Goal: Task Accomplishment & Management: Manage account settings

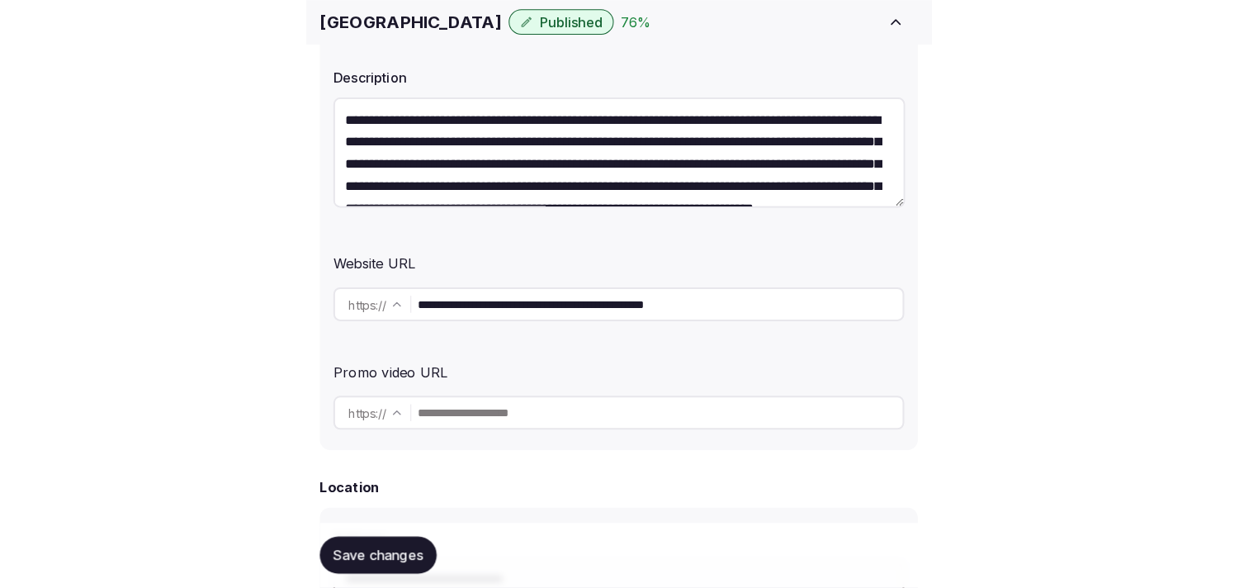
scroll to position [458, 0]
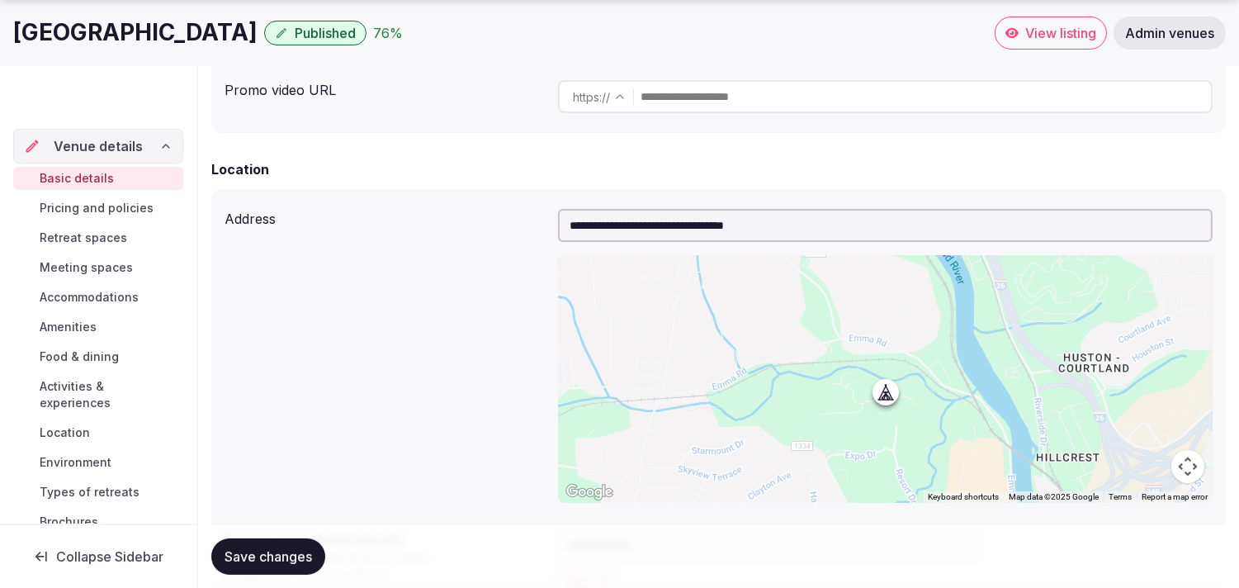
click at [88, 360] on span "Food & dining" at bounding box center [79, 356] width 79 height 17
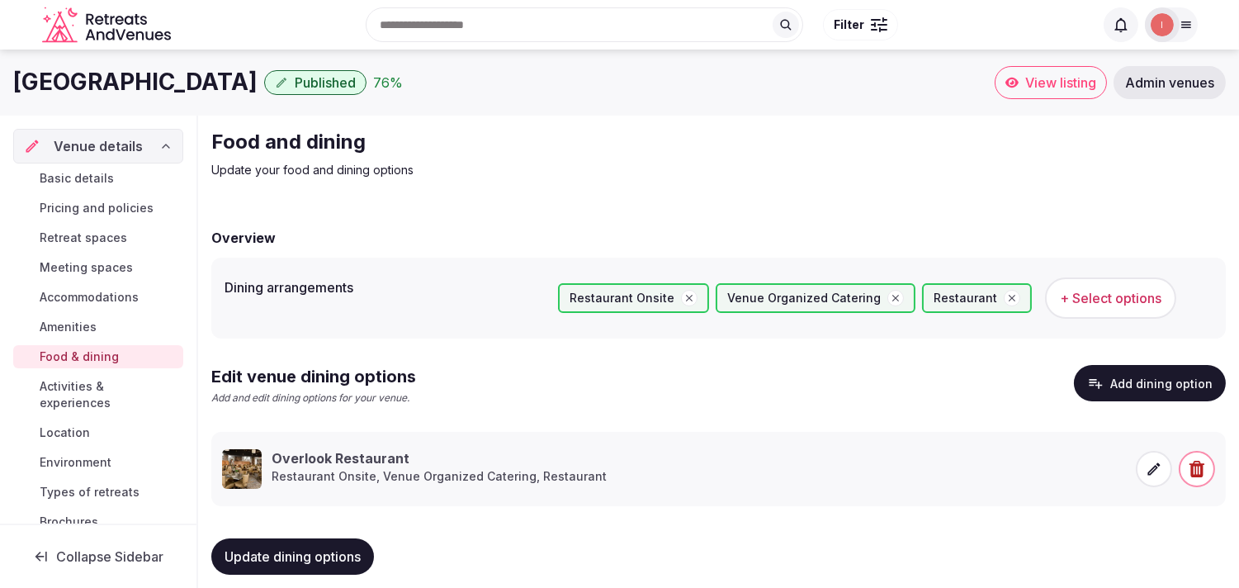
click at [84, 386] on span "Activities & experiences" at bounding box center [108, 394] width 137 height 33
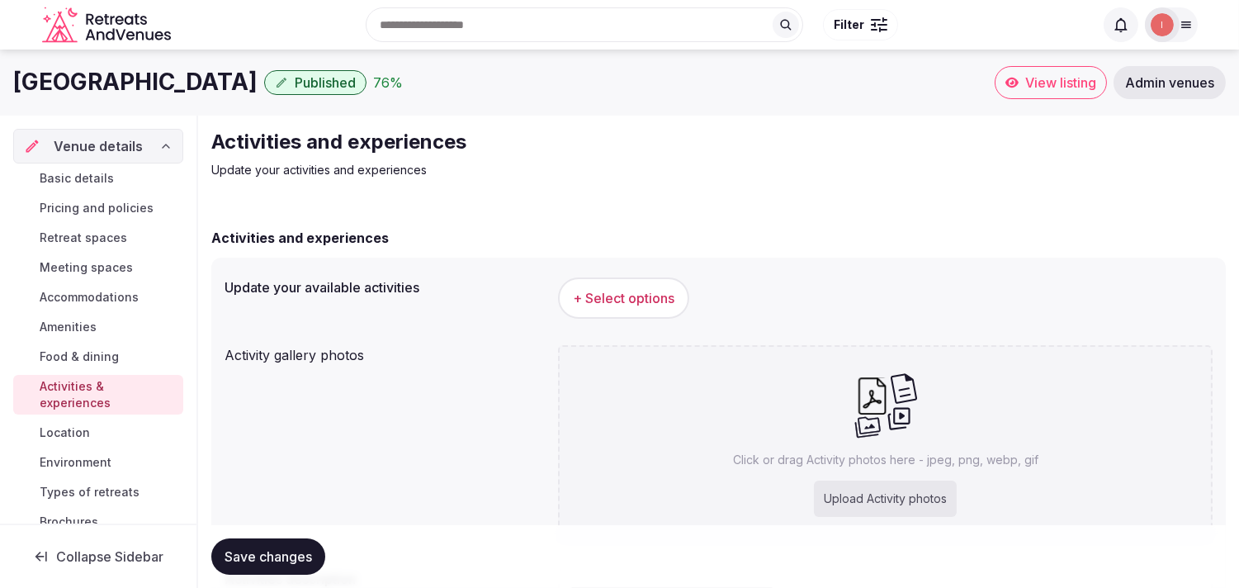
click at [611, 282] on button "+ Select options" at bounding box center [623, 297] width 131 height 41
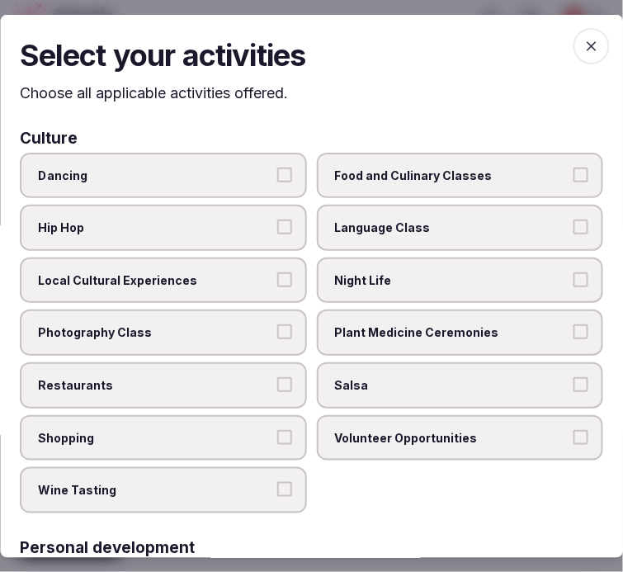
drag, startPoint x: 208, startPoint y: 282, endPoint x: 273, endPoint y: 186, distance: 116.6
click at [208, 282] on span "Local Cultural Experiences" at bounding box center [155, 280] width 235 height 17
click at [277, 282] on button "Local Cultural Experiences" at bounding box center [284, 279] width 15 height 15
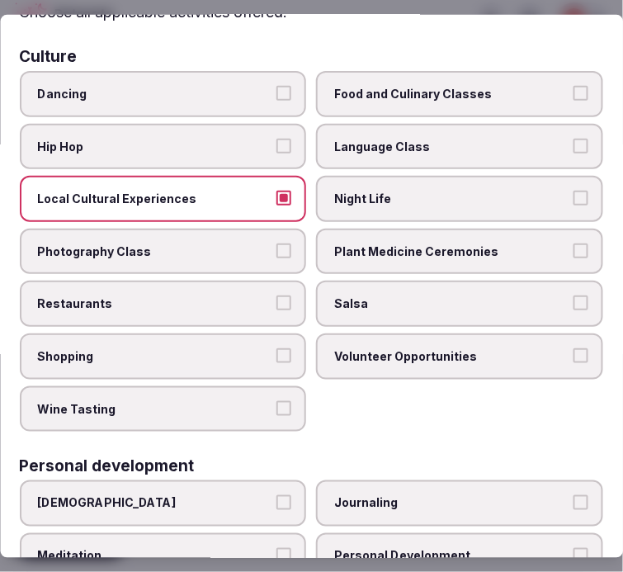
scroll to position [183, 0]
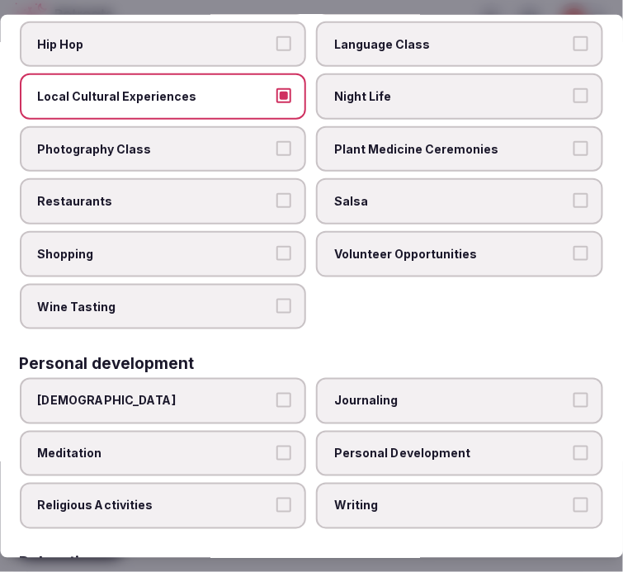
click at [264, 205] on label "Restaurants" at bounding box center [163, 201] width 287 height 46
click at [277, 205] on button "Restaurants" at bounding box center [284, 200] width 15 height 15
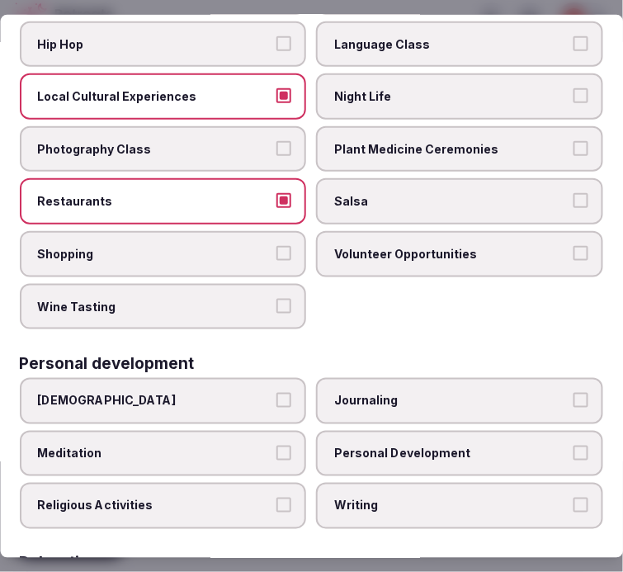
click at [362, 93] on span "Night Life" at bounding box center [452, 96] width 235 height 17
click at [574, 93] on button "Night Life" at bounding box center [581, 95] width 15 height 15
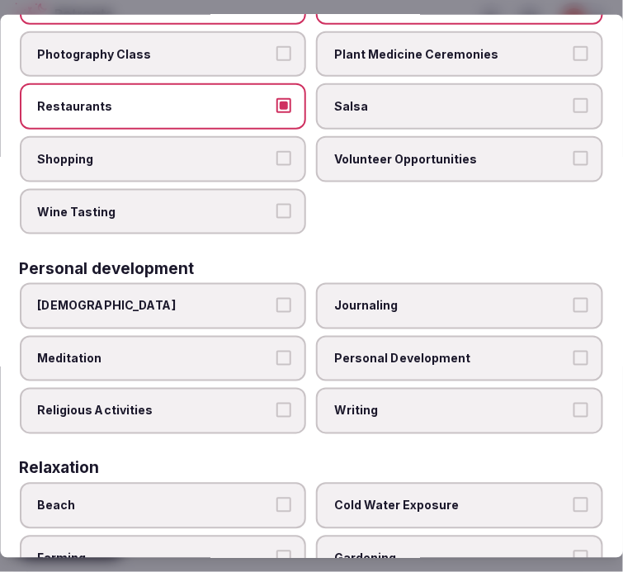
scroll to position [367, 0]
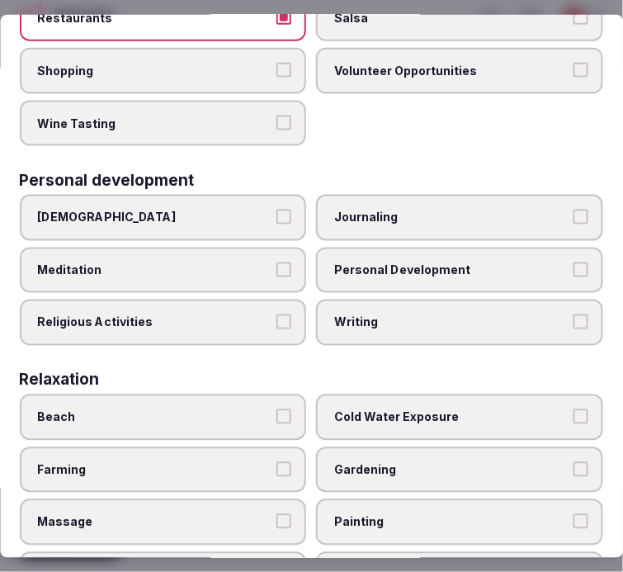
click at [426, 263] on span "Personal Development" at bounding box center [452, 271] width 235 height 17
click at [574, 263] on button "Personal Development" at bounding box center [581, 270] width 15 height 15
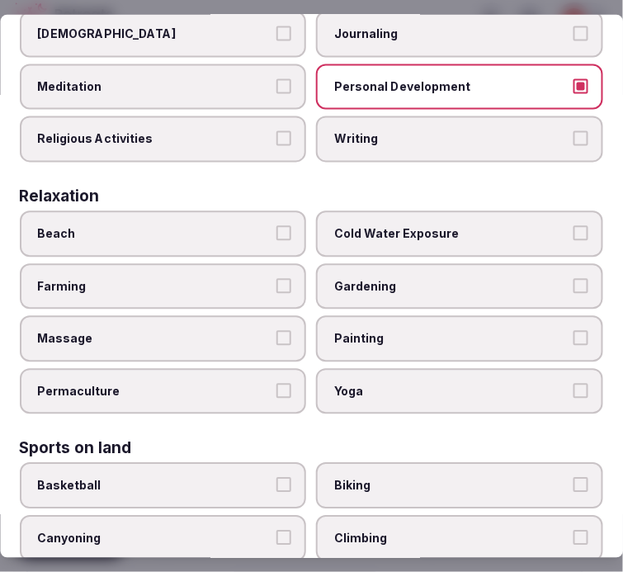
scroll to position [642, 0]
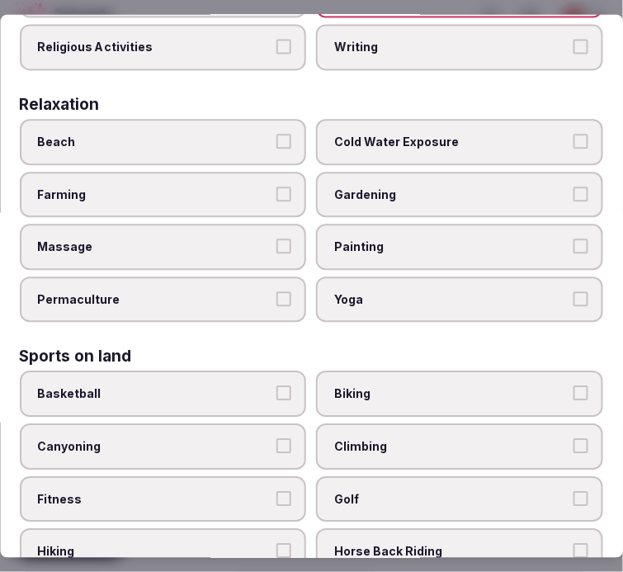
click at [393, 287] on label "Yoga" at bounding box center [460, 300] width 287 height 46
click at [574, 292] on button "Yoga" at bounding box center [581, 299] width 15 height 15
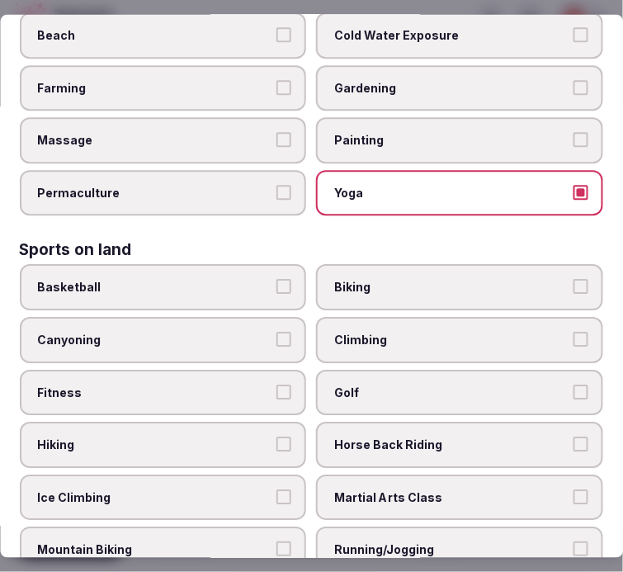
scroll to position [826, 0]
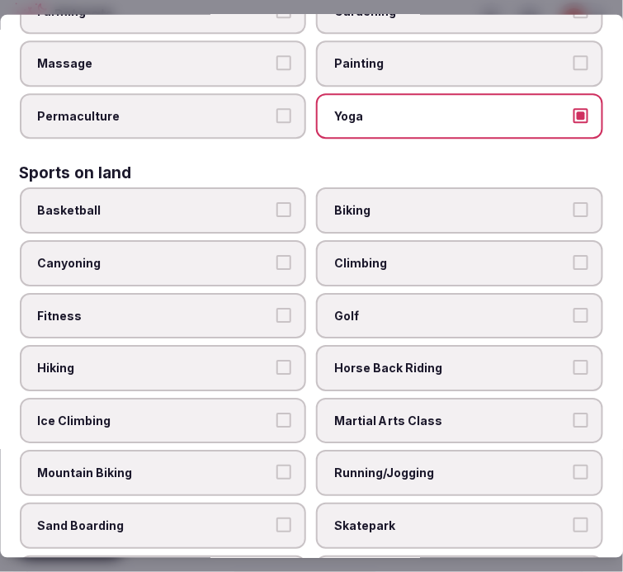
click at [235, 307] on span "Fitness" at bounding box center [155, 315] width 235 height 17
click at [277, 307] on button "Fitness" at bounding box center [284, 314] width 15 height 15
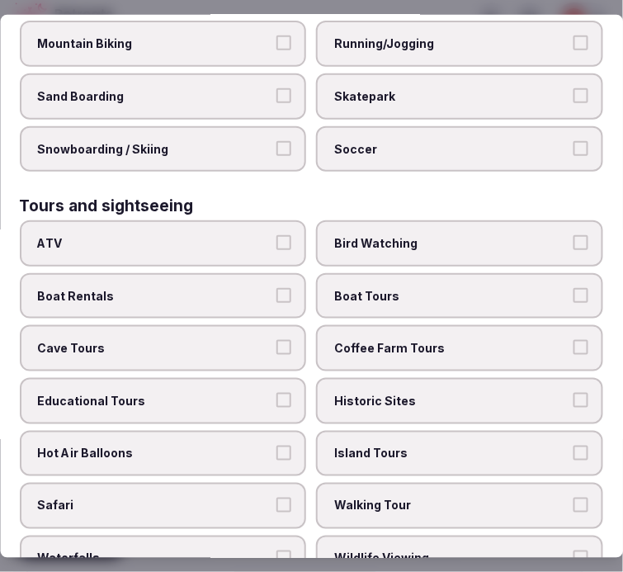
scroll to position [1284, 0]
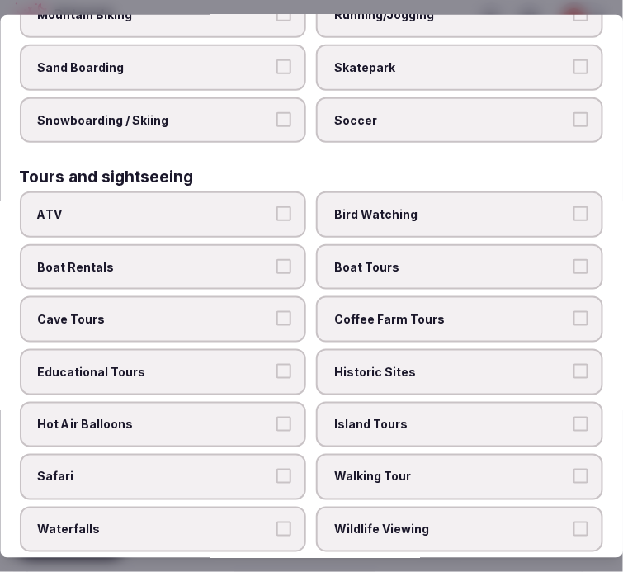
click at [422, 469] on span "Walking Tour" at bounding box center [452, 477] width 235 height 17
click at [574, 469] on button "Walking Tour" at bounding box center [581, 476] width 15 height 15
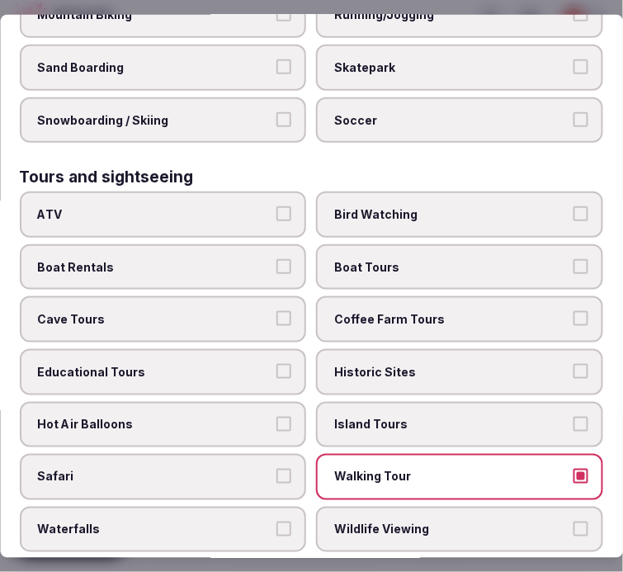
click at [415, 364] on span "Historic Sites" at bounding box center [452, 372] width 235 height 17
click at [574, 364] on button "Historic Sites" at bounding box center [581, 371] width 15 height 15
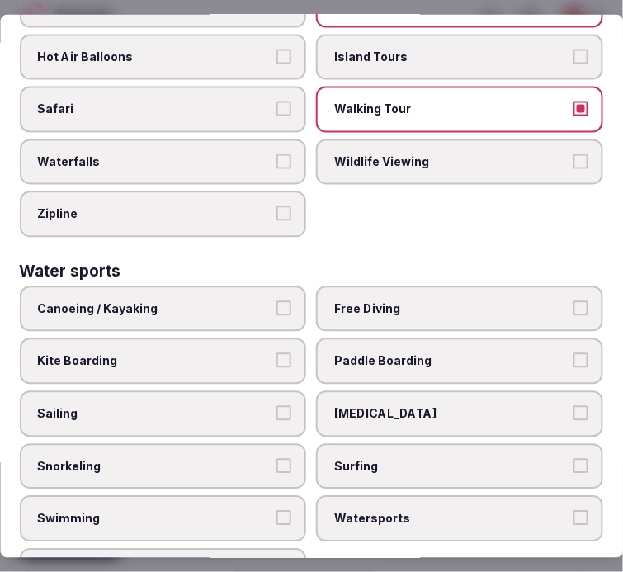
scroll to position [1653, 0]
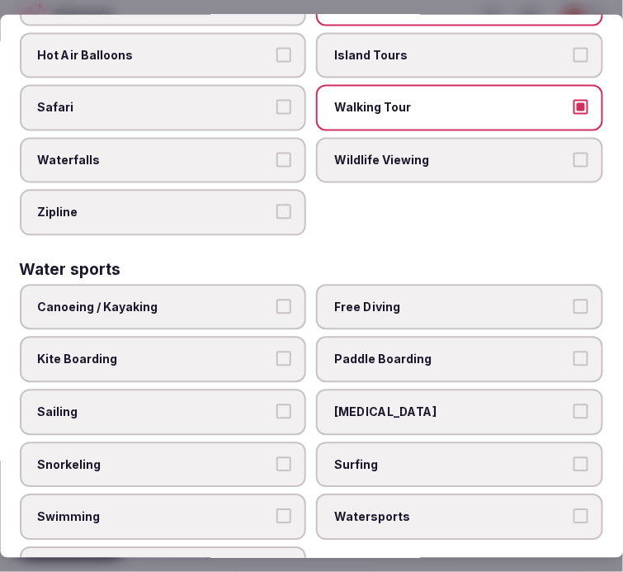
click at [195, 495] on label "Swimming" at bounding box center [163, 518] width 287 height 46
click at [277, 510] on button "Swimming" at bounding box center [284, 517] width 15 height 15
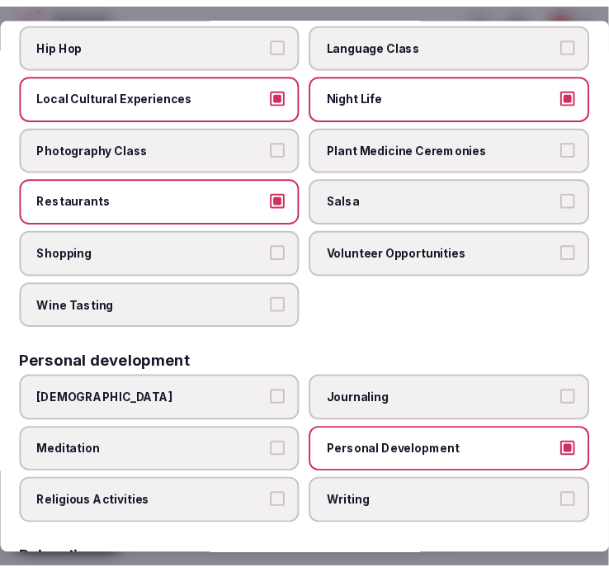
scroll to position [0, 0]
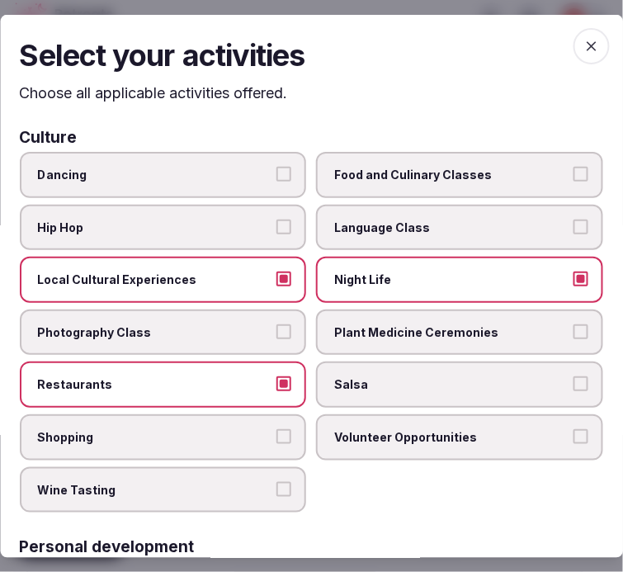
click at [584, 39] on icon "button" at bounding box center [592, 45] width 17 height 17
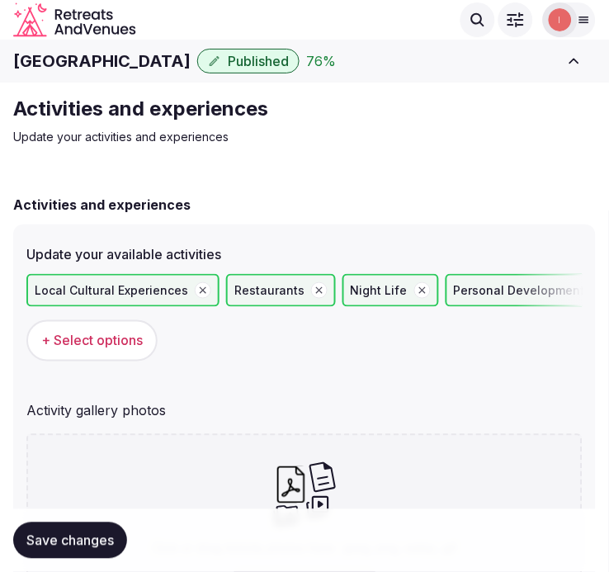
click at [78, 62] on h1 "Crowne Plaza Asheville" at bounding box center [102, 61] width 178 height 23
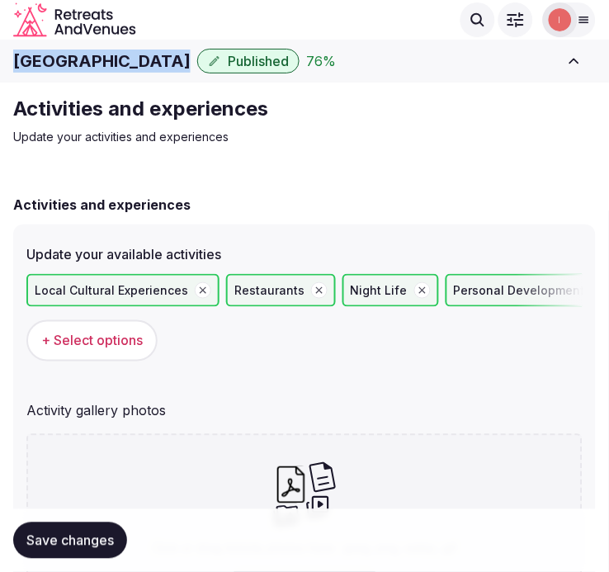
click at [78, 62] on h1 "Crowne Plaza Asheville" at bounding box center [102, 61] width 178 height 23
copy div "Crowne Plaza Asheville"
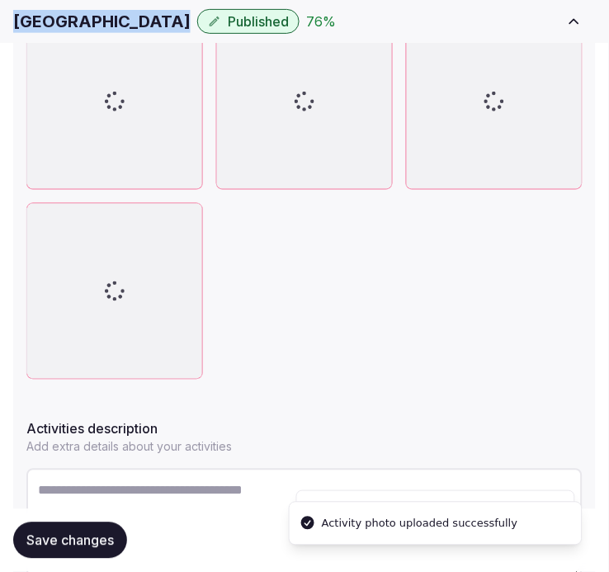
scroll to position [885, 0]
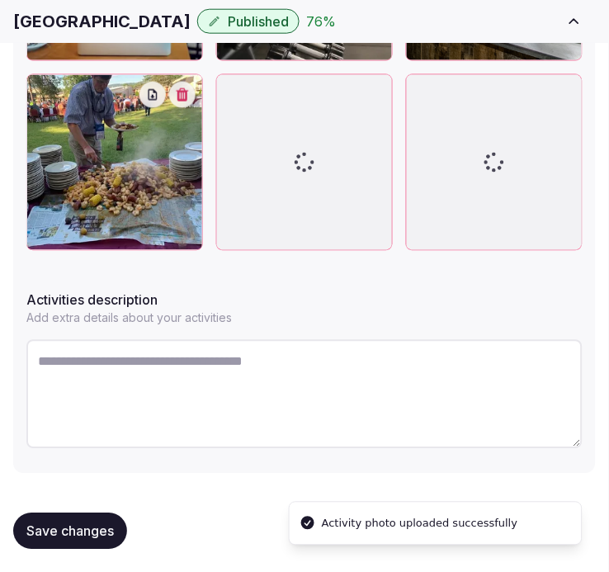
click at [311, 361] on textarea at bounding box center [304, 394] width 557 height 109
paste textarea "**********"
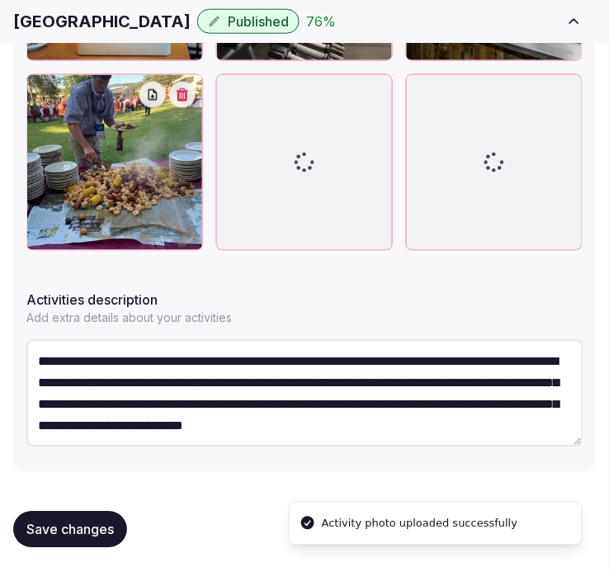
scroll to position [9, 0]
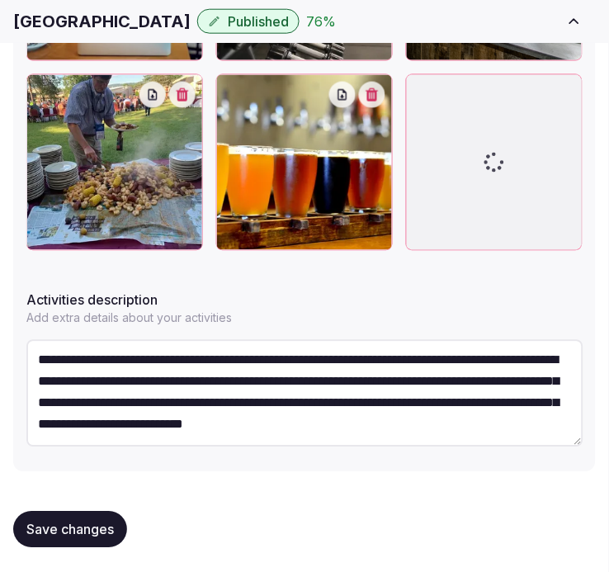
type textarea "**********"
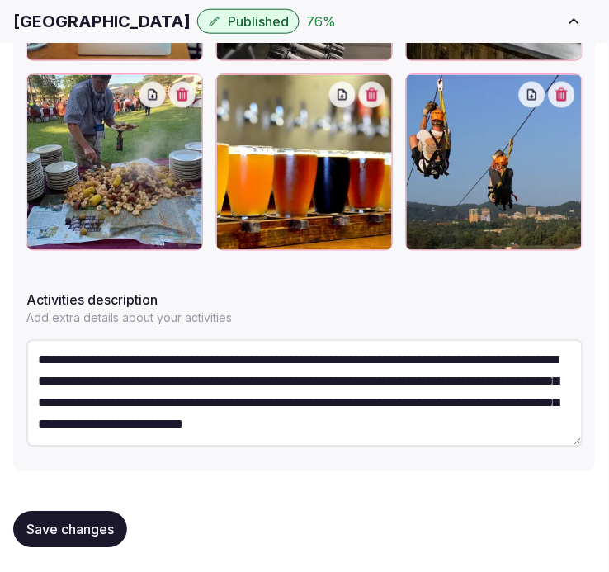
click at [92, 534] on span "Save changes" at bounding box center [70, 530] width 88 height 17
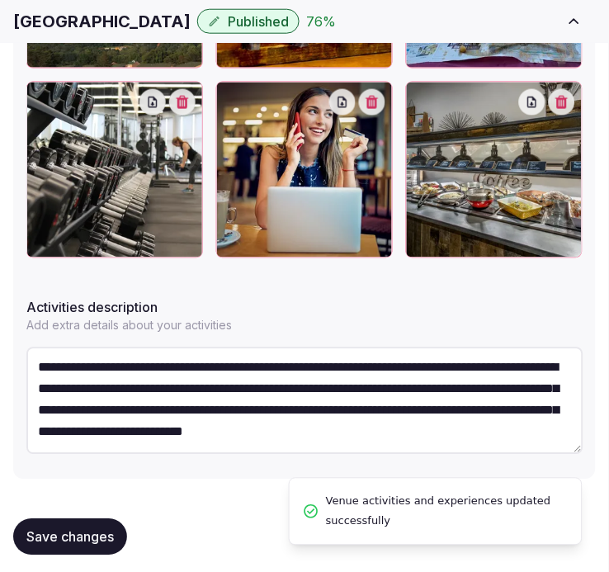
scroll to position [885, 0]
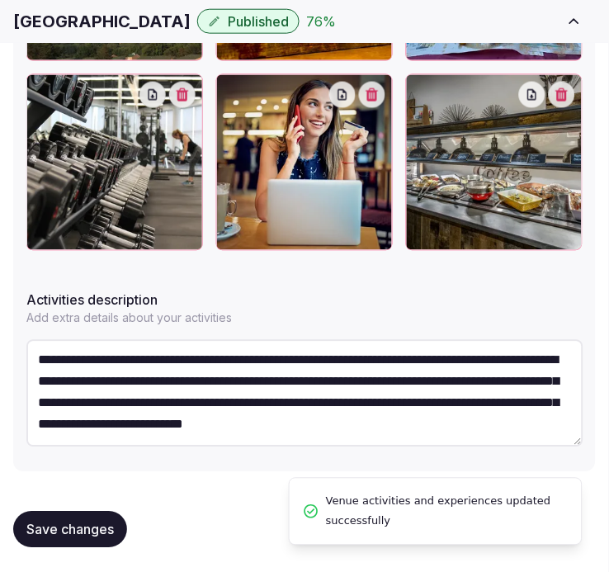
click at [91, 533] on span "Save changes" at bounding box center [70, 530] width 88 height 17
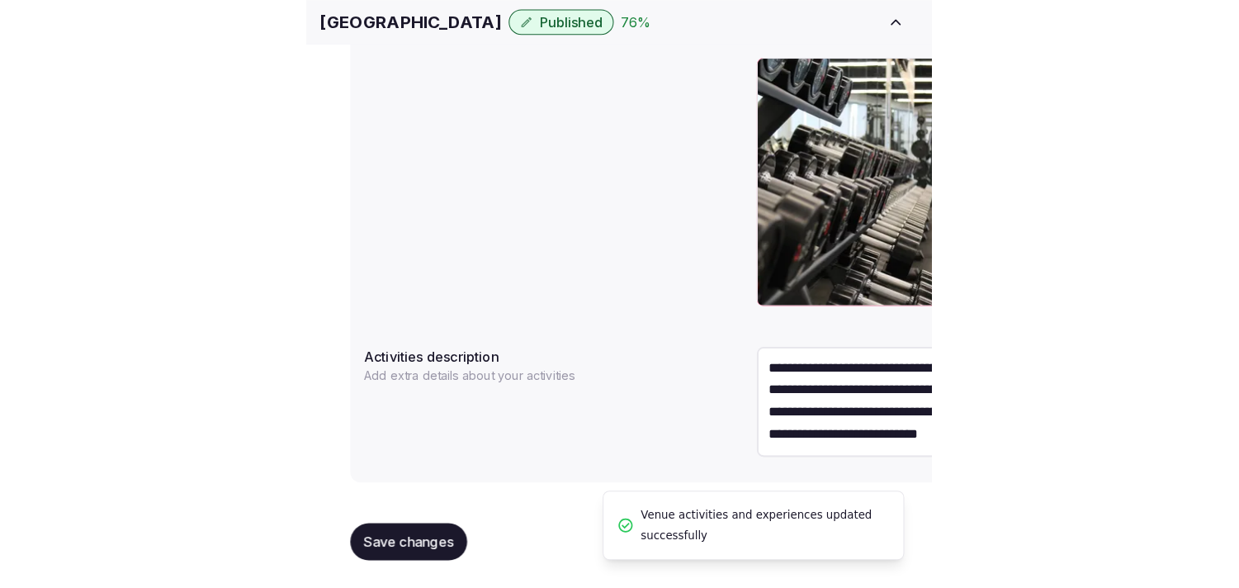
scroll to position [0, 0]
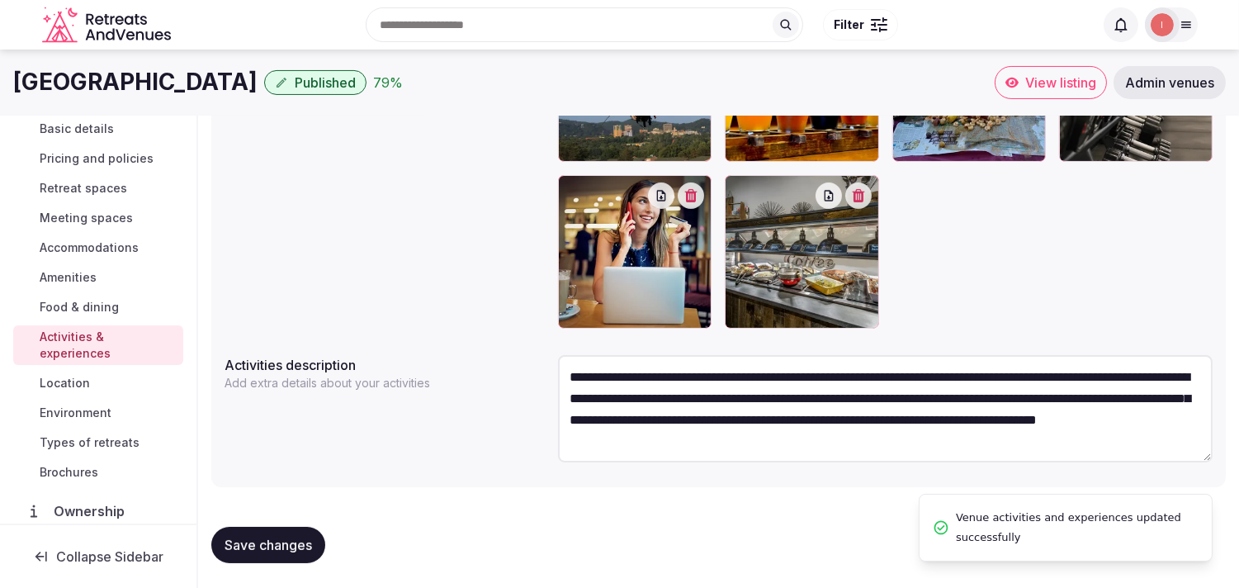
click at [63, 378] on span "Location" at bounding box center [65, 383] width 50 height 17
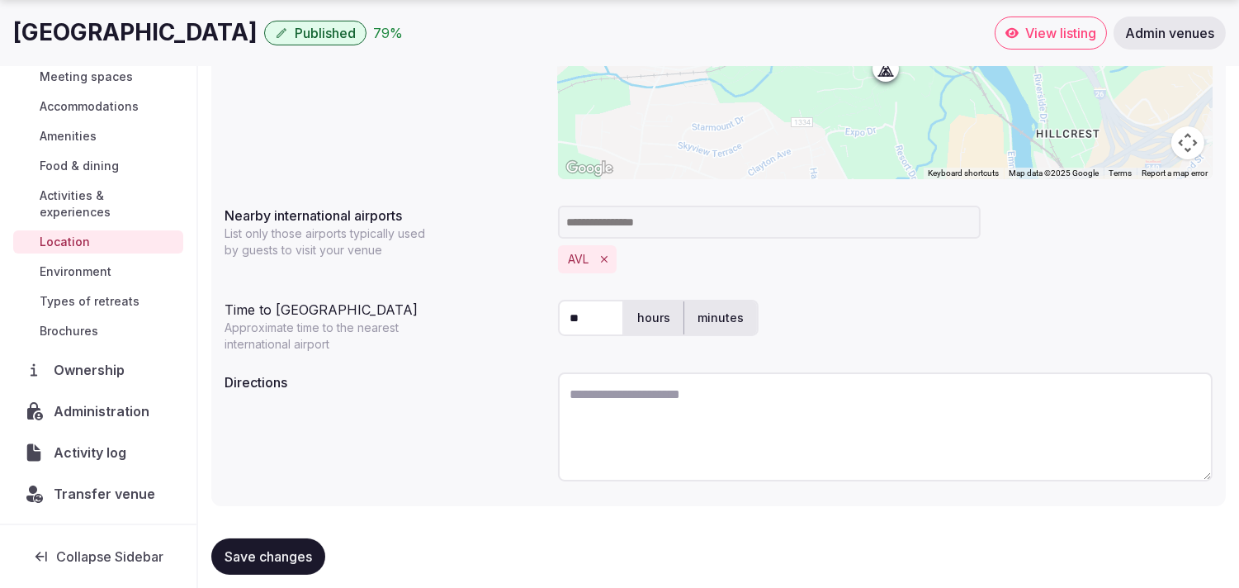
scroll to position [410, 0]
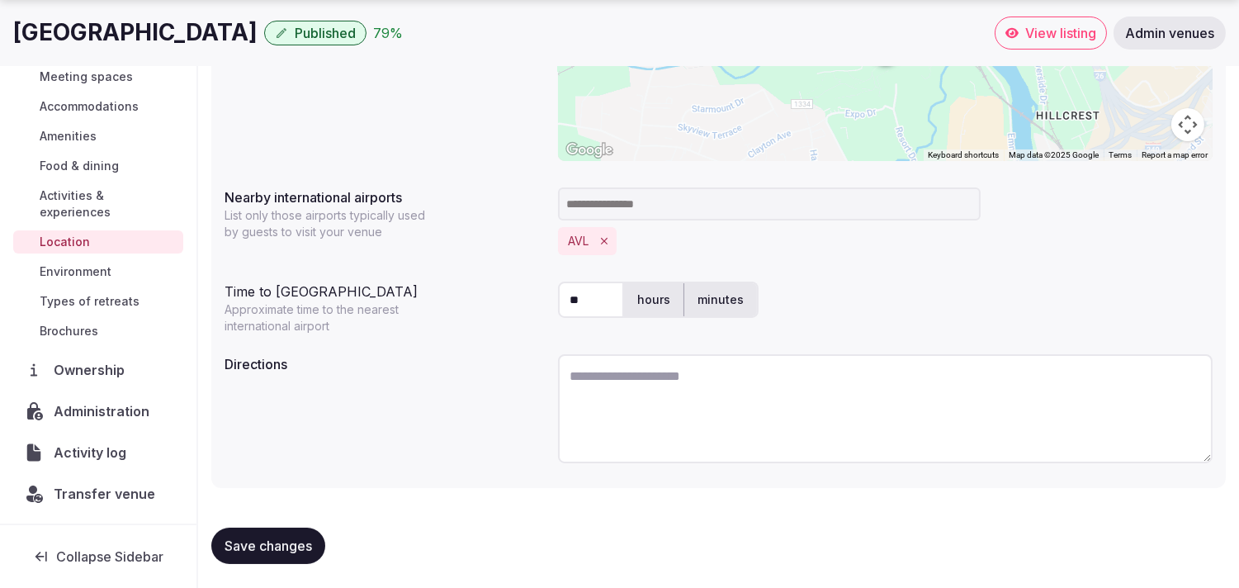
click at [287, 546] on span "Save changes" at bounding box center [269, 546] width 88 height 17
click at [50, 263] on span "Environment" at bounding box center [76, 271] width 72 height 17
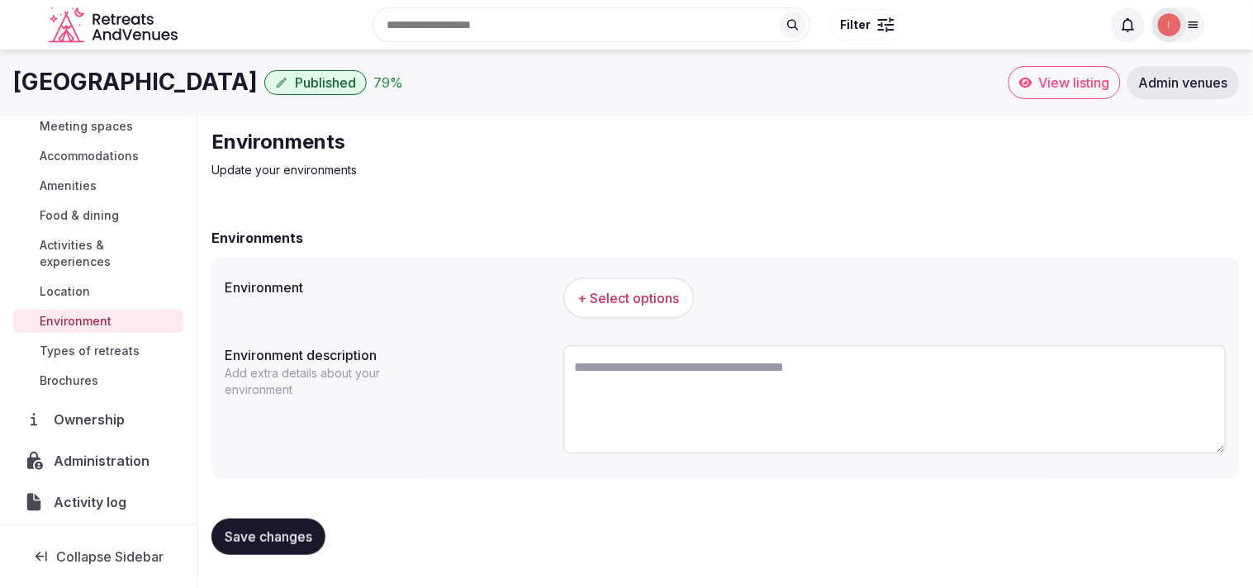
click at [604, 291] on span "+ Select options" at bounding box center [629, 298] width 102 height 18
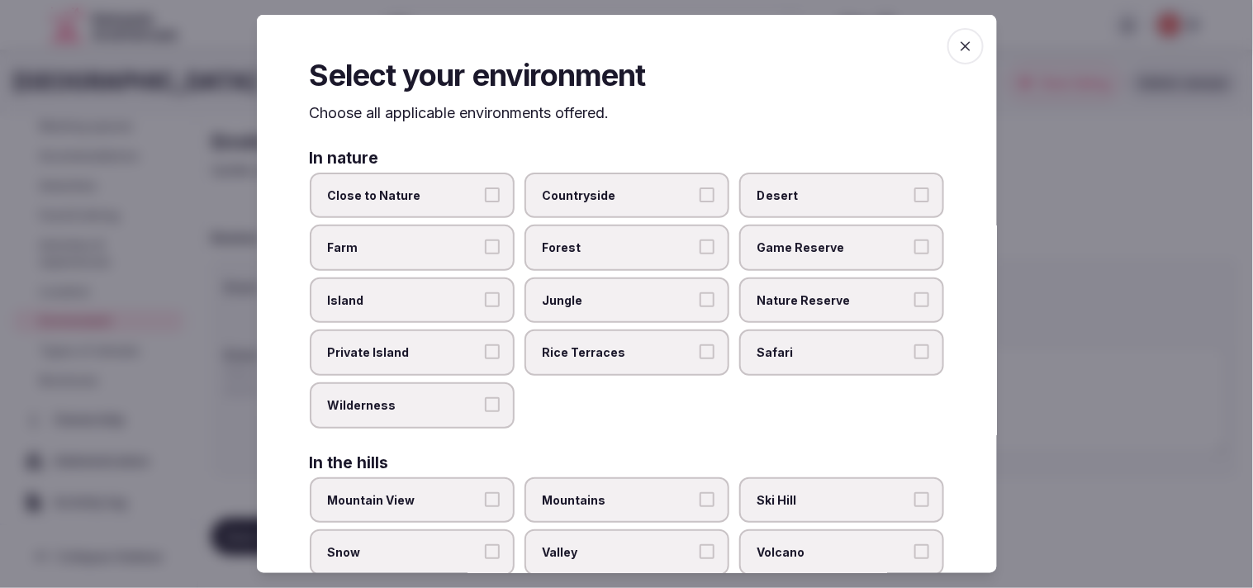
scroll to position [92, 0]
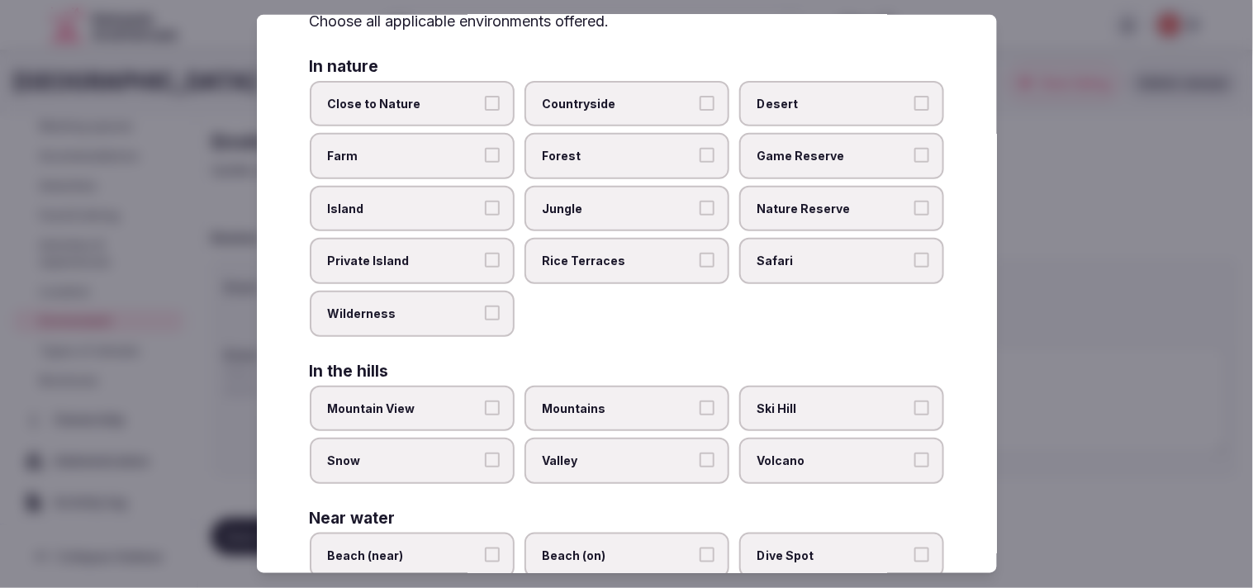
click at [431, 111] on label "Close to Nature" at bounding box center [412, 103] width 205 height 46
click at [485, 110] on button "Close to Nature" at bounding box center [492, 102] width 15 height 15
click at [642, 410] on label "Mountains" at bounding box center [626, 408] width 205 height 46
click at [699, 410] on button "Mountains" at bounding box center [706, 407] width 15 height 15
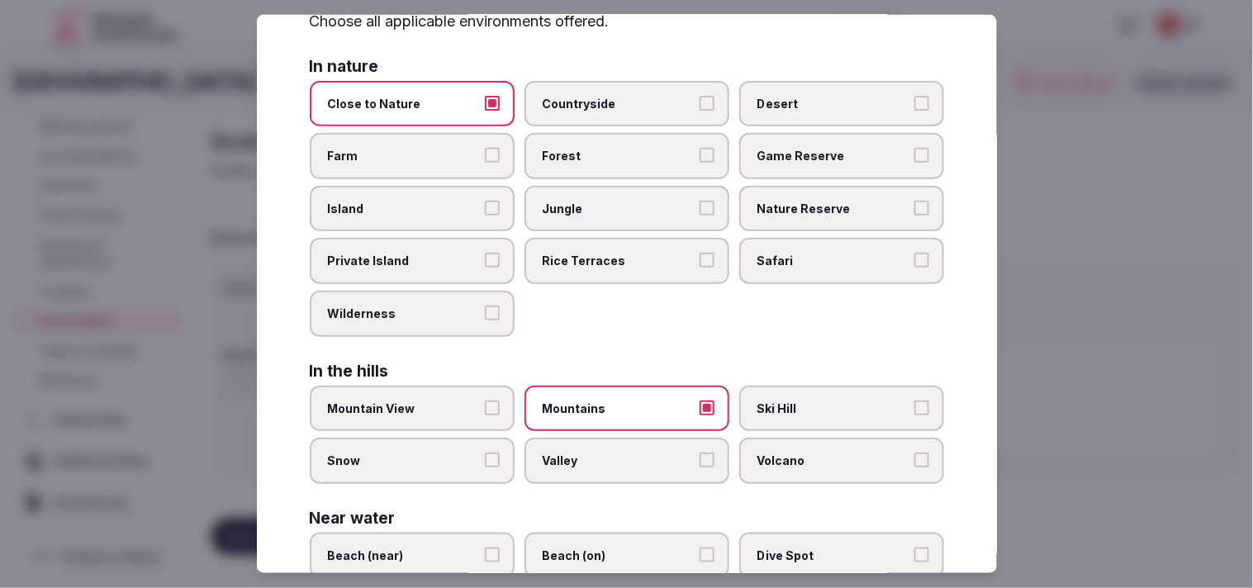
click at [480, 402] on label "Mountain View" at bounding box center [412, 408] width 205 height 46
click at [485, 402] on button "Mountain View" at bounding box center [492, 407] width 15 height 15
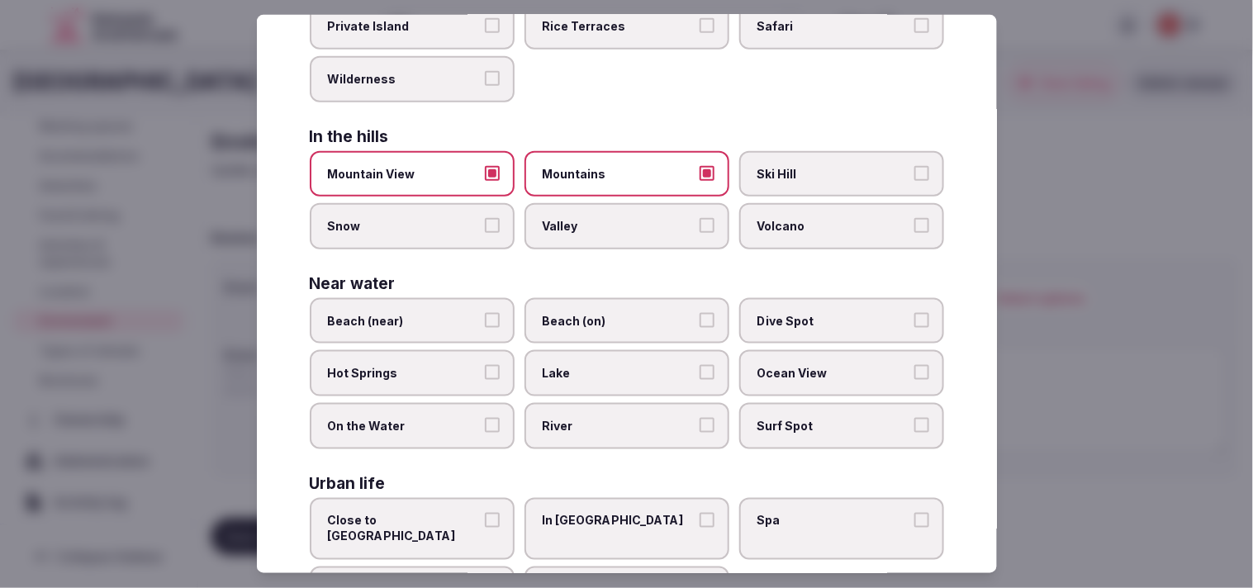
scroll to position [369, 0]
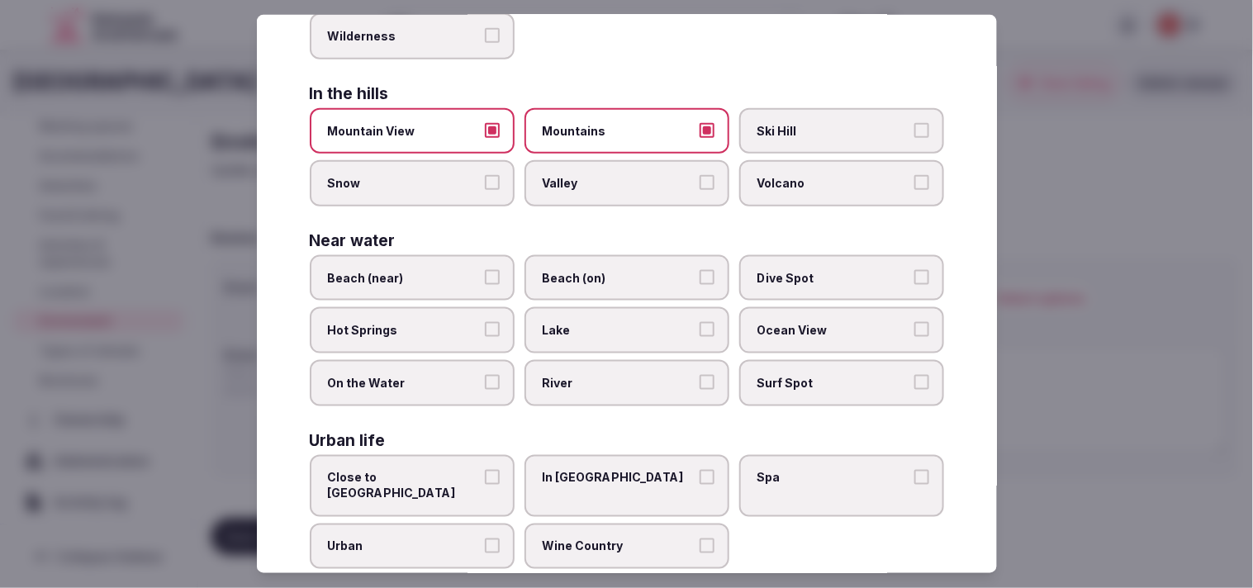
drag, startPoint x: 578, startPoint y: 318, endPoint x: 900, endPoint y: 241, distance: 331.1
click at [583, 322] on span "Lake" at bounding box center [619, 330] width 152 height 17
click at [699, 322] on button "Lake" at bounding box center [706, 329] width 15 height 15
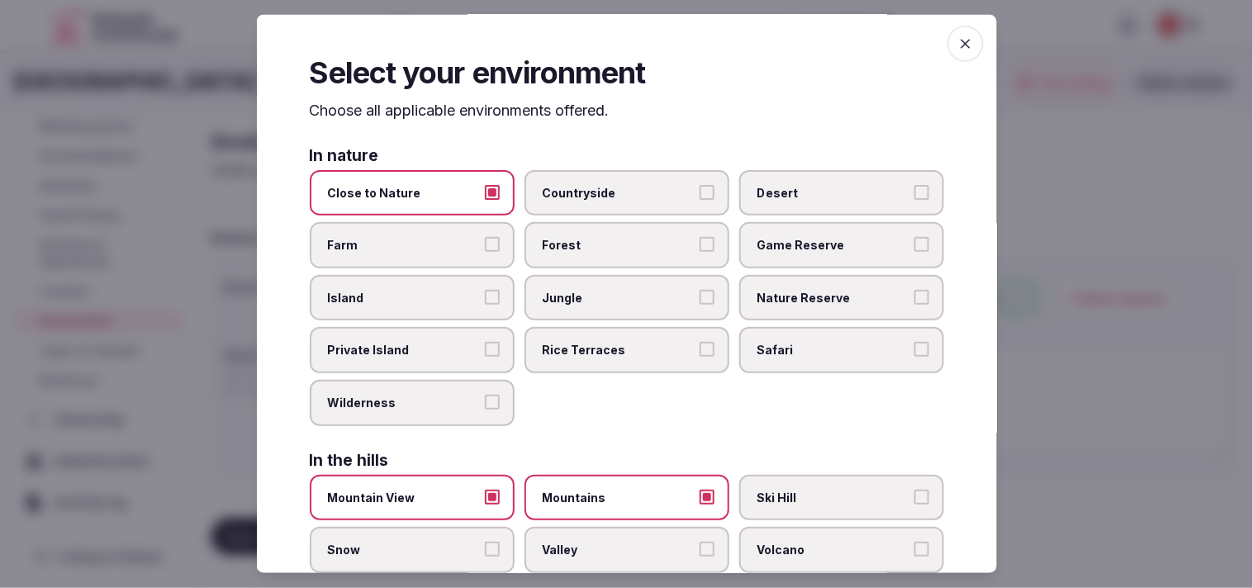
scroll to position [0, 0]
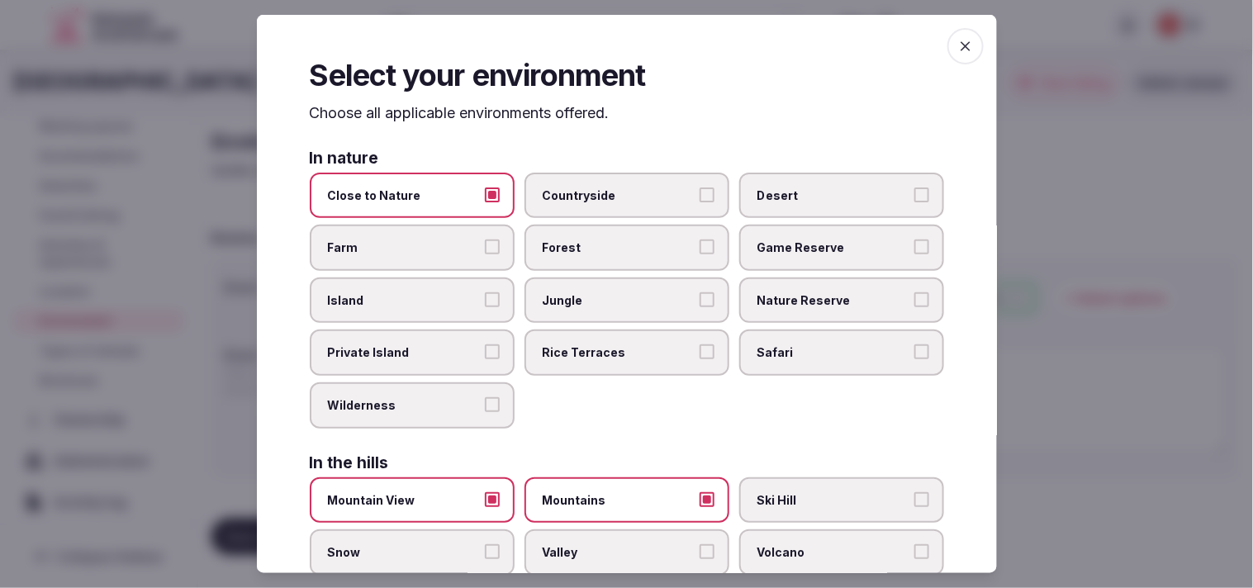
click at [952, 56] on span "button" at bounding box center [965, 46] width 36 height 36
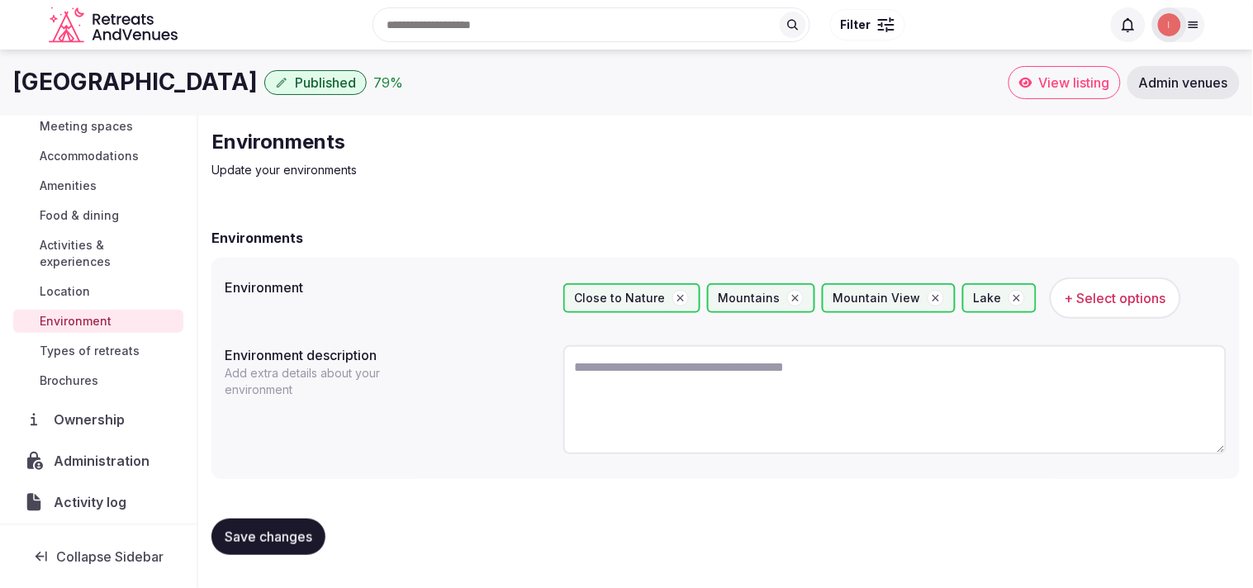
click at [253, 532] on span "Save changes" at bounding box center [269, 536] width 88 height 17
click at [274, 533] on span "Save changes" at bounding box center [269, 536] width 88 height 17
click at [128, 357] on span "Types of retreats" at bounding box center [90, 351] width 100 height 17
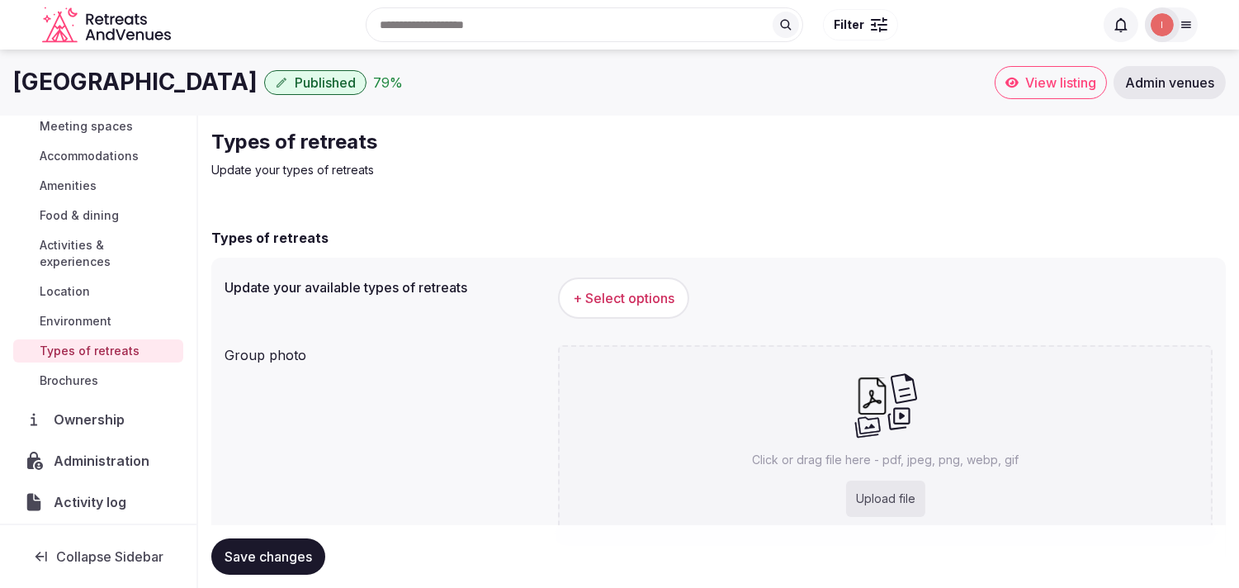
click at [652, 299] on span "+ Select options" at bounding box center [624, 298] width 102 height 18
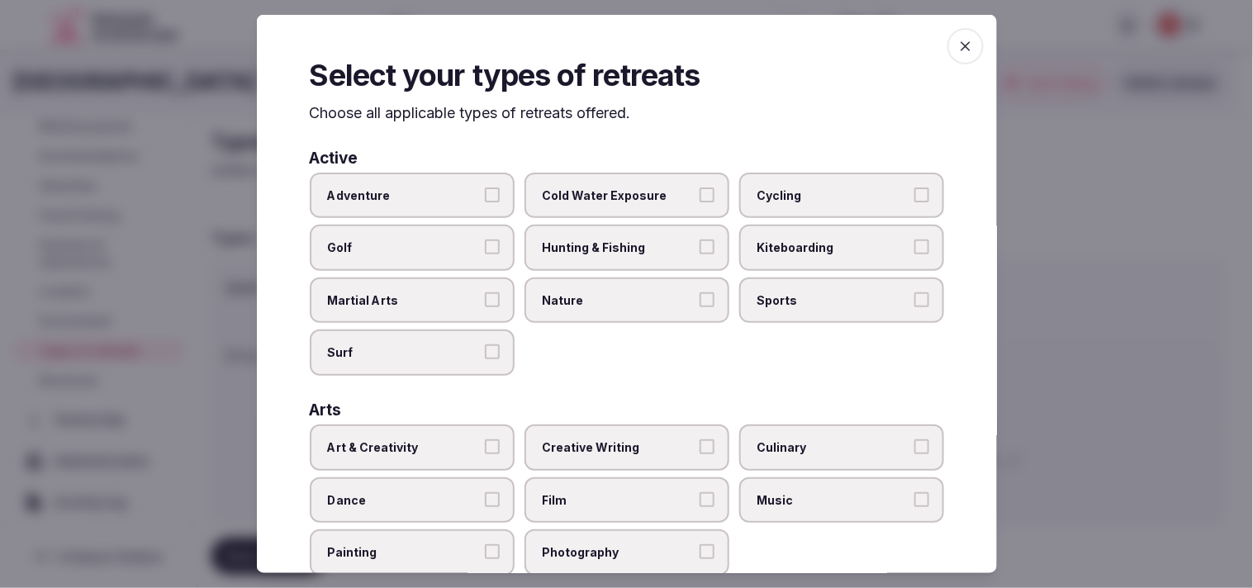
click at [476, 199] on label "Adventure" at bounding box center [412, 195] width 205 height 46
click at [485, 199] on button "Adventure" at bounding box center [492, 194] width 15 height 15
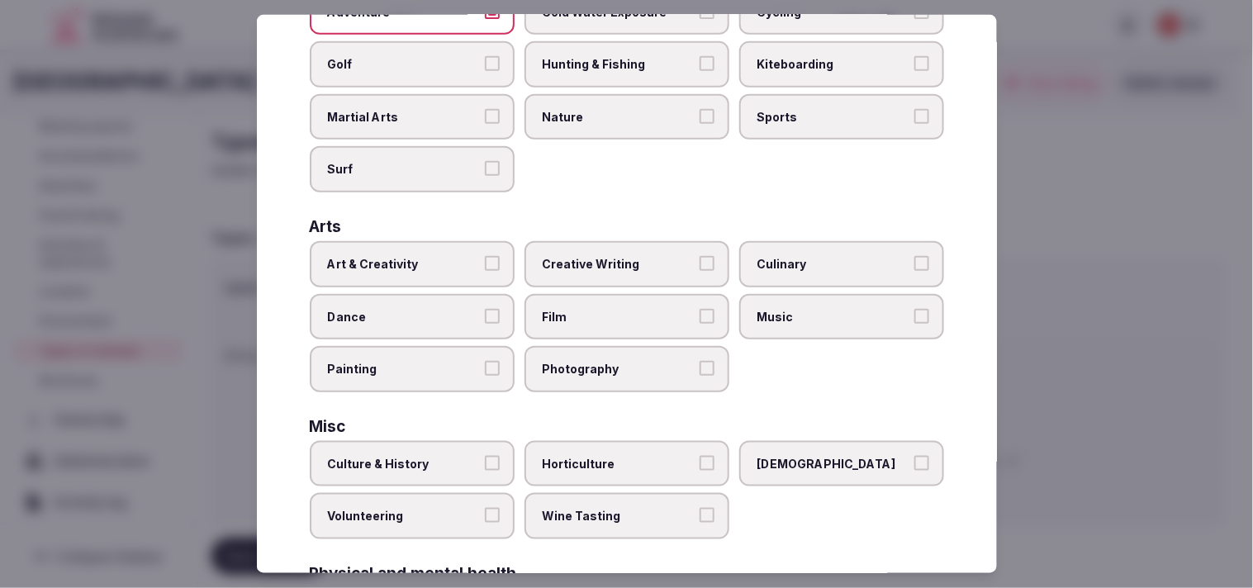
click at [487, 256] on button "Art & Creativity" at bounding box center [492, 263] width 15 height 15
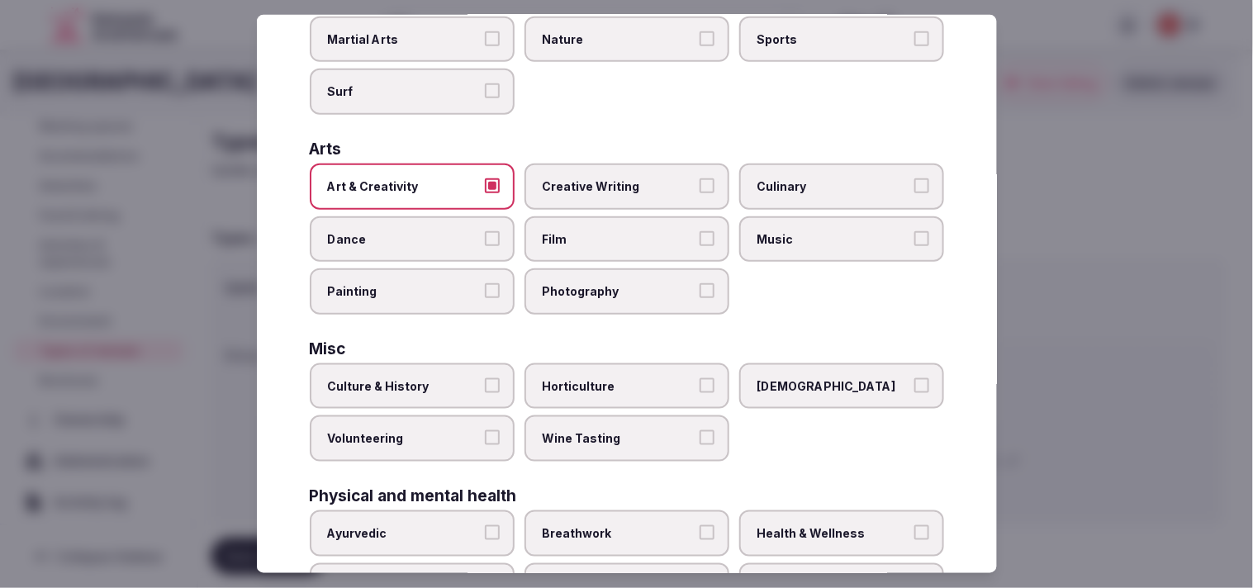
scroll to position [367, 0]
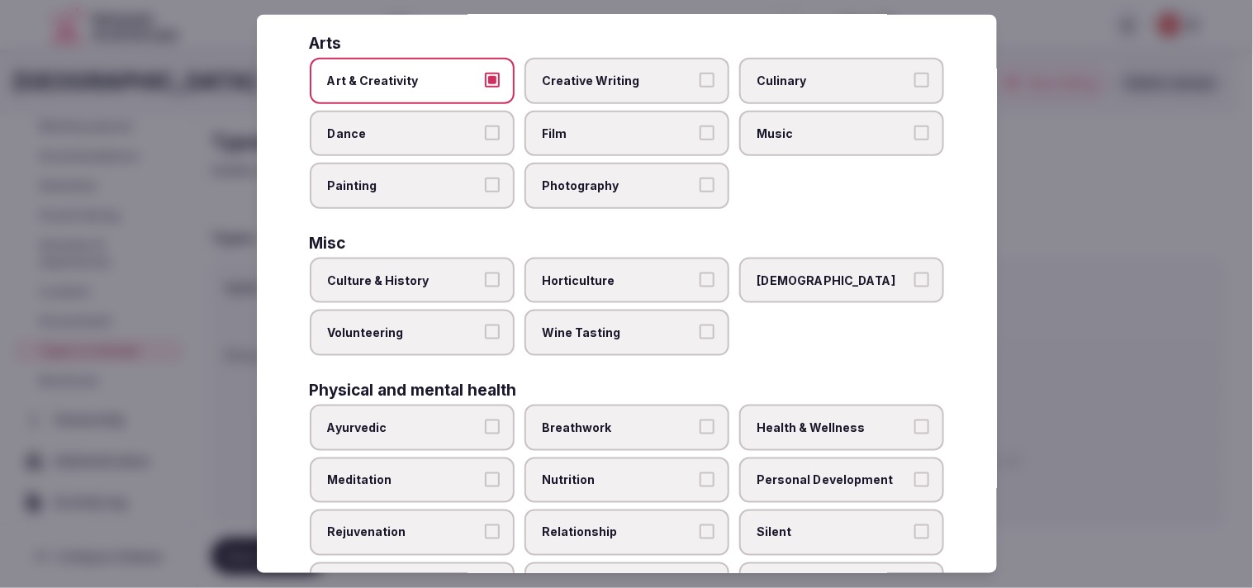
click at [473, 273] on span "Culture & History" at bounding box center [404, 281] width 152 height 17
click at [485, 273] on button "Culture & History" at bounding box center [492, 280] width 15 height 15
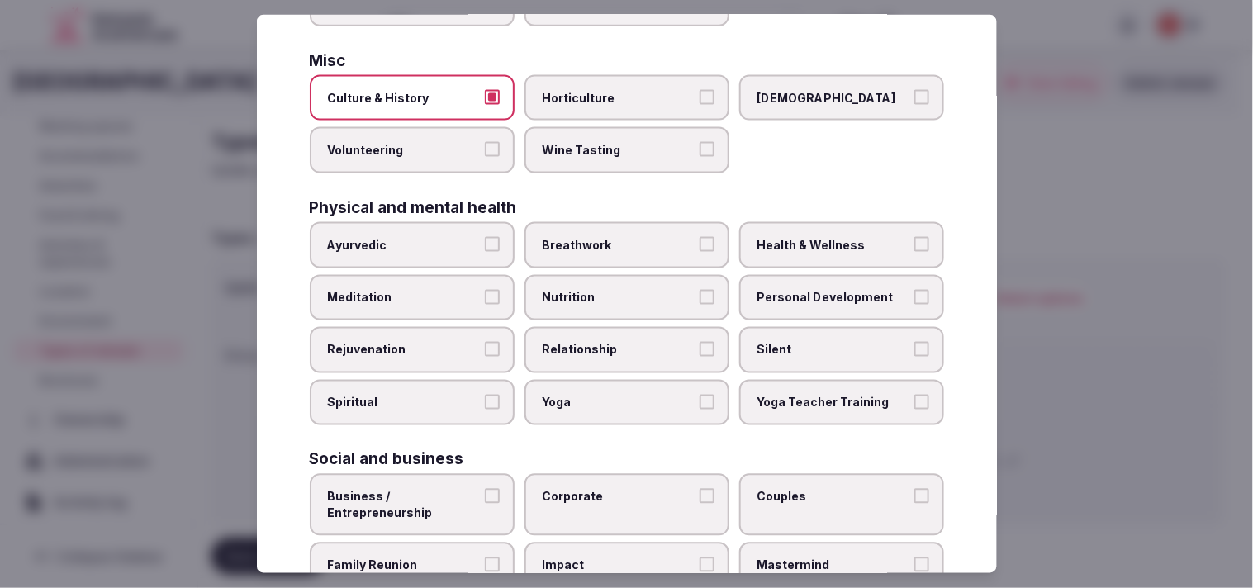
scroll to position [550, 0]
click at [620, 341] on span "Relationship" at bounding box center [619, 349] width 152 height 17
click at [699, 341] on button "Relationship" at bounding box center [706, 348] width 15 height 15
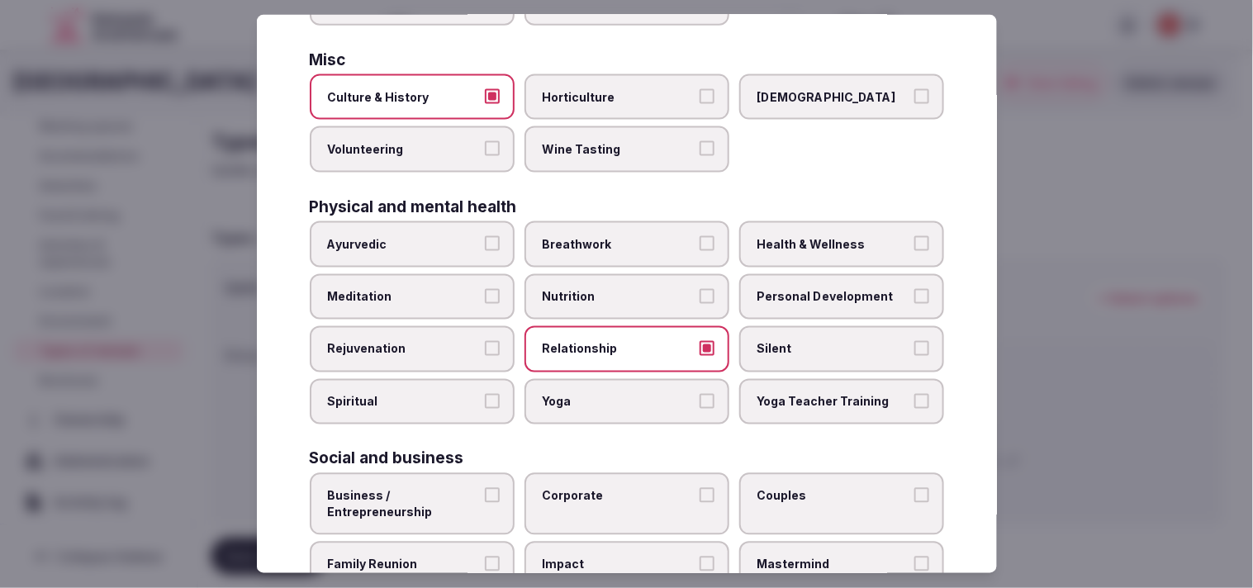
drag, startPoint x: 780, startPoint y: 296, endPoint x: 786, endPoint y: 273, distance: 23.8
click at [780, 295] on label "Personal Development" at bounding box center [841, 296] width 205 height 46
click at [914, 295] on button "Personal Development" at bounding box center [921, 295] width 15 height 15
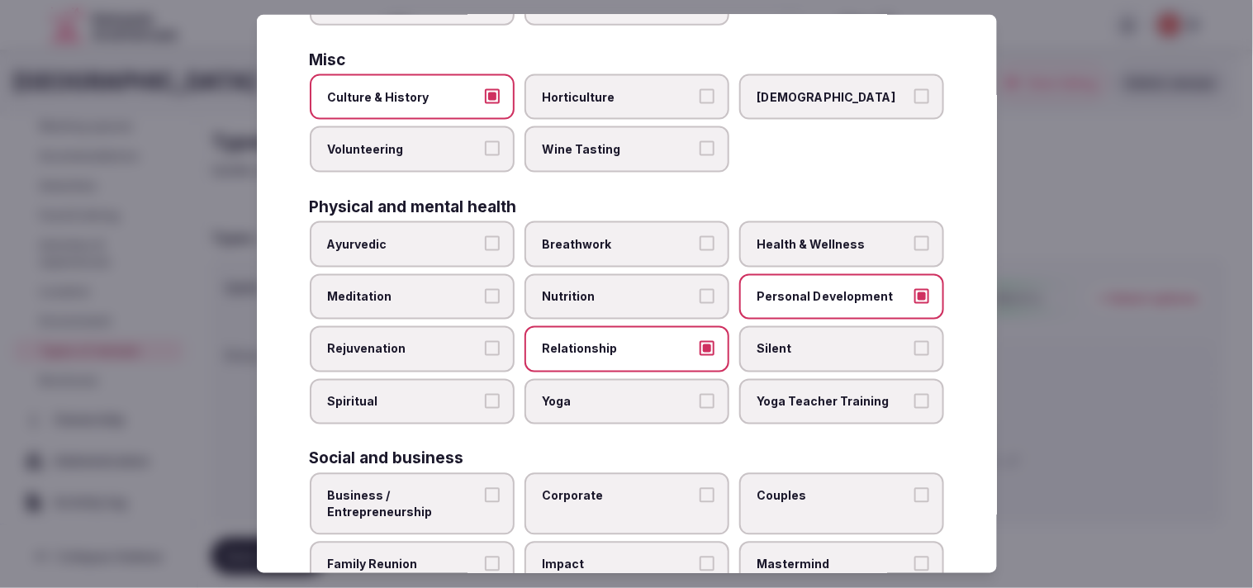
click at [803, 236] on span "Health & Wellness" at bounding box center [833, 244] width 152 height 17
click at [914, 236] on button "Health & Wellness" at bounding box center [921, 243] width 15 height 15
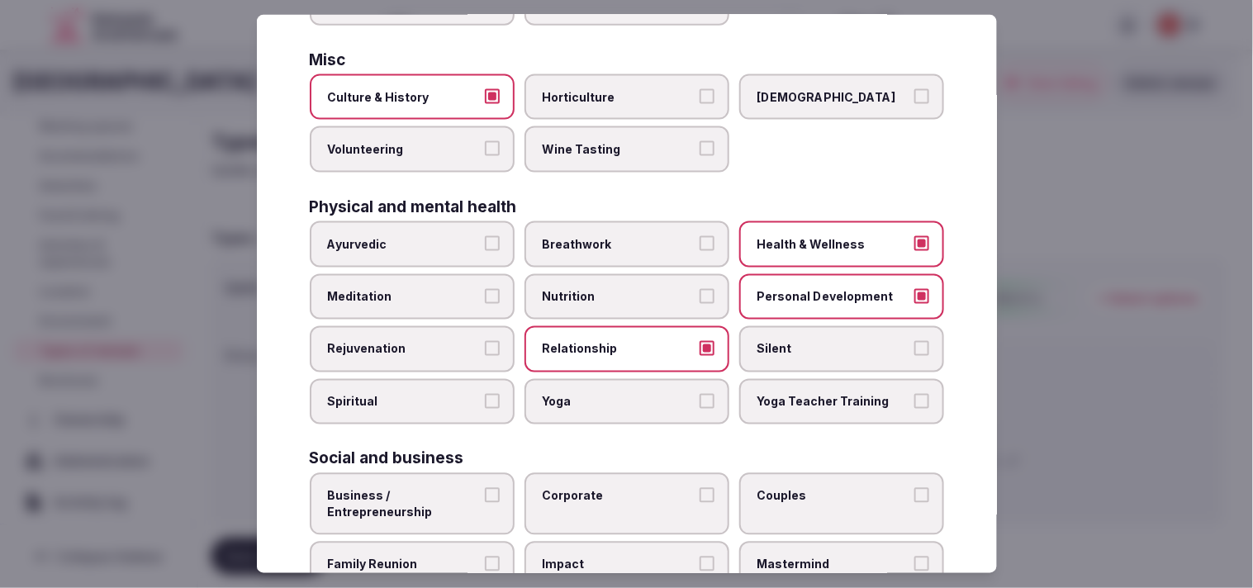
scroll to position [632, 0]
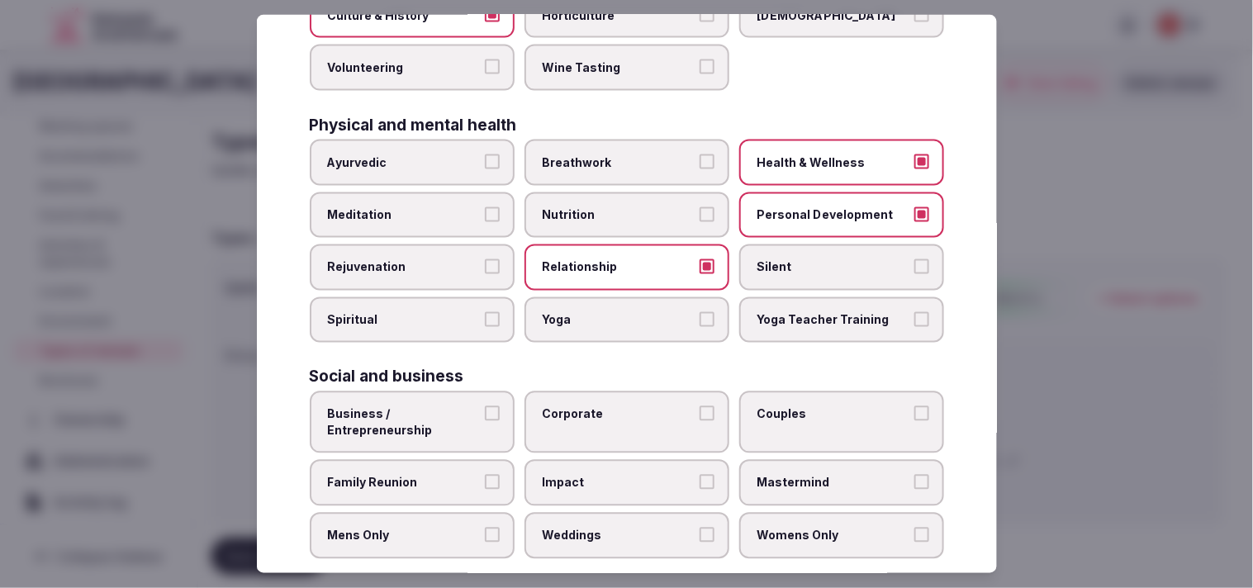
click at [431, 406] on span "Business / Entrepreneurship" at bounding box center [404, 422] width 152 height 32
click at [485, 406] on button "Business / Entrepreneurship" at bounding box center [492, 413] width 15 height 15
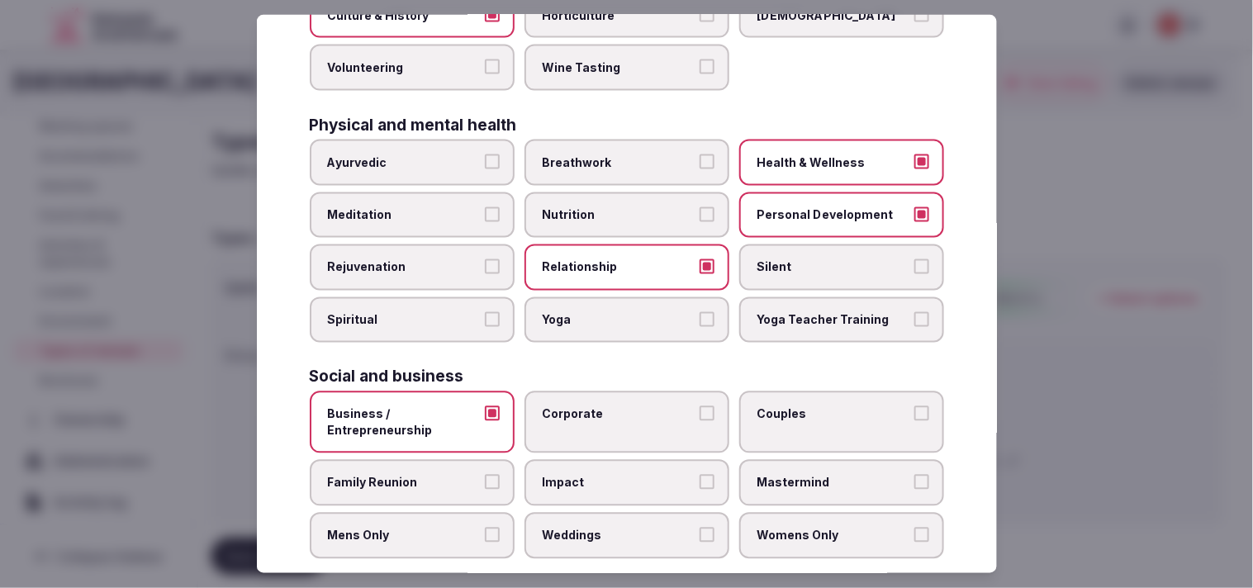
click at [576, 391] on label "Corporate" at bounding box center [626, 422] width 205 height 62
click at [699, 406] on button "Corporate" at bounding box center [706, 413] width 15 height 15
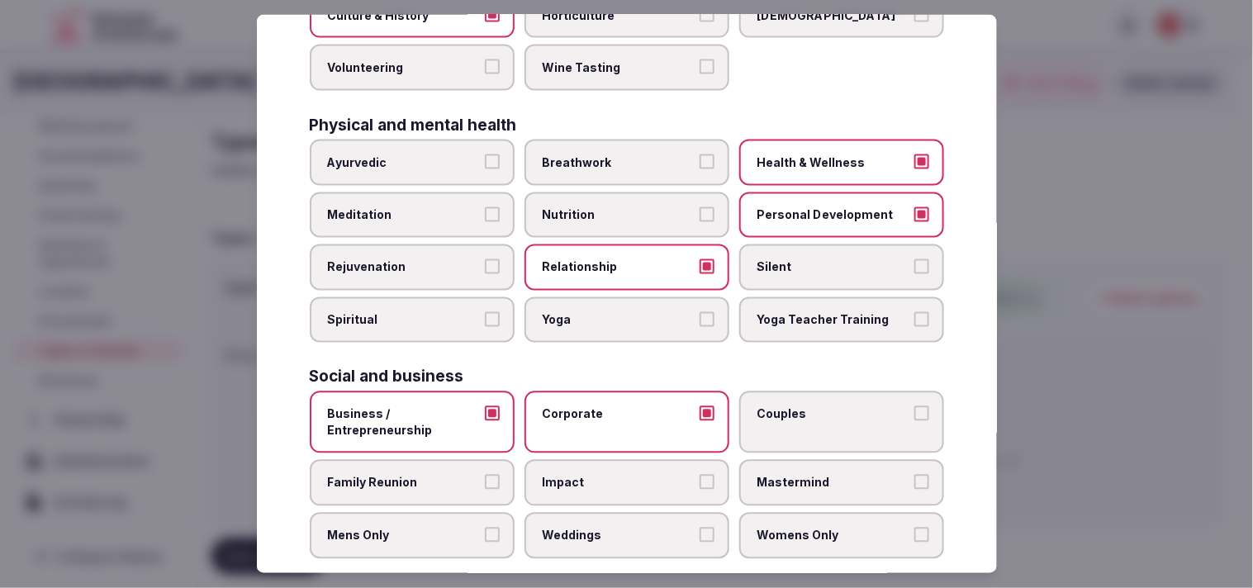
click at [806, 406] on label "Couples" at bounding box center [841, 422] width 205 height 62
click at [914, 406] on button "Couples" at bounding box center [921, 413] width 15 height 15
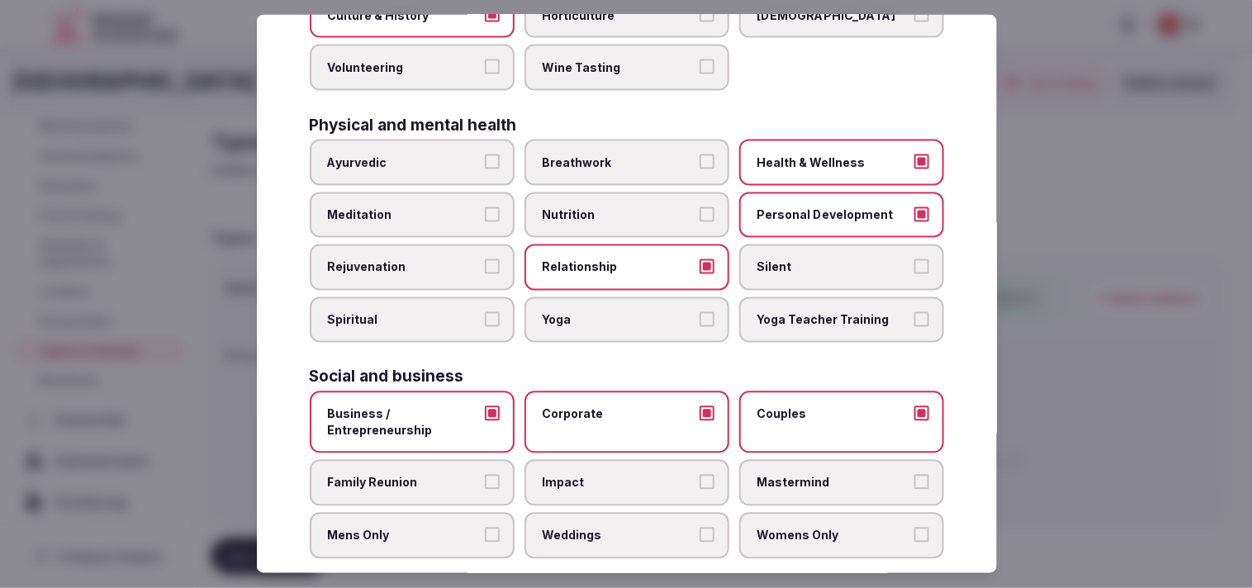
click at [806, 406] on label "Couples" at bounding box center [841, 422] width 205 height 62
click at [914, 406] on button "Couples" at bounding box center [921, 413] width 15 height 15
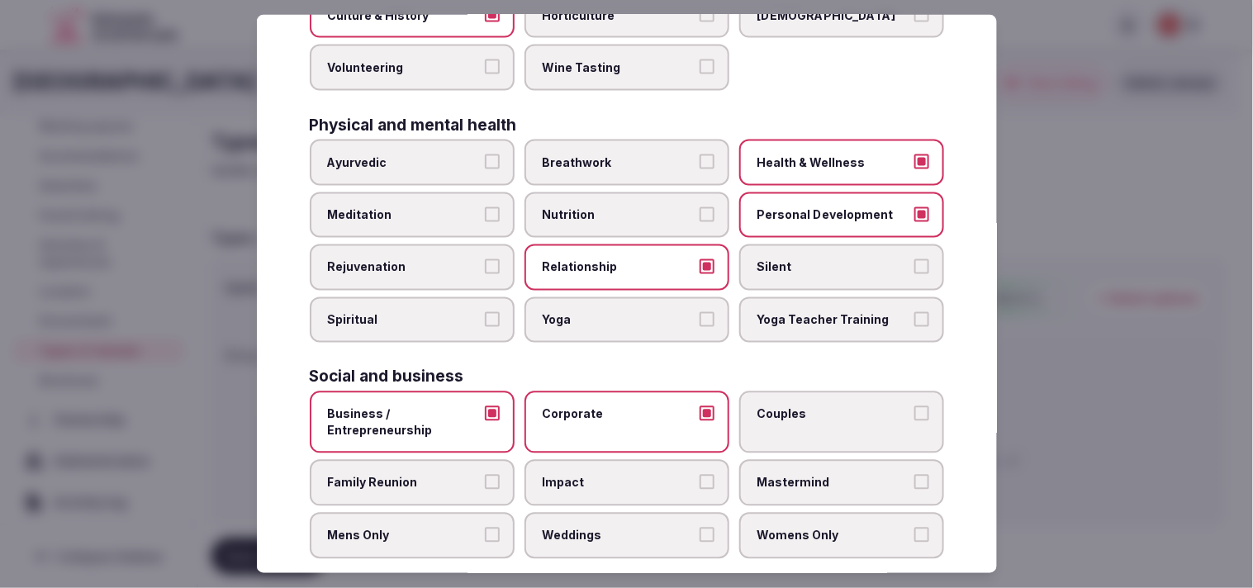
click at [458, 475] on span "Family Reunion" at bounding box center [404, 483] width 152 height 17
click at [485, 475] on button "Family Reunion" at bounding box center [492, 482] width 15 height 15
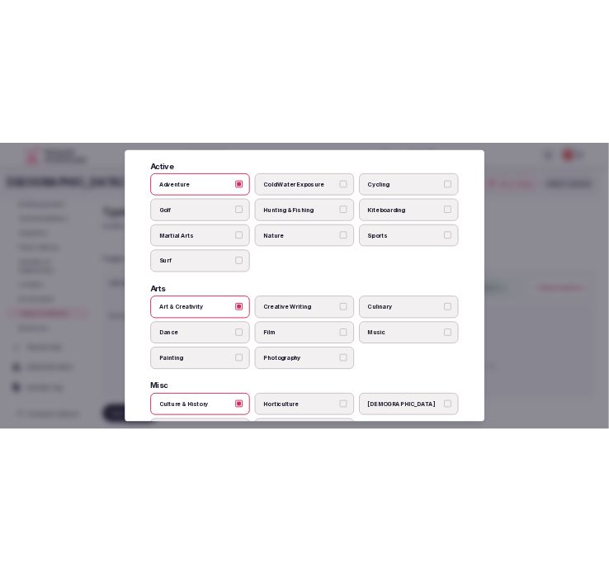
scroll to position [0, 0]
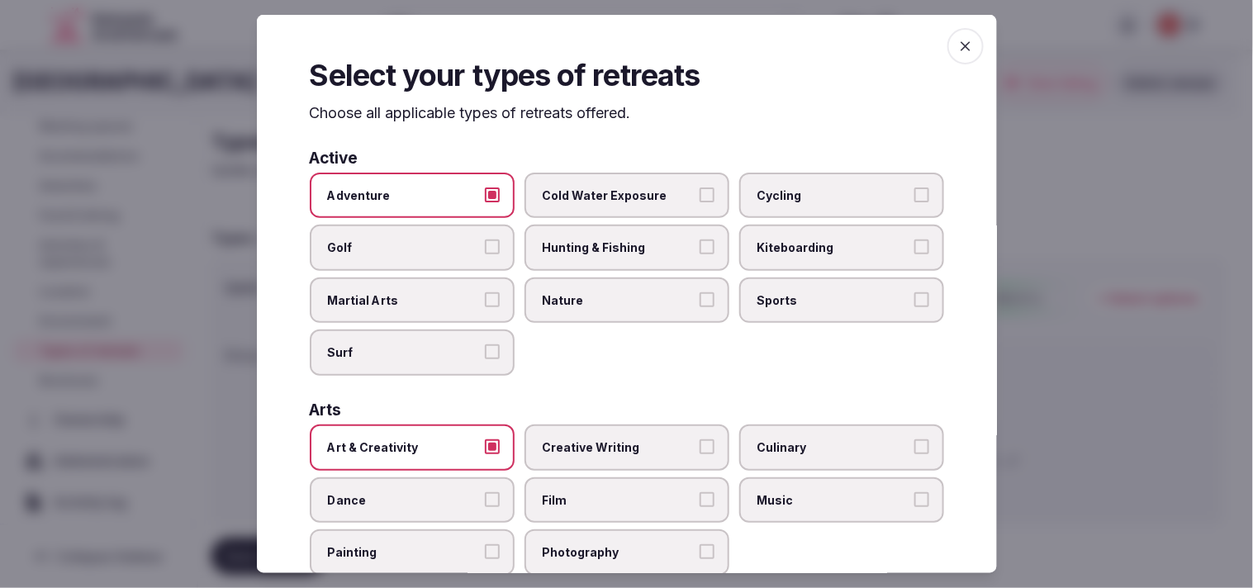
click at [957, 50] on icon "button" at bounding box center [965, 46] width 17 height 17
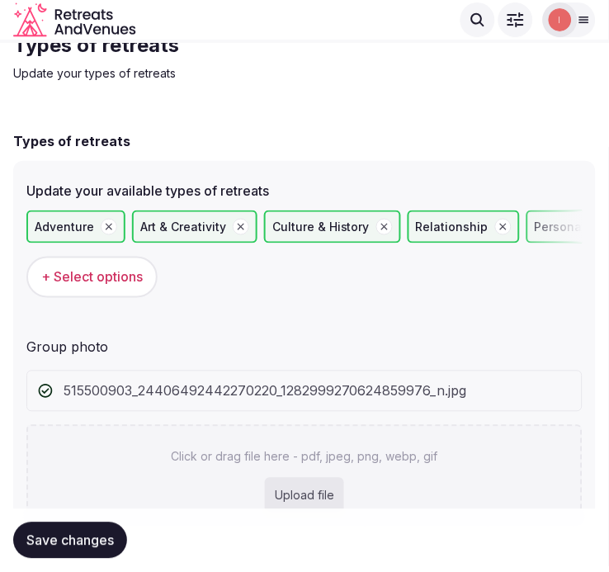
scroll to position [135, 0]
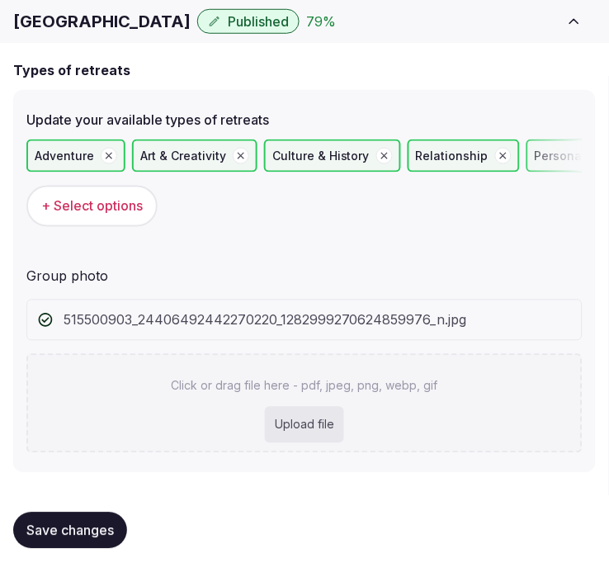
click at [88, 524] on span "Save changes" at bounding box center [70, 531] width 88 height 17
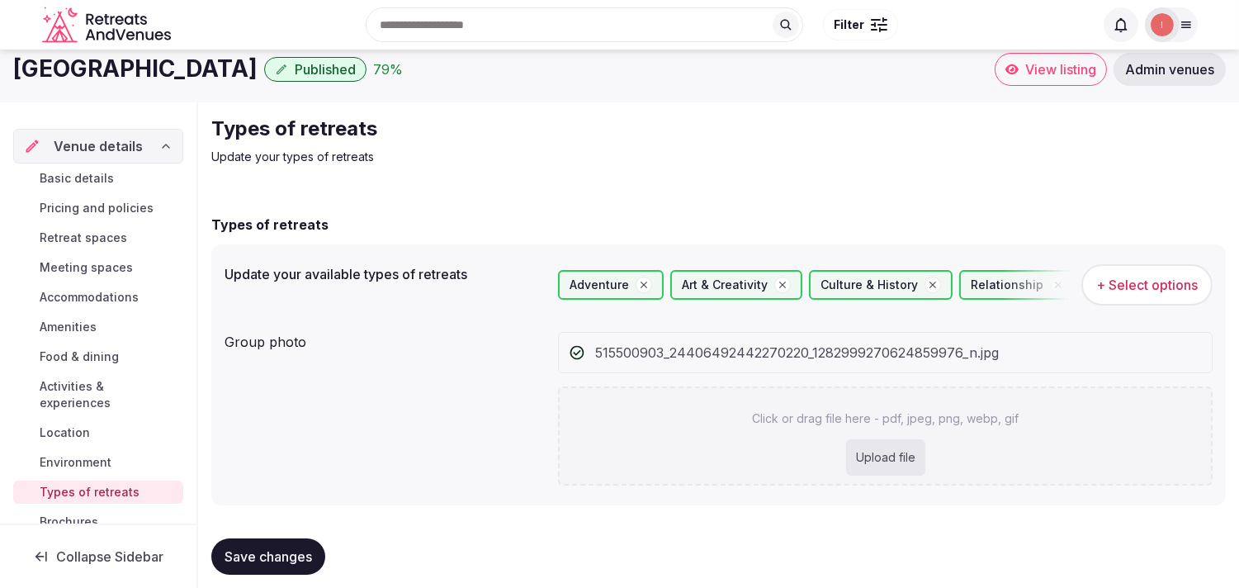
scroll to position [0, 0]
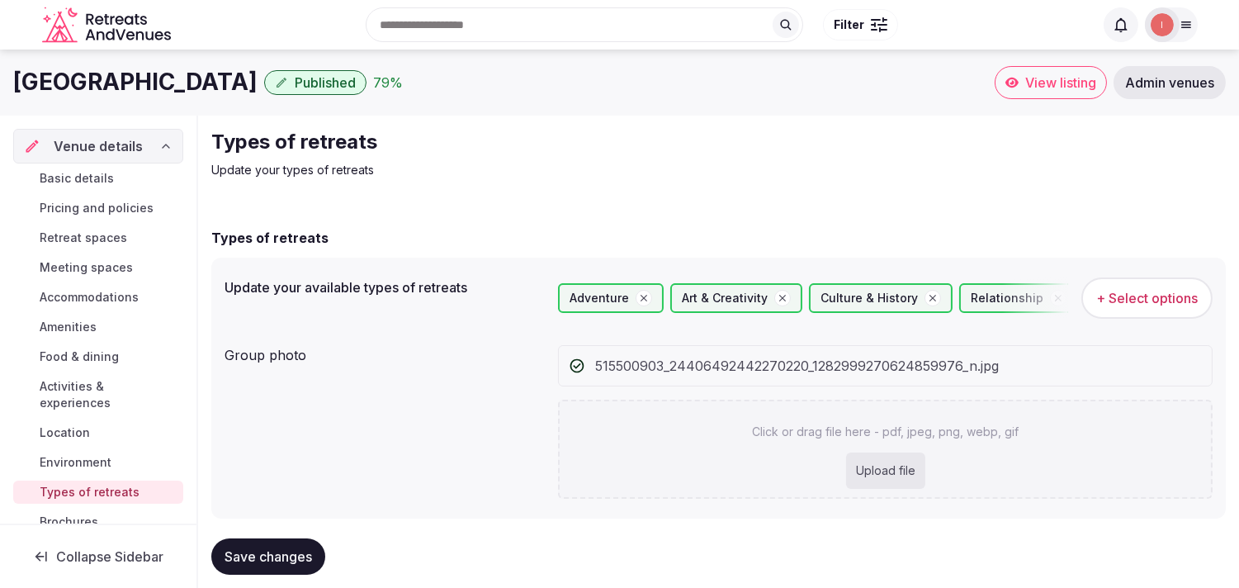
click at [183, 80] on h1 "Crowne Plaza Asheville" at bounding box center [135, 82] width 244 height 32
copy div "Crowne Plaza Asheville"
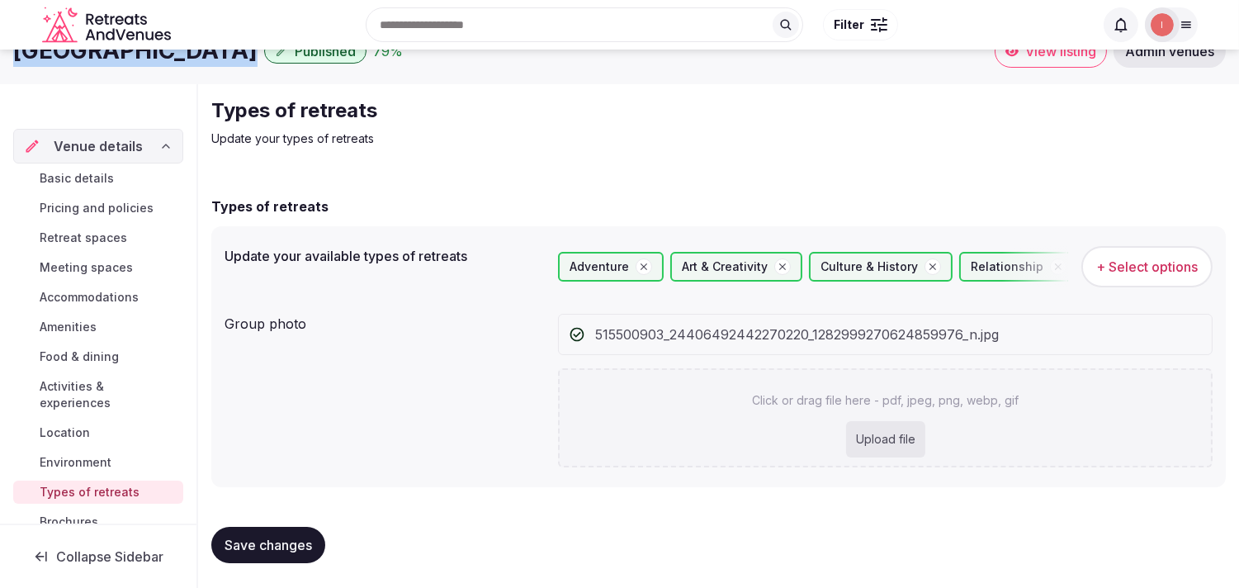
scroll to position [191, 0]
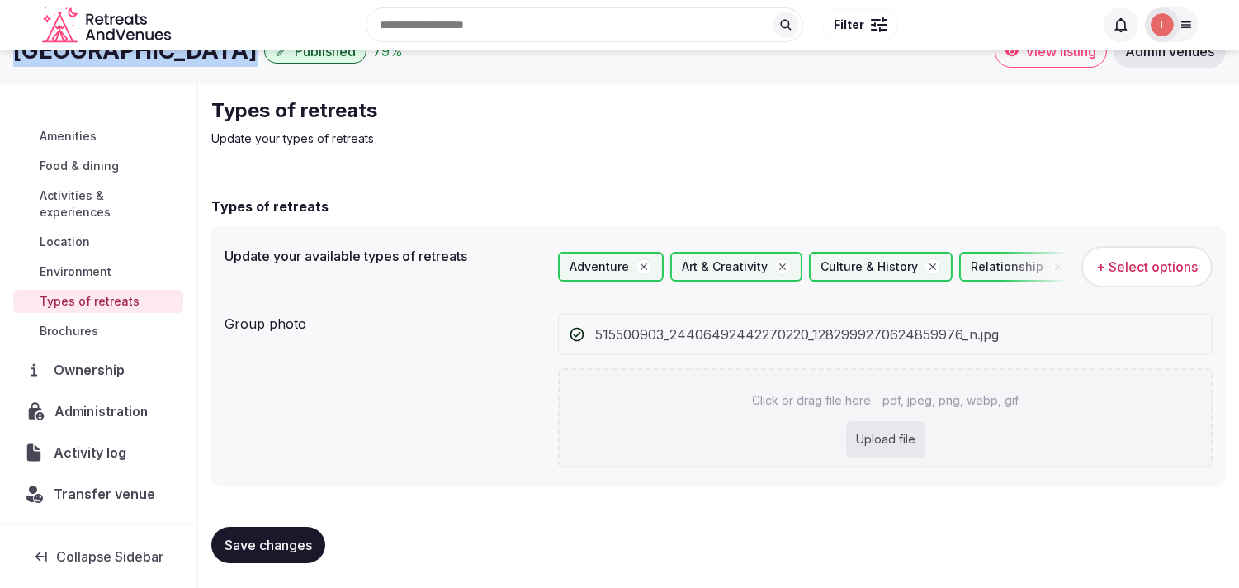
click at [111, 405] on span "Administration" at bounding box center [105, 411] width 101 height 20
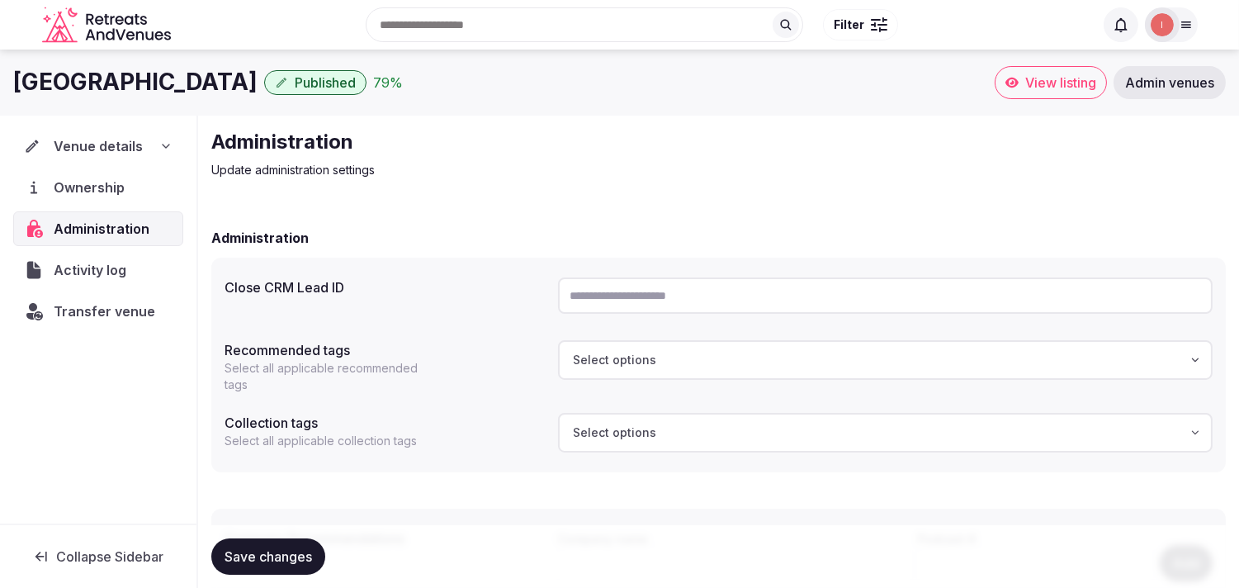
click at [633, 301] on input "text" at bounding box center [885, 295] width 655 height 36
paste input "**********"
type input "**********"
click at [293, 557] on span "Save changes" at bounding box center [269, 556] width 88 height 17
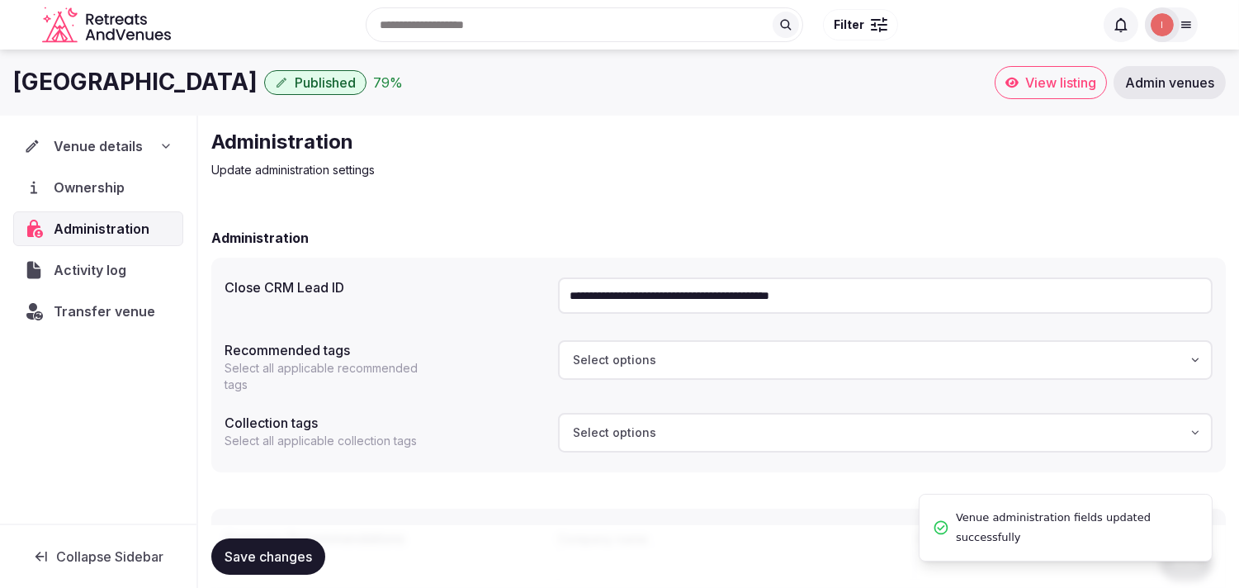
click at [121, 149] on span "Venue details" at bounding box center [98, 146] width 89 height 20
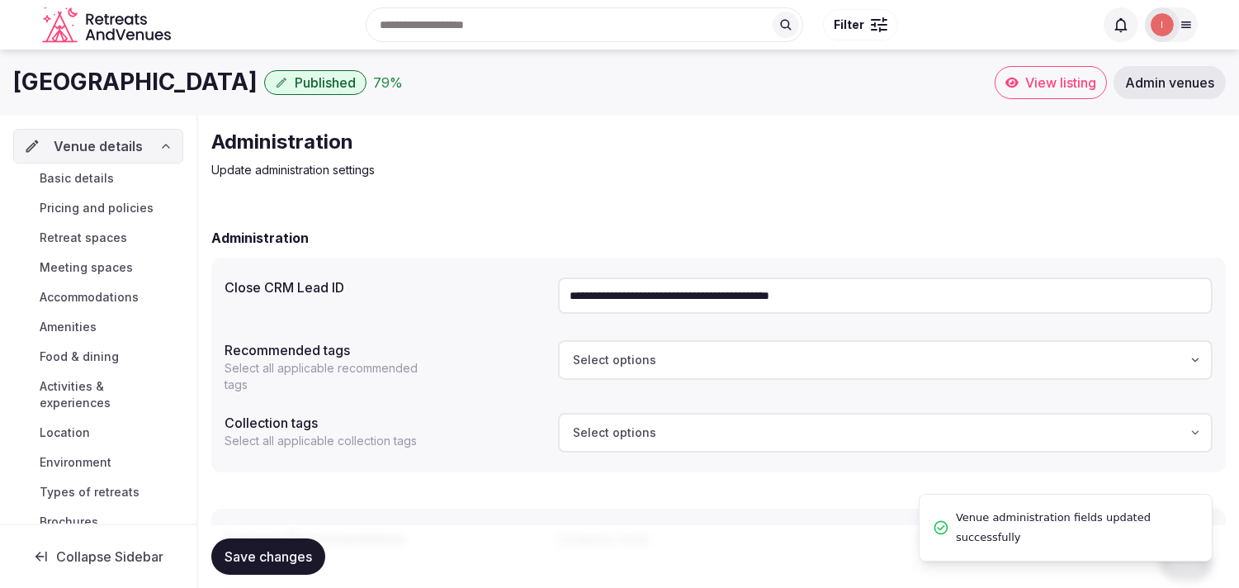
click at [120, 171] on link "Basic details" at bounding box center [98, 178] width 170 height 23
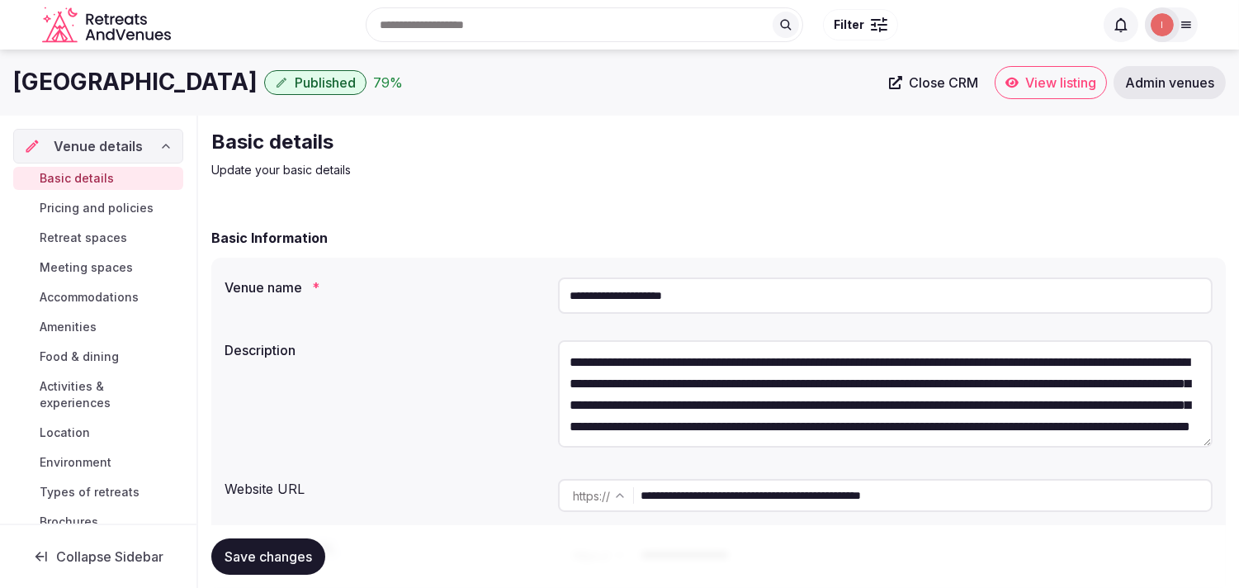
click at [939, 85] on span "Close CRM" at bounding box center [943, 82] width 69 height 17
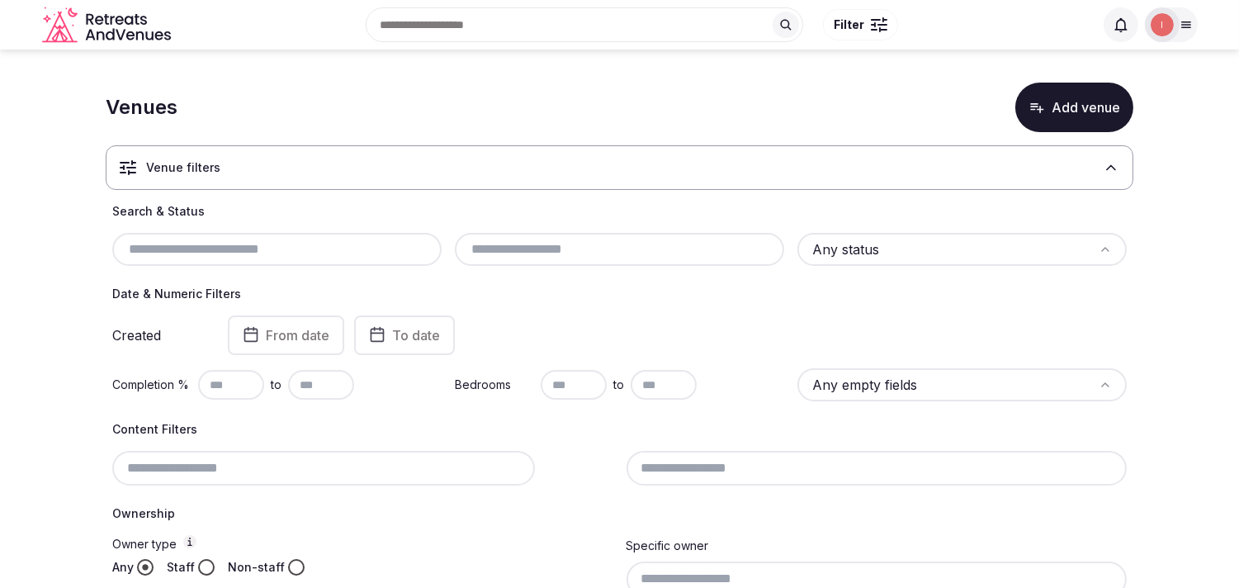
click at [492, 257] on input "text" at bounding box center [620, 249] width 316 height 20
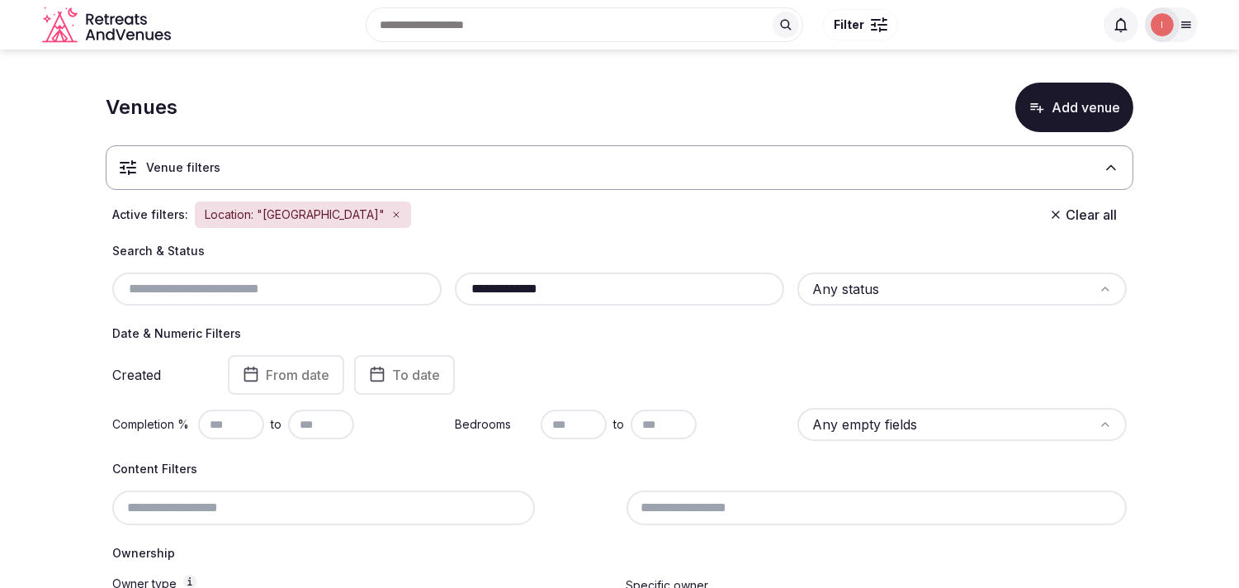
type input "**********"
click at [964, 301] on html "**********" at bounding box center [619, 294] width 1239 height 588
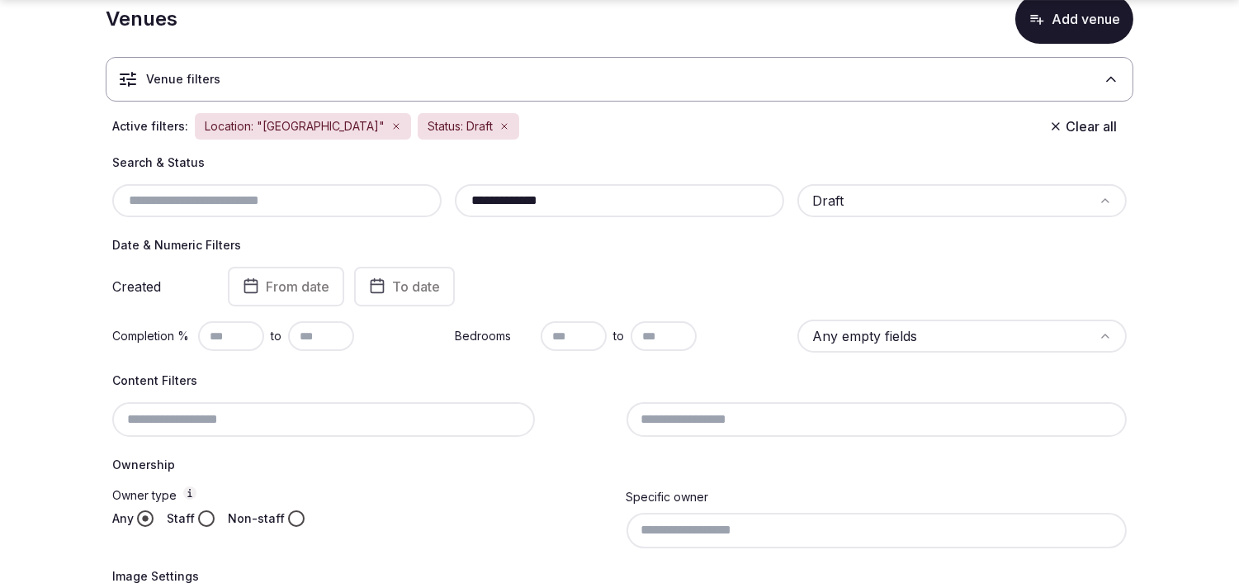
scroll to position [183, 0]
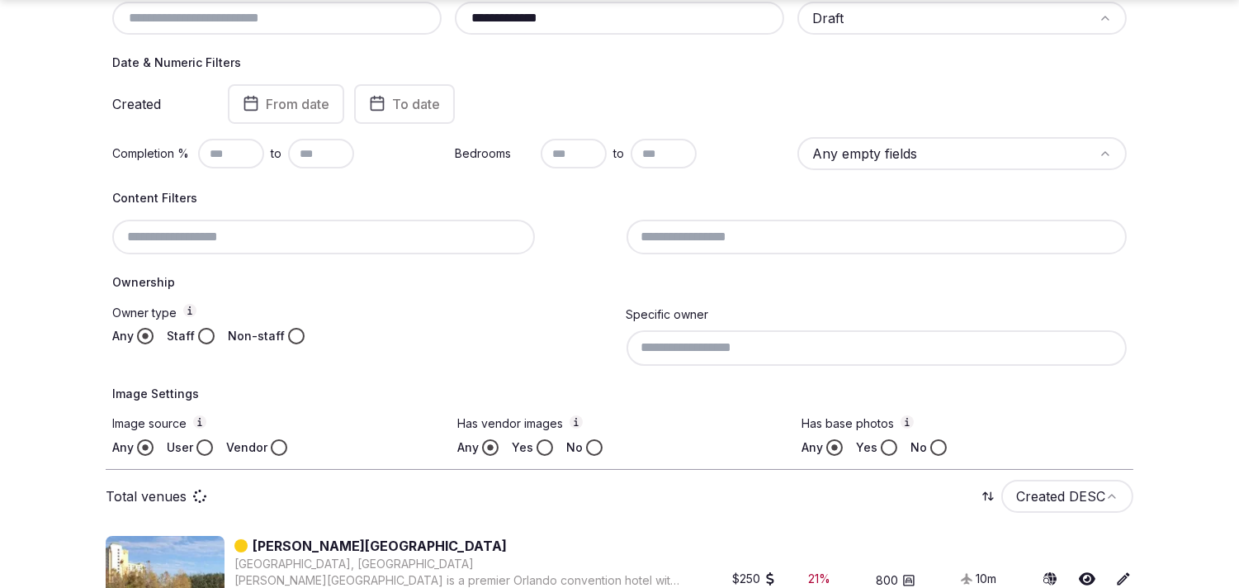
scroll to position [275, 0]
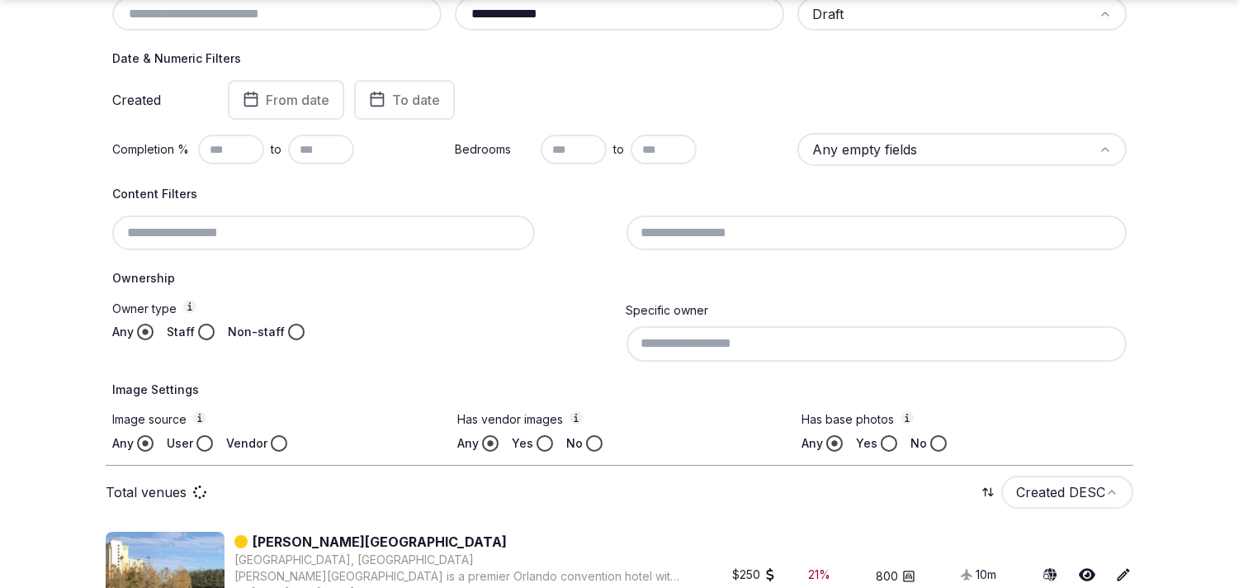
click at [204, 331] on button "Staff" at bounding box center [206, 332] width 17 height 17
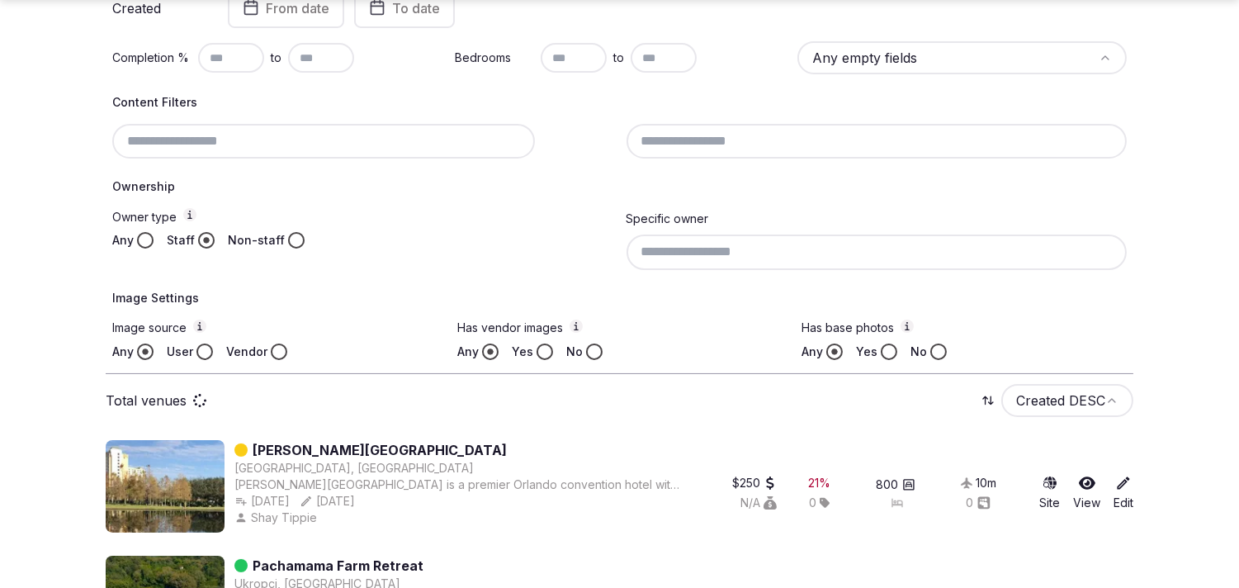
click at [206, 349] on button "User" at bounding box center [205, 352] width 17 height 17
click at [588, 348] on button "No" at bounding box center [594, 352] width 17 height 17
click at [860, 244] on input at bounding box center [877, 252] width 501 height 35
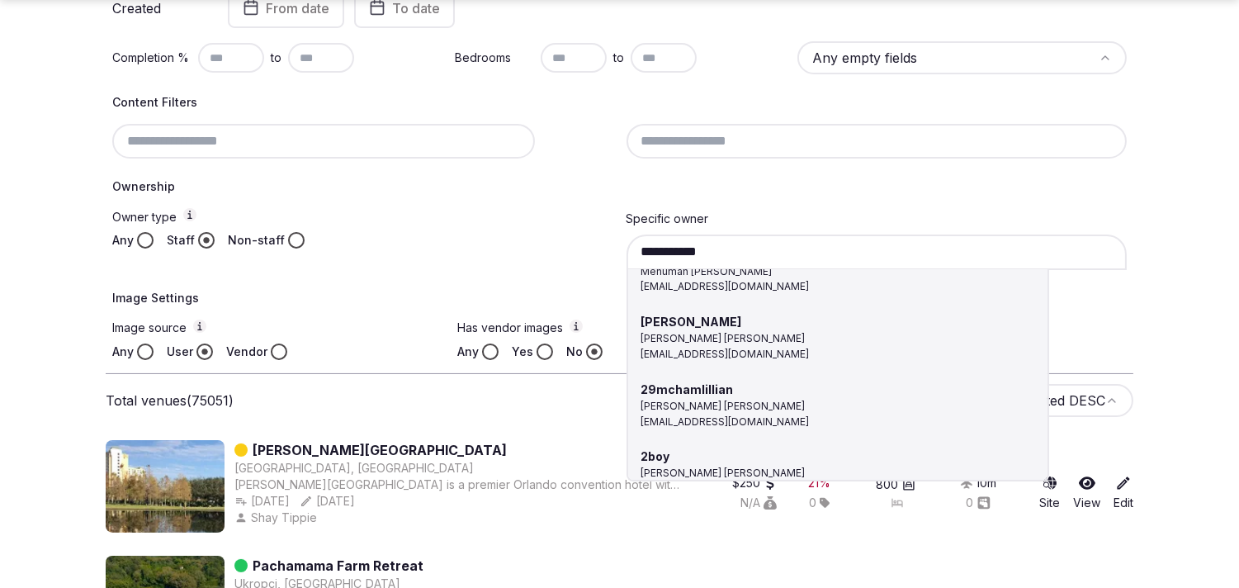
scroll to position [550, 0]
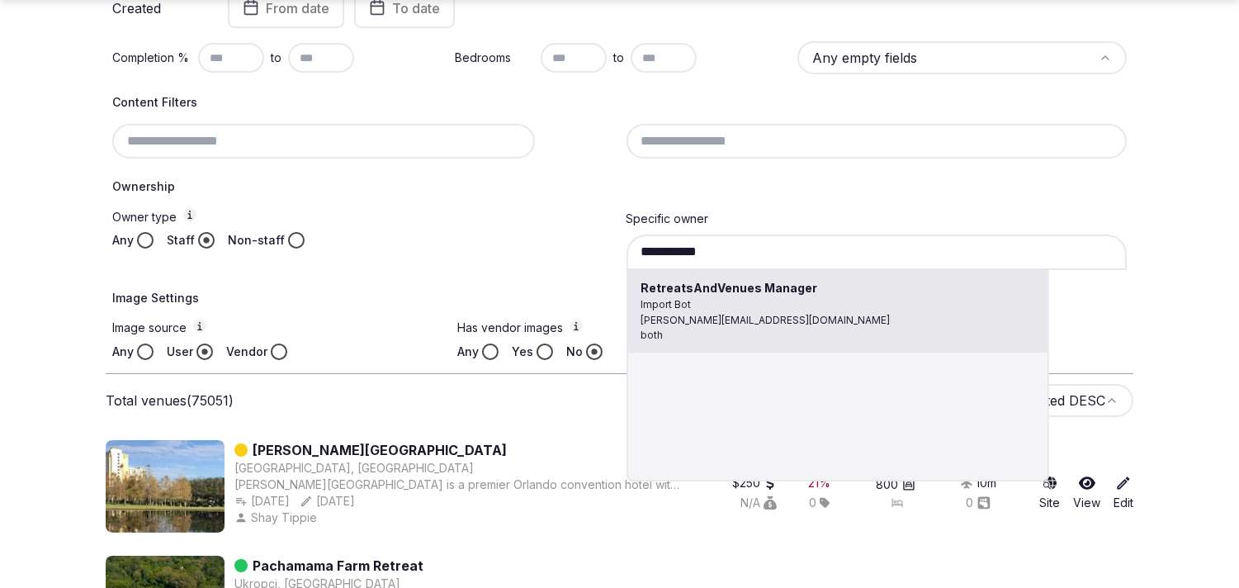
type input "**********"
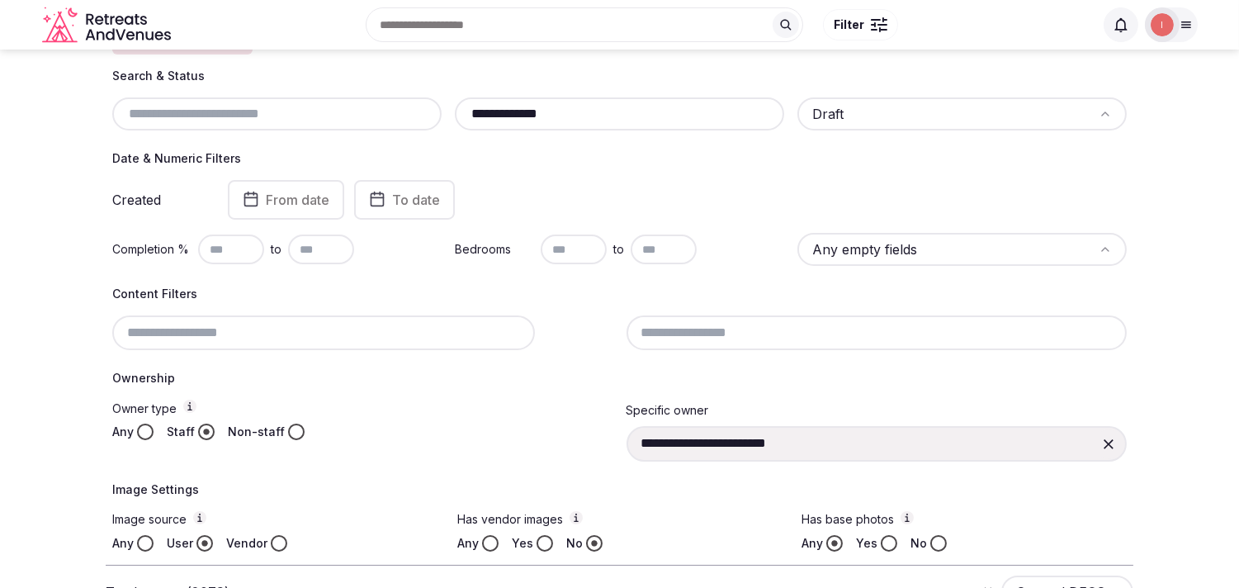
scroll to position [92, 0]
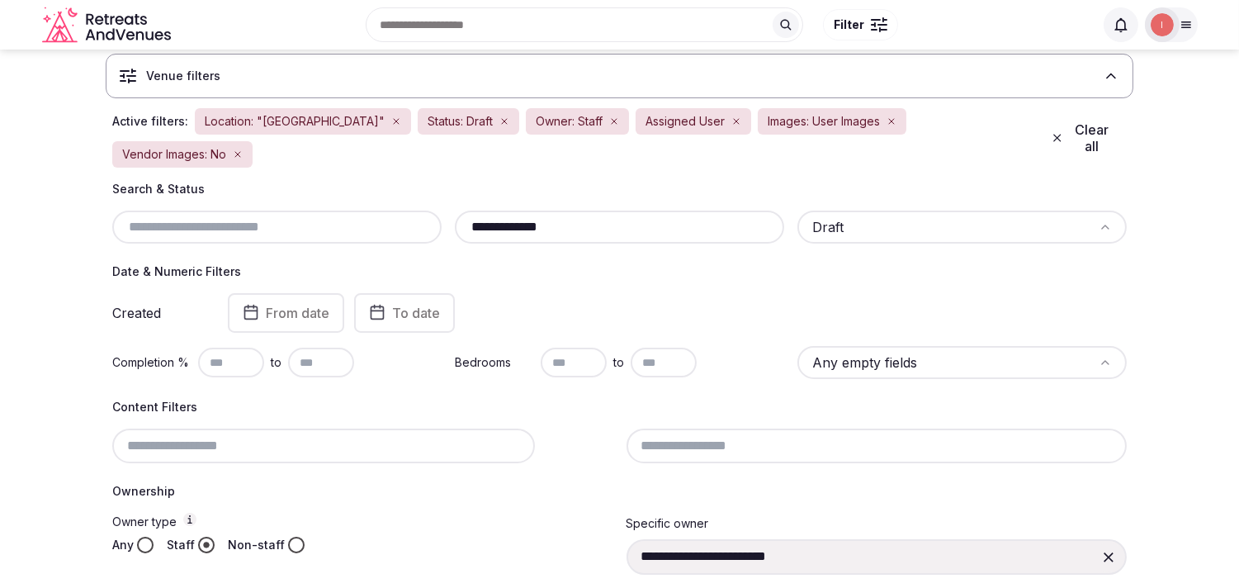
click at [878, 192] on html "**********" at bounding box center [619, 202] width 1239 height 588
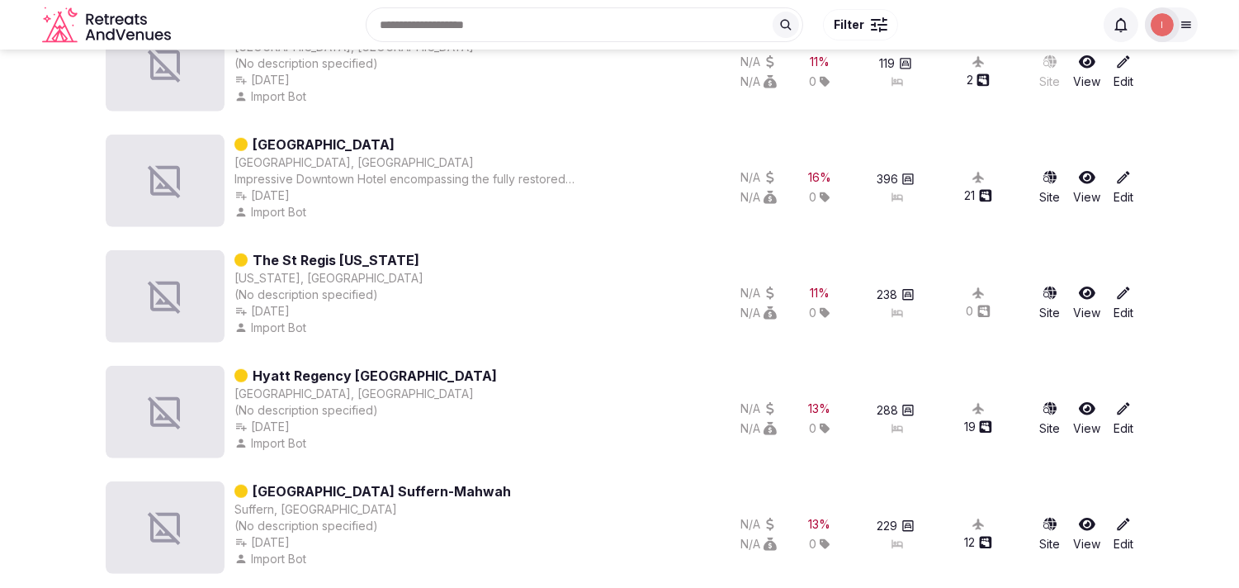
scroll to position [1559, 0]
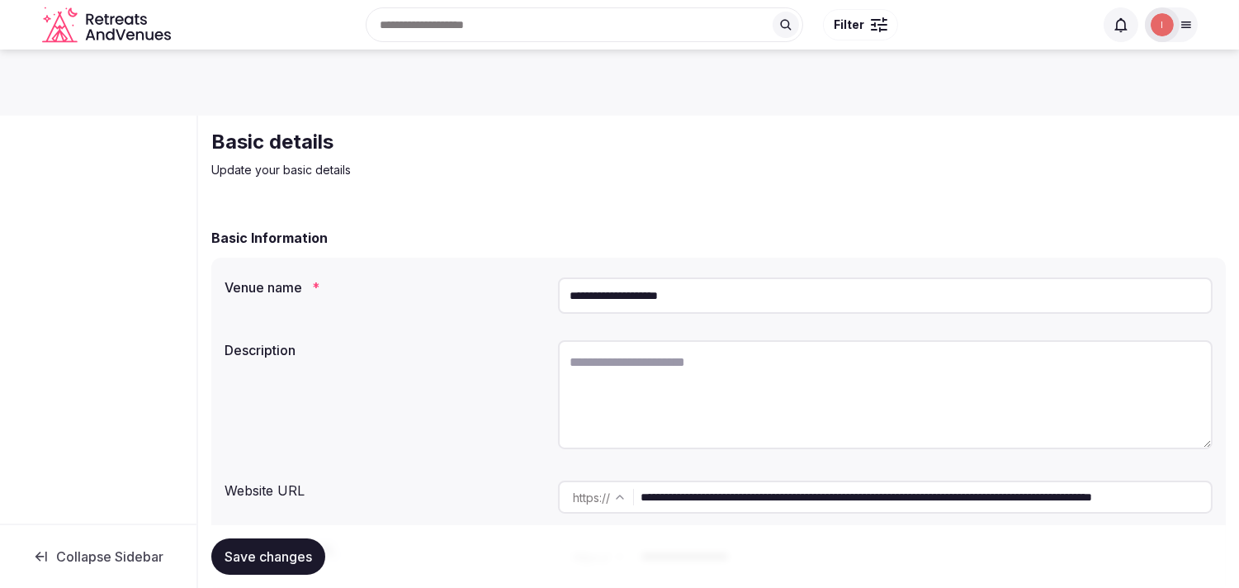
click at [608, 298] on input "**********" at bounding box center [885, 295] width 655 height 36
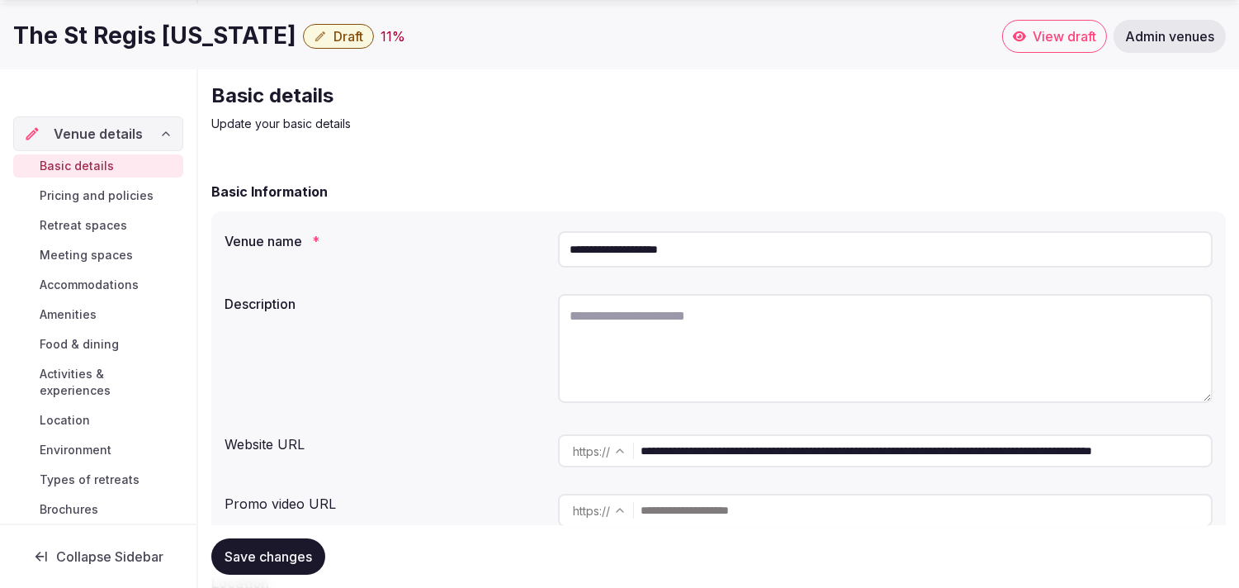
scroll to position [92, 0]
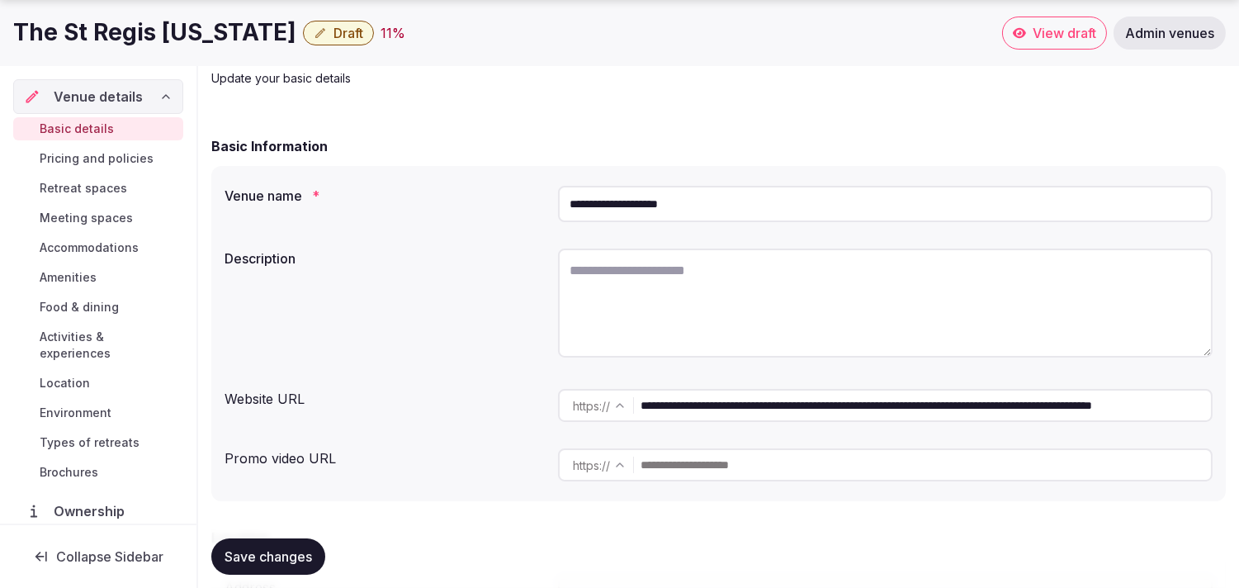
click at [700, 401] on input "**********" at bounding box center [926, 405] width 571 height 33
click at [613, 212] on input "**********" at bounding box center [885, 204] width 655 height 36
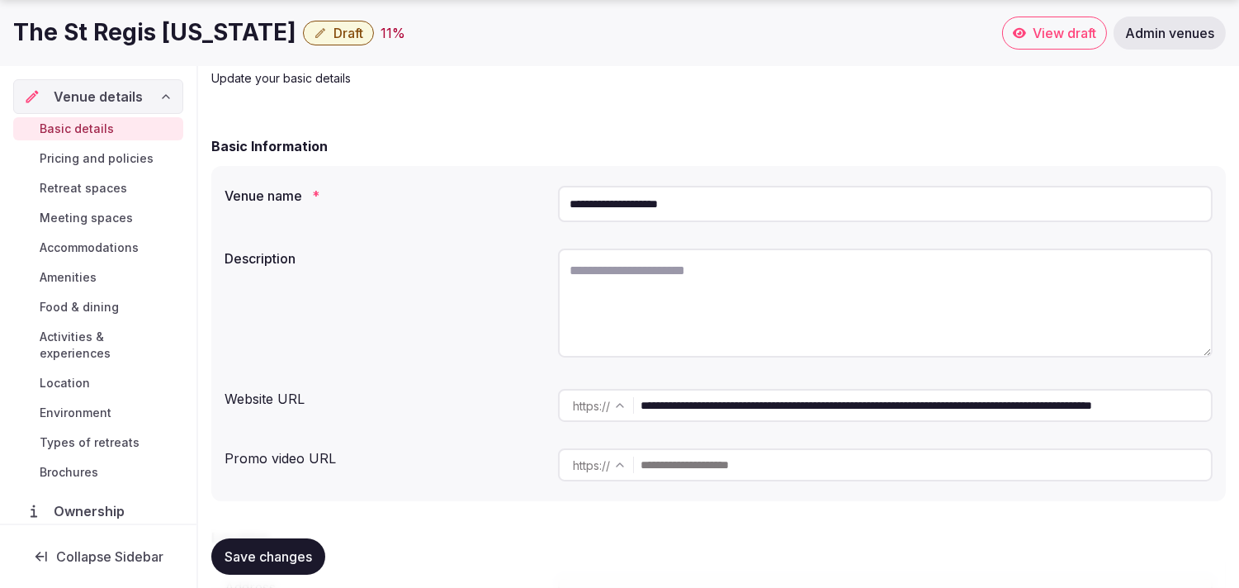
click at [613, 212] on input "**********" at bounding box center [885, 204] width 655 height 36
click at [985, 269] on textarea at bounding box center [885, 303] width 655 height 109
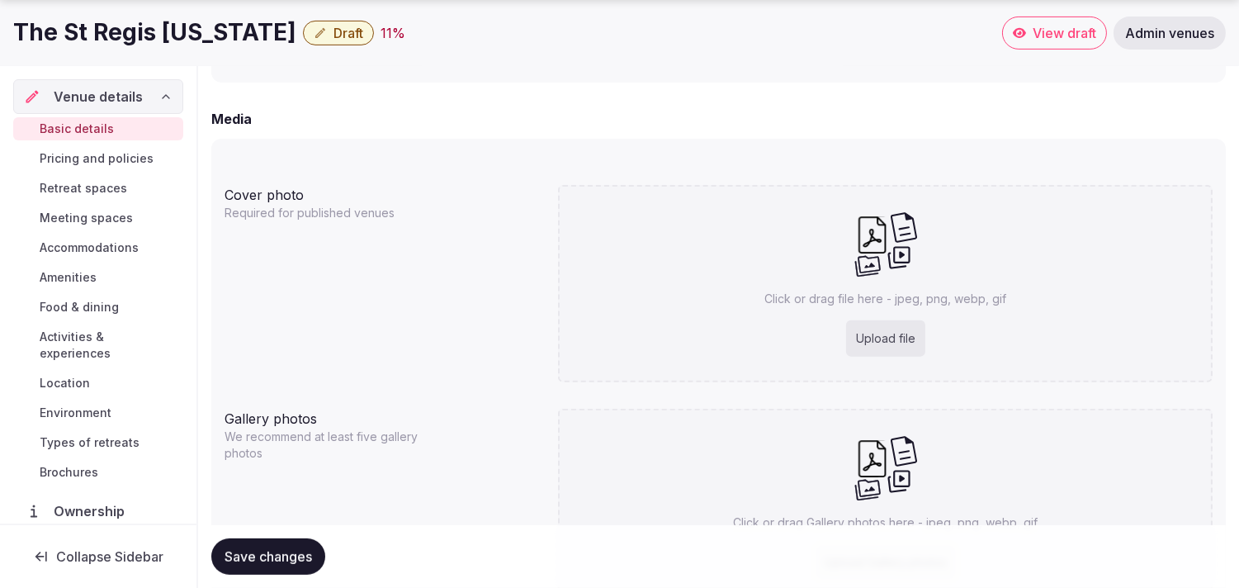
scroll to position [1322, 0]
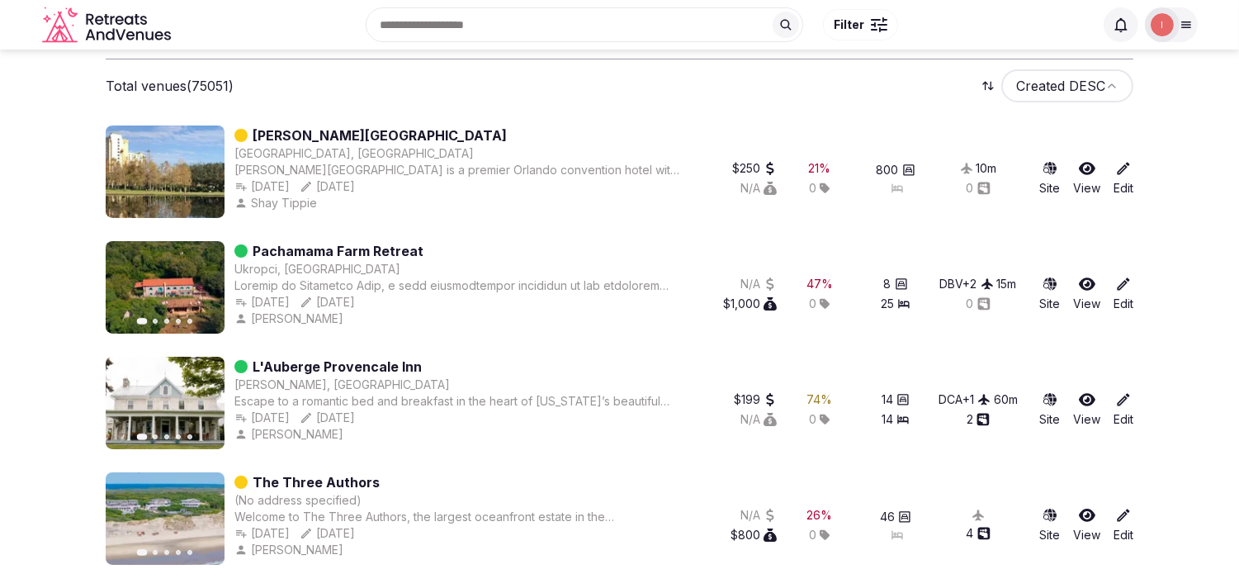
scroll to position [275, 0]
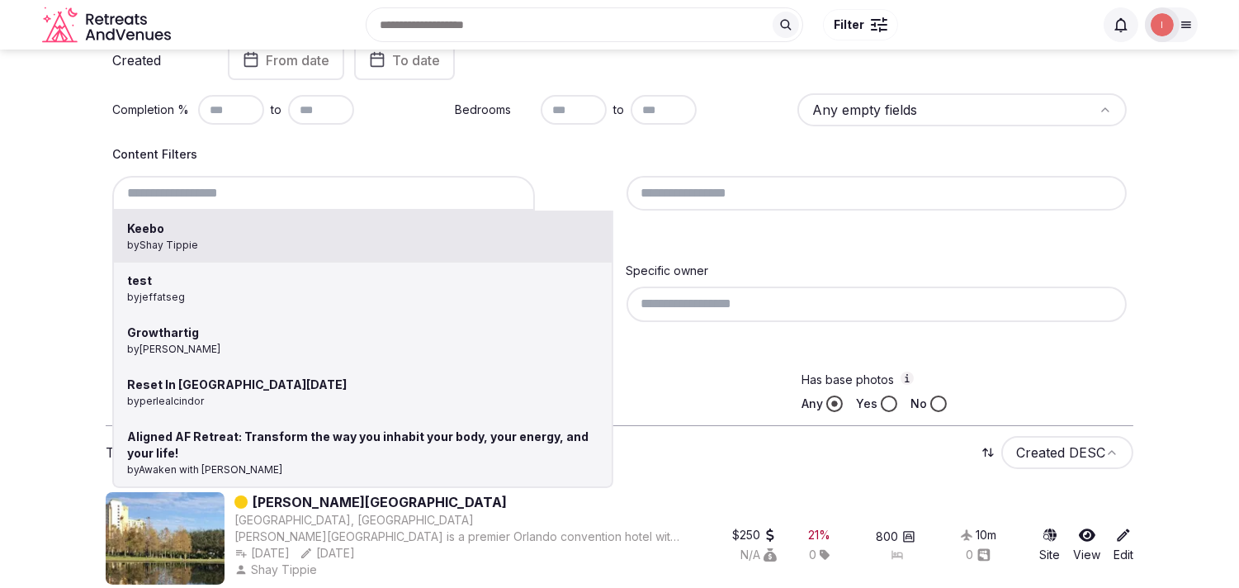
click at [246, 193] on div "Keebo by Shay Tippie test by jeffatseg Growthartig by Thiago Martins Reset In S…" at bounding box center [362, 193] width 501 height 35
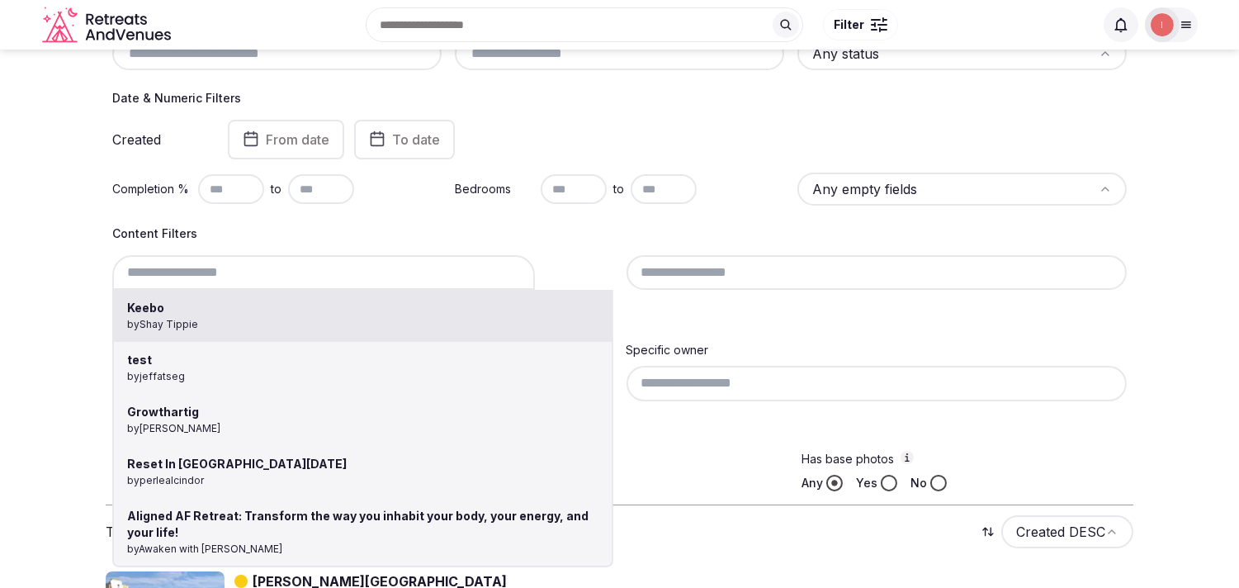
scroll to position [92, 0]
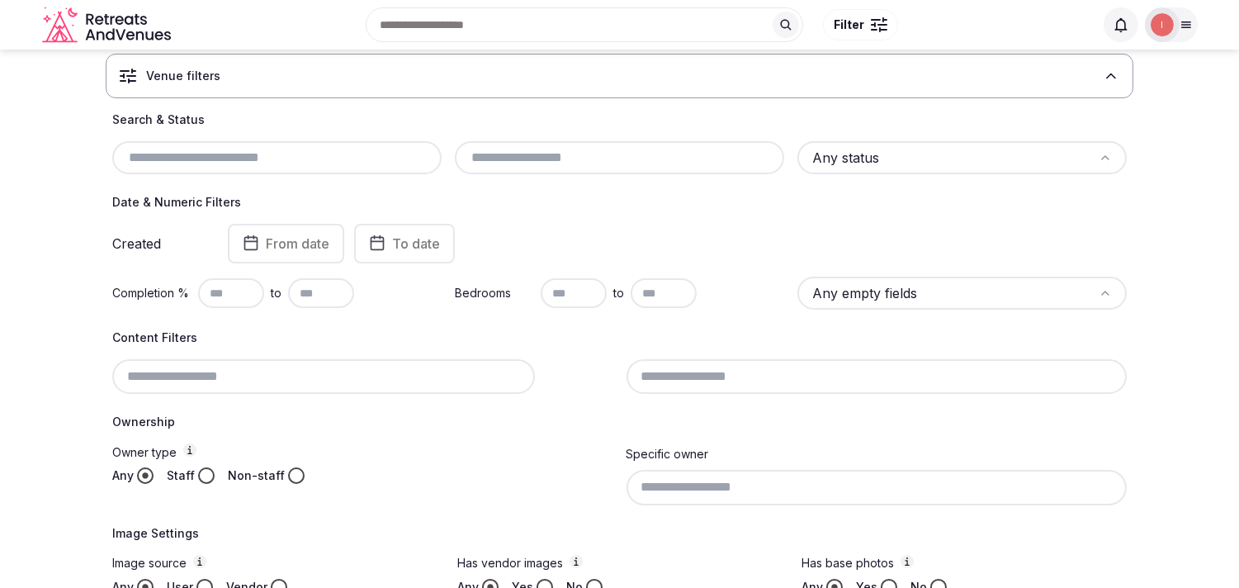
click at [275, 149] on input "text" at bounding box center [277, 158] width 316 height 20
paste input "**********"
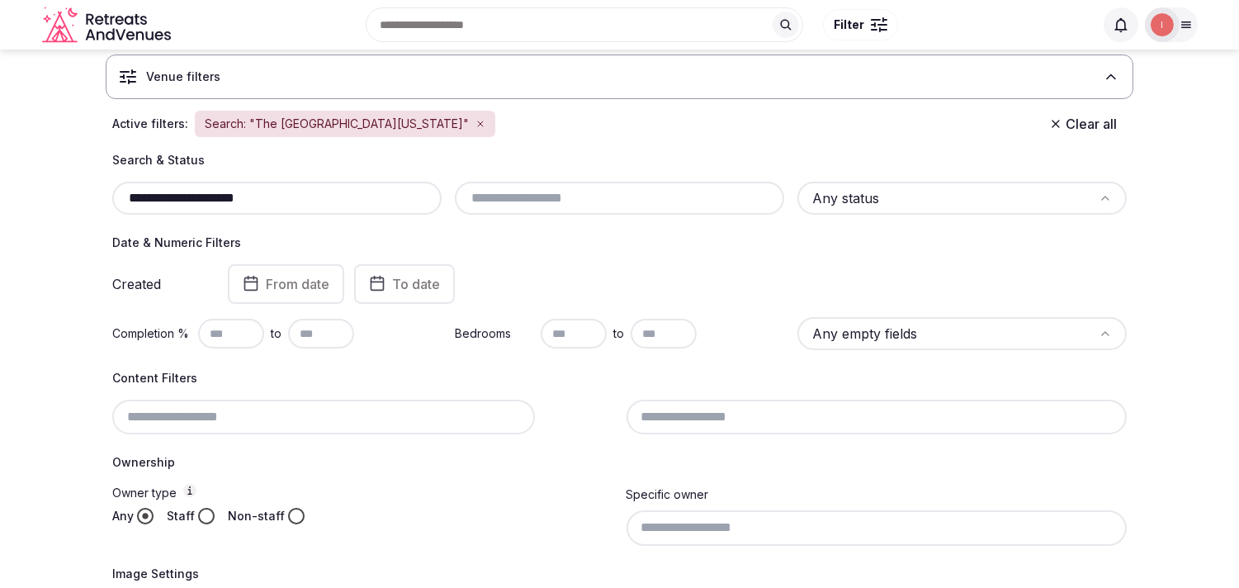
scroll to position [59, 0]
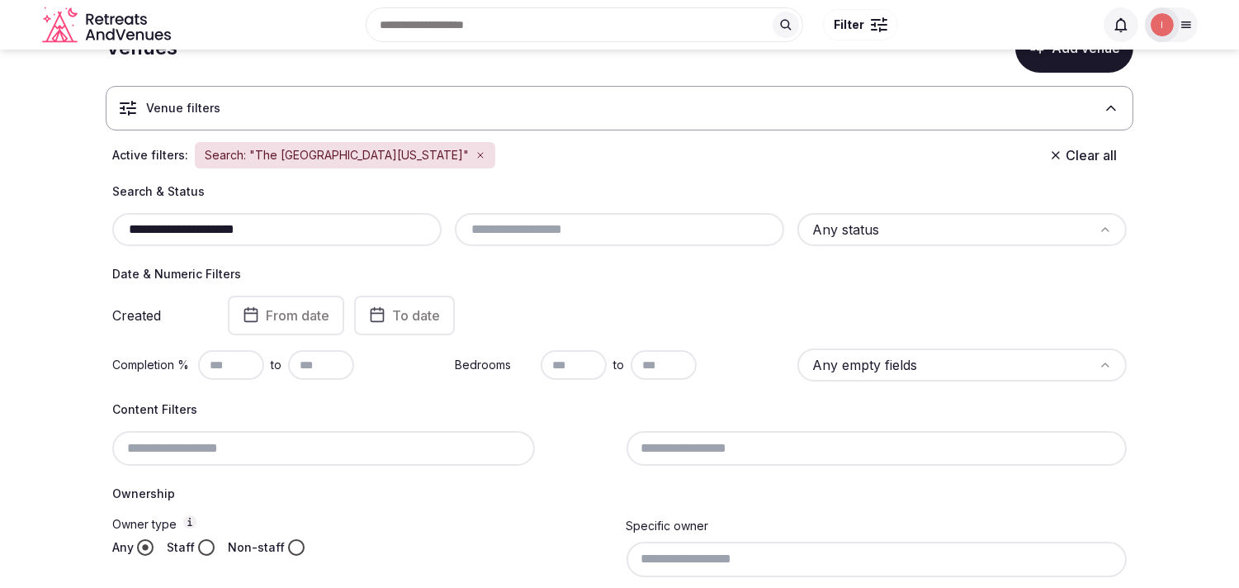
click at [154, 219] on div "**********" at bounding box center [276, 229] width 329 height 33
drag, startPoint x: 157, startPoint y: 226, endPoint x: 92, endPoint y: 210, distance: 66.5
click at [80, 226] on section "**********" at bounding box center [619, 428] width 1239 height 876
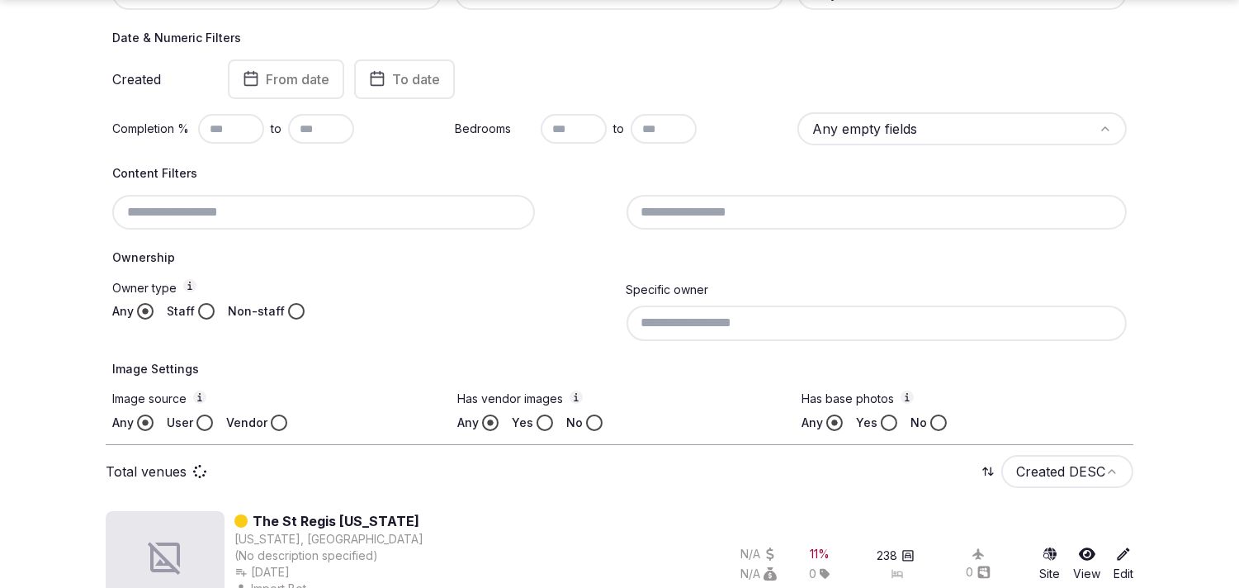
scroll to position [334, 0]
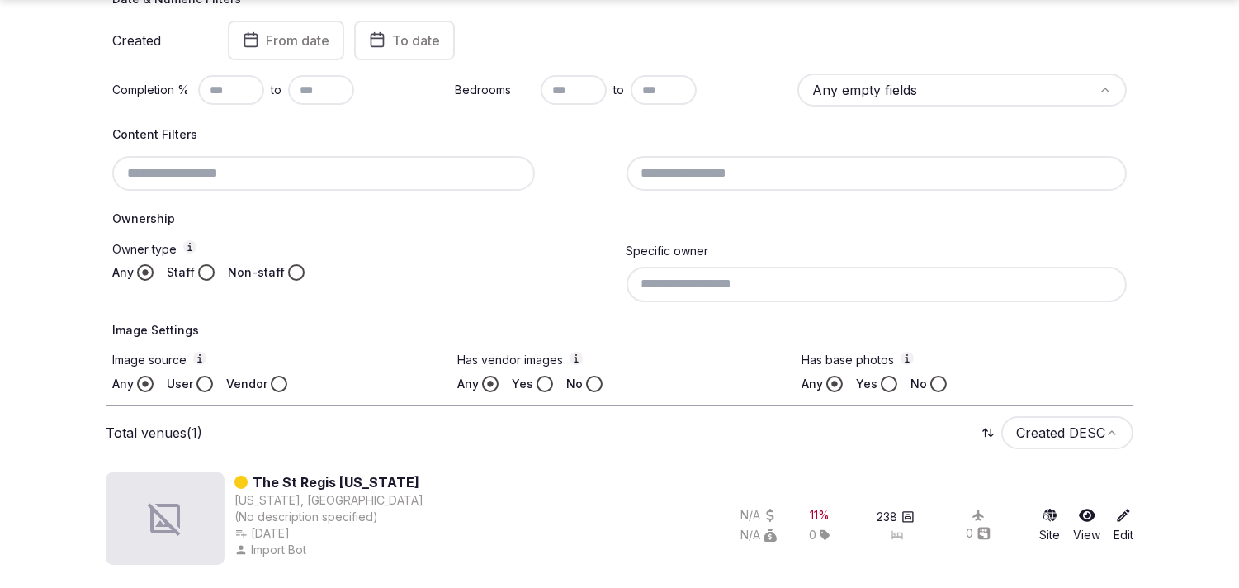
type input "**********"
click at [360, 472] on link "The St Regis New York" at bounding box center [336, 482] width 167 height 20
click at [358, 481] on link "The St Regis New York" at bounding box center [336, 482] width 167 height 20
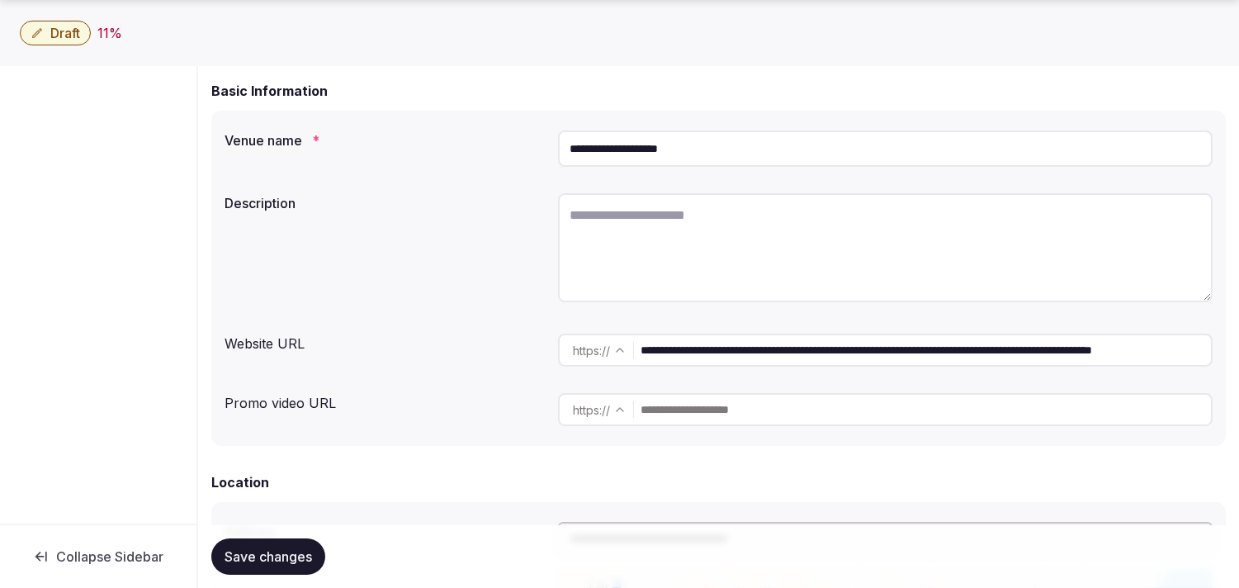
scroll to position [275, 0]
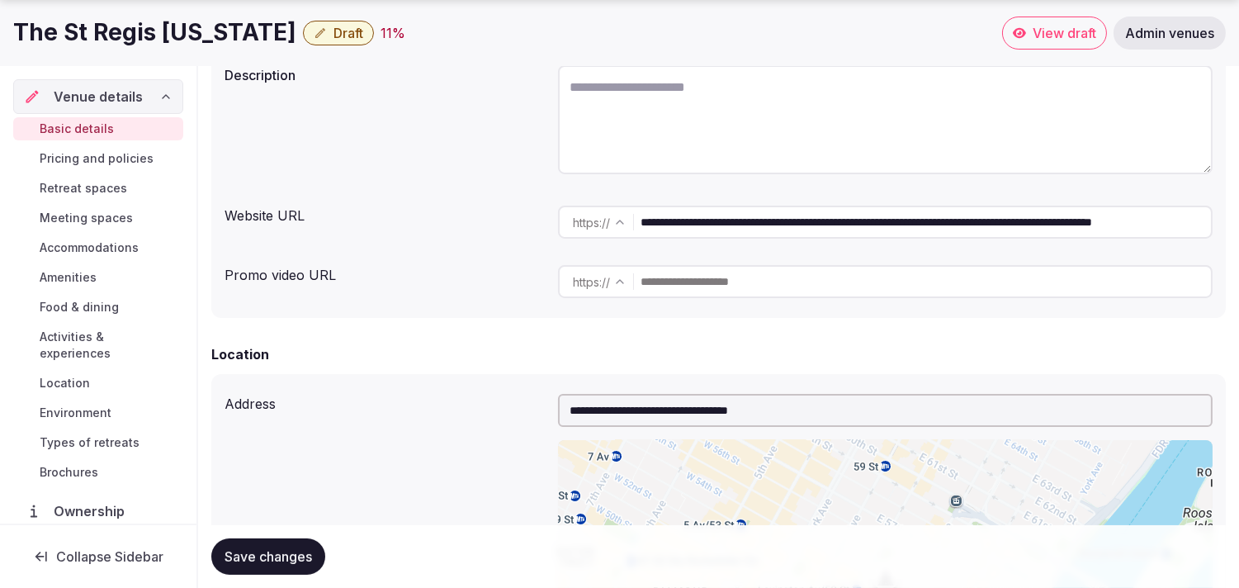
click at [765, 101] on textarea at bounding box center [885, 119] width 655 height 109
paste textarea "**********"
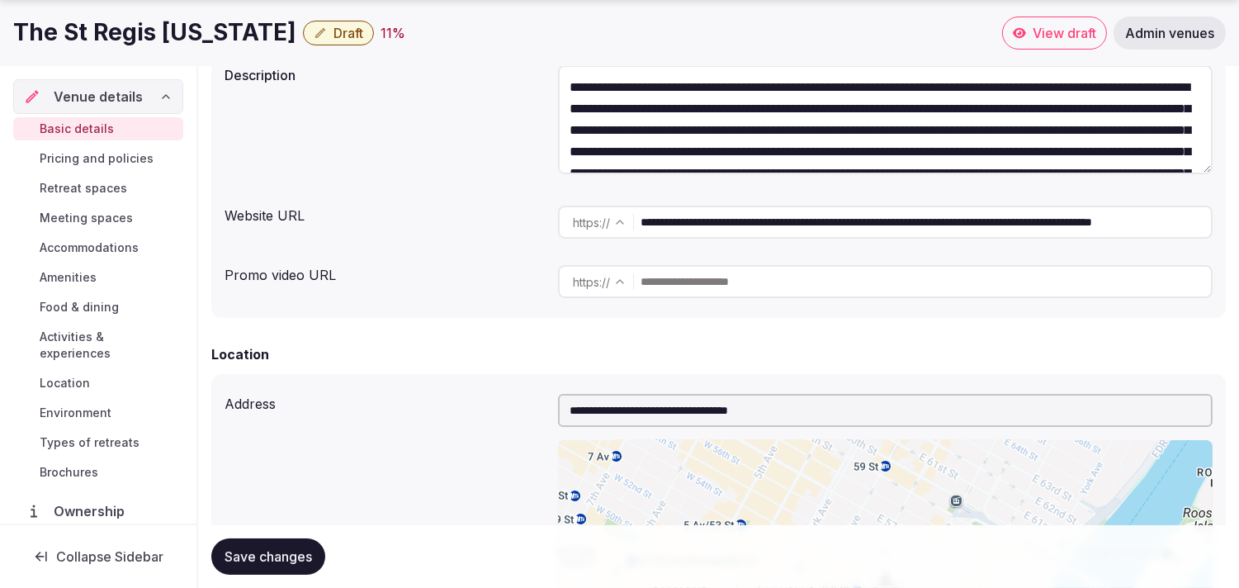
scroll to position [137, 0]
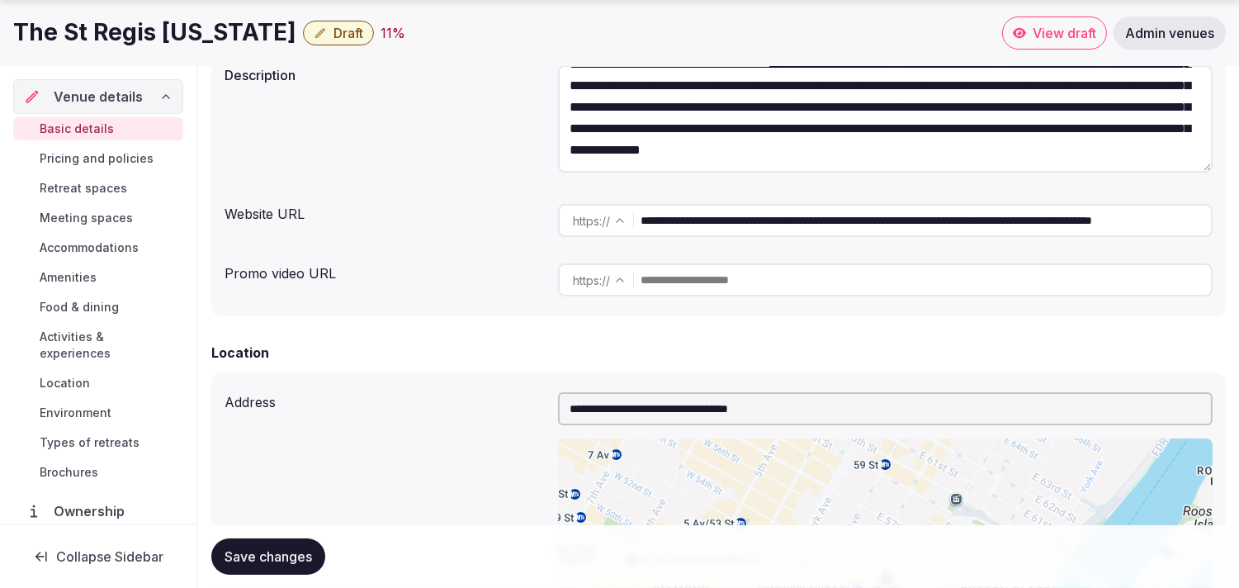
type textarea "**********"
click at [315, 551] on button "Save changes" at bounding box center [268, 556] width 114 height 36
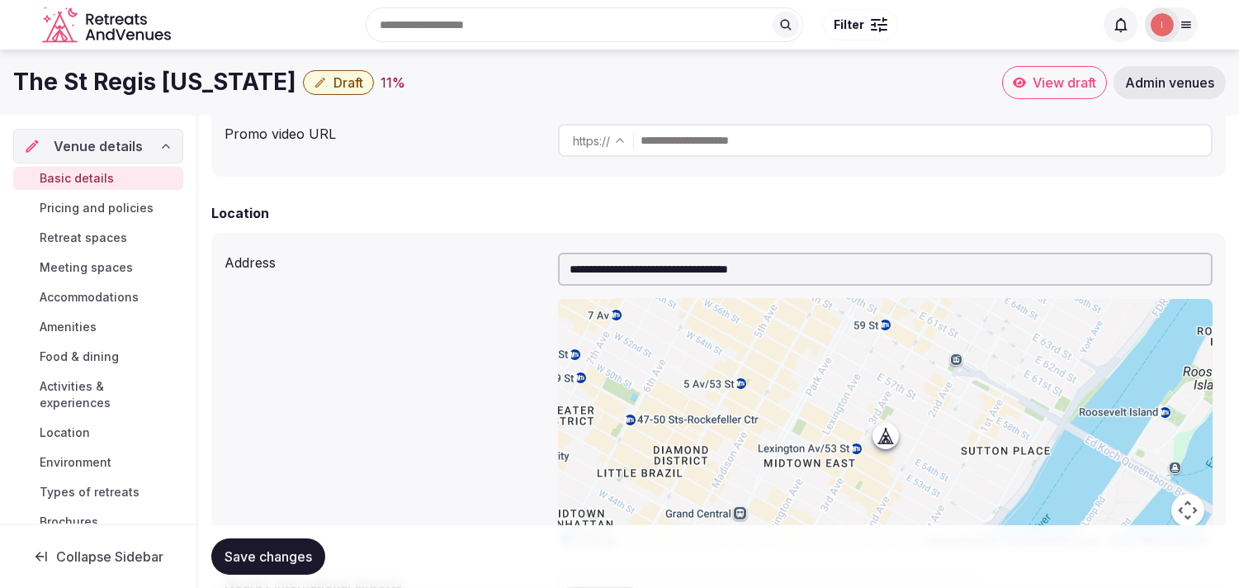
scroll to position [405, 0]
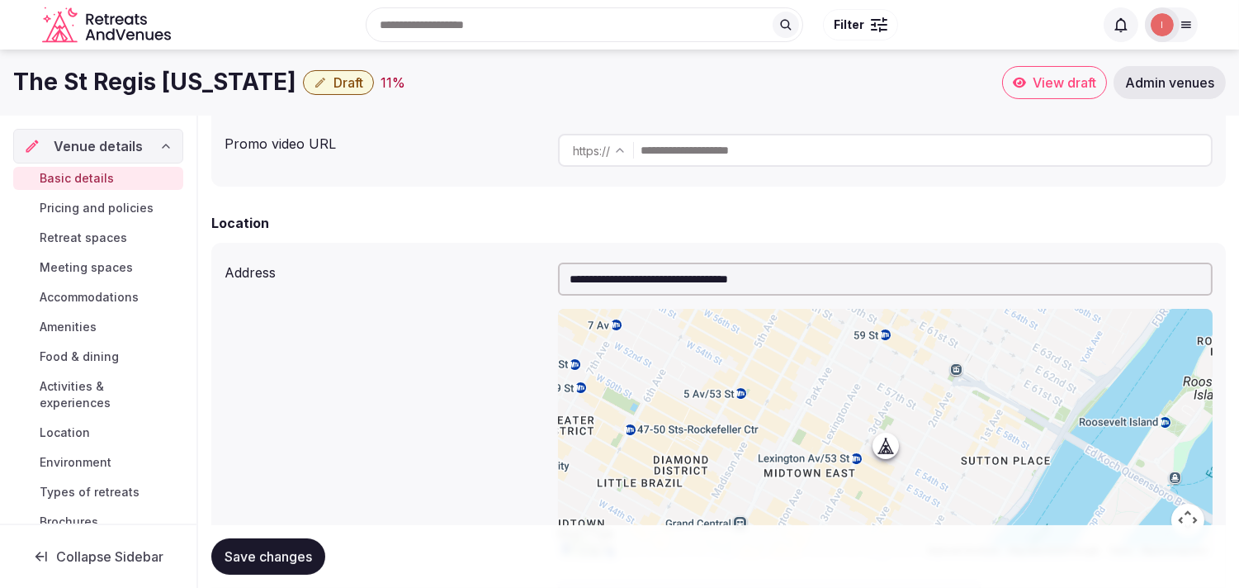
click at [334, 87] on span "Draft" at bounding box center [349, 82] width 30 height 17
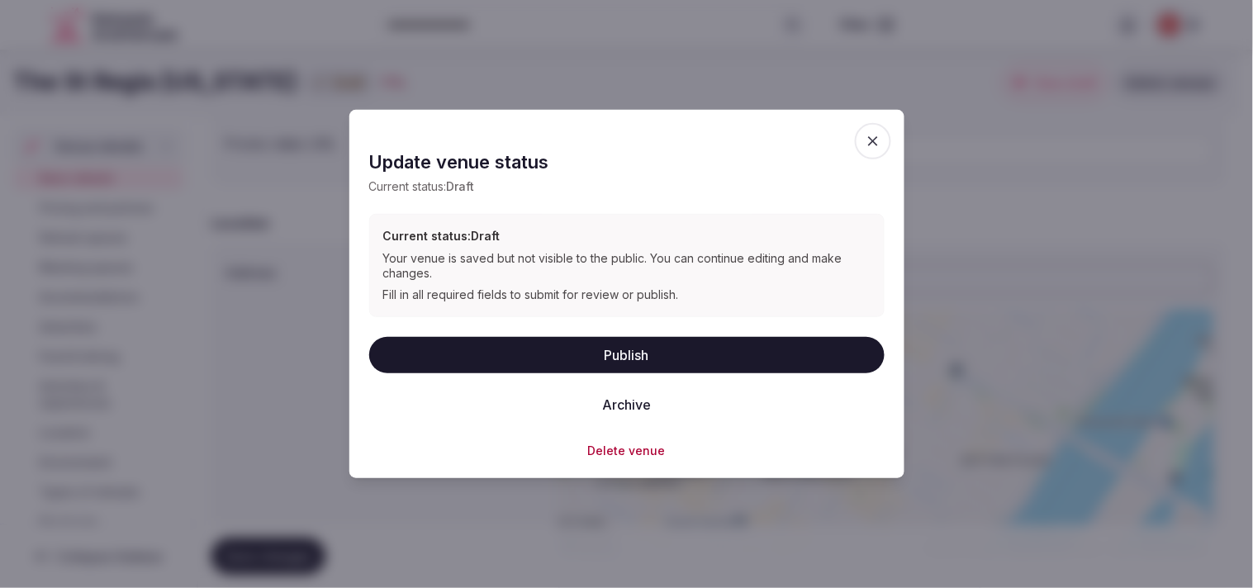
click at [624, 400] on button "Archive" at bounding box center [626, 404] width 75 height 36
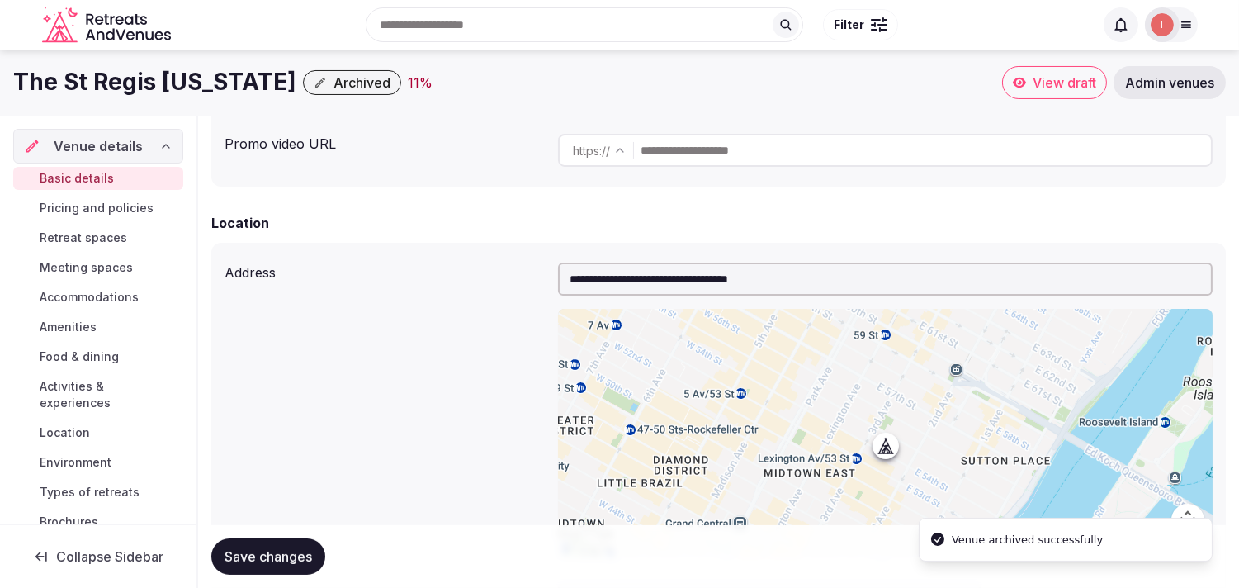
click at [112, 72] on h1 "The St Regis New York" at bounding box center [154, 82] width 283 height 32
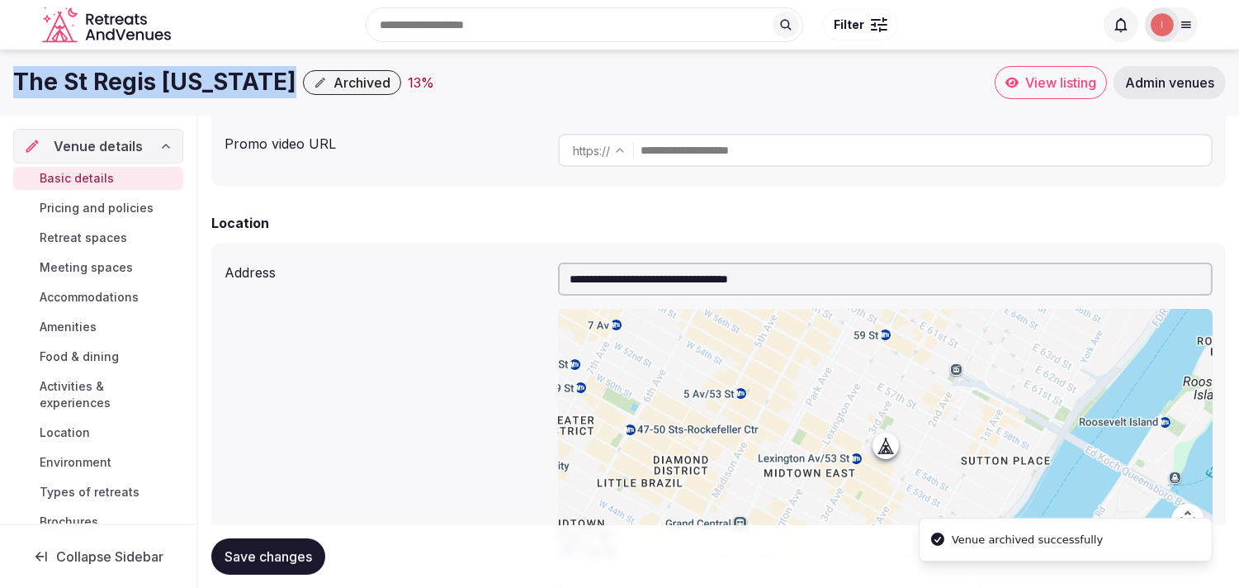
click at [112, 72] on h1 "The St Regis New York" at bounding box center [154, 82] width 283 height 32
copy div "The St Regis New York"
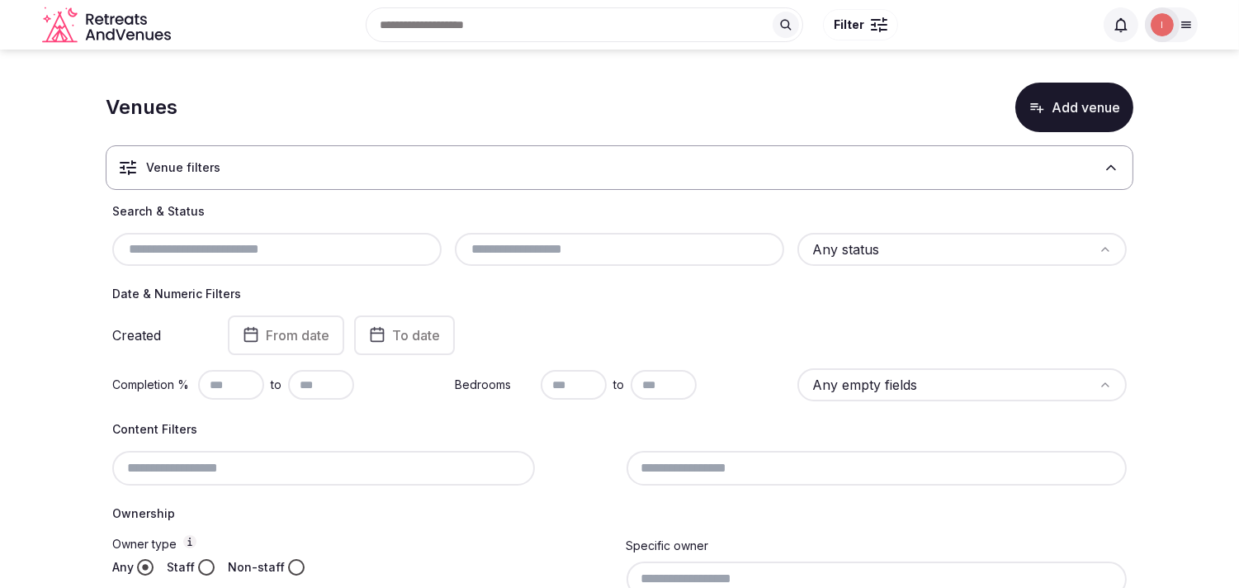
click at [315, 245] on input "text" at bounding box center [277, 249] width 316 height 20
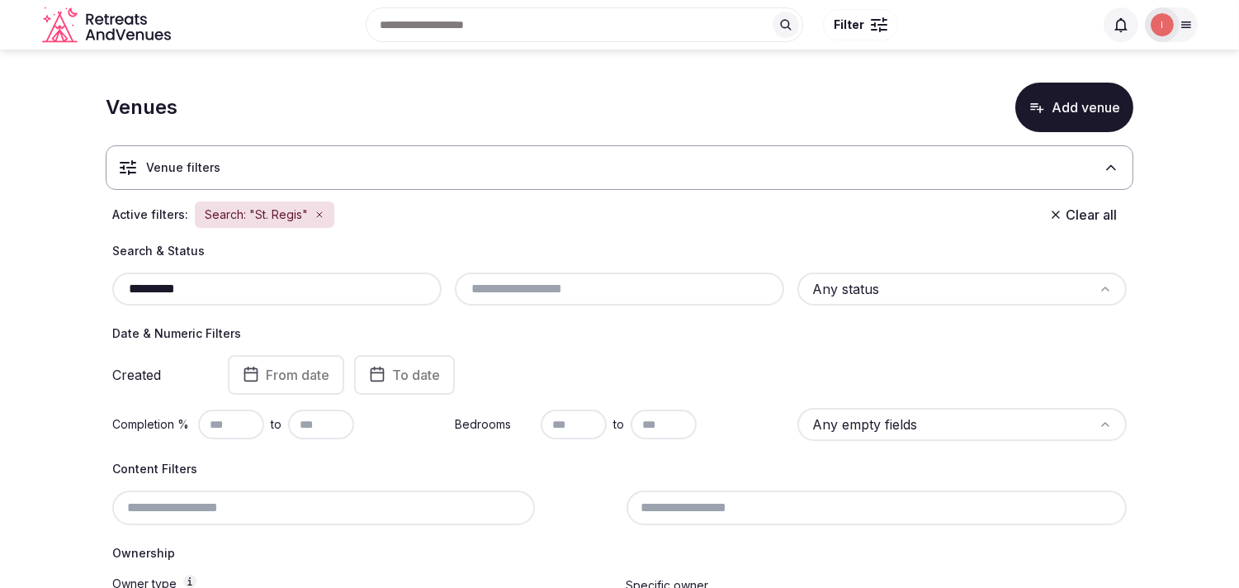
type input "*********"
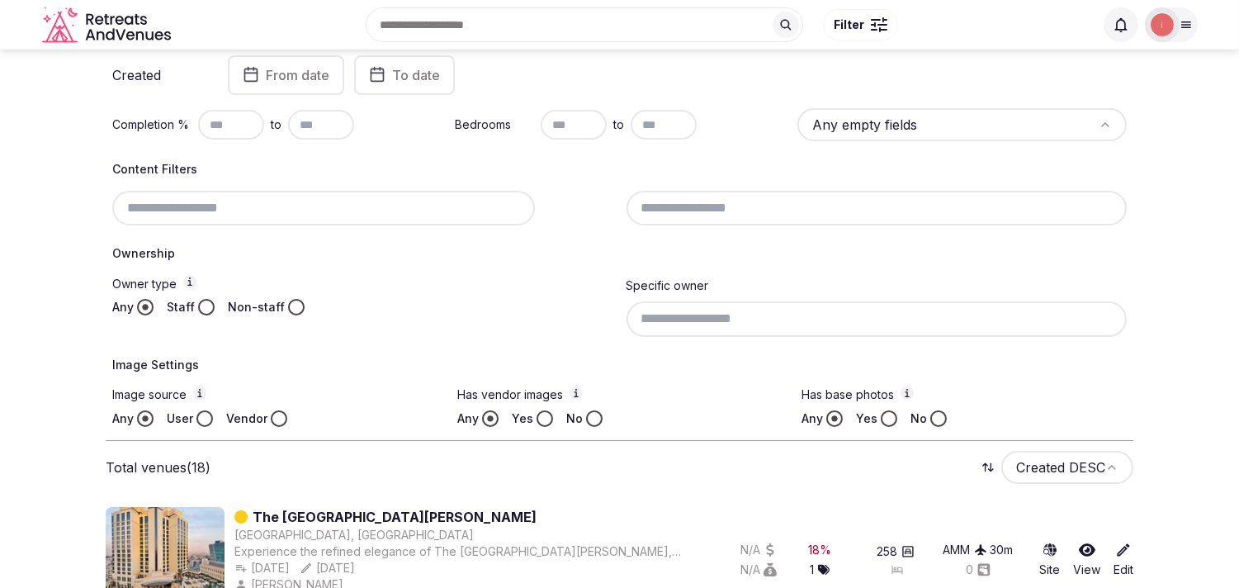
scroll to position [282, 0]
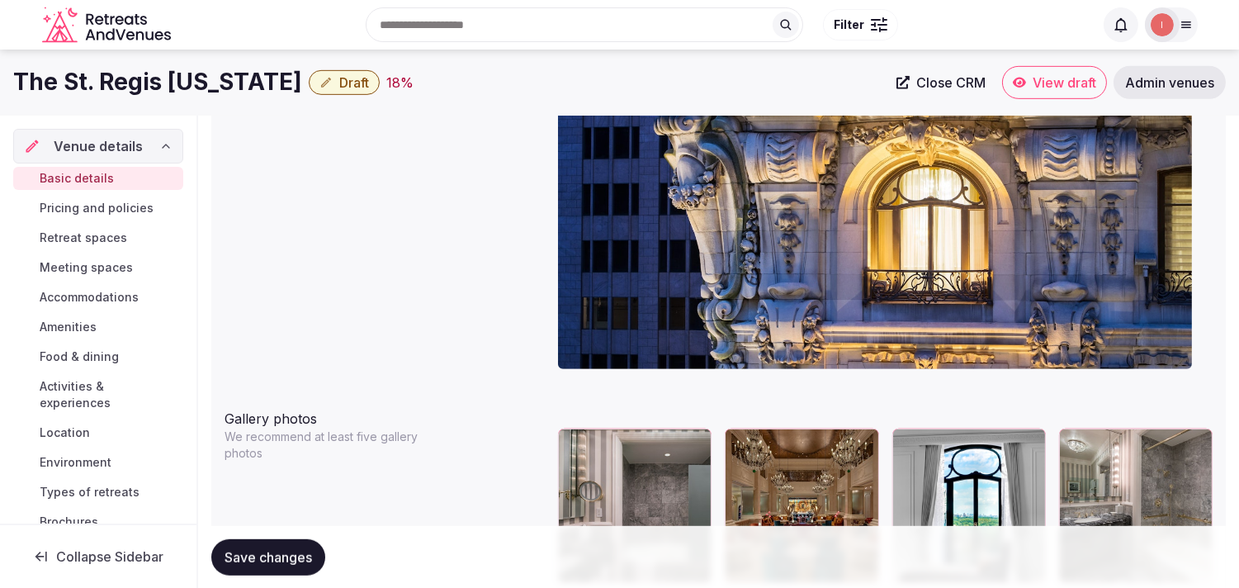
scroll to position [1559, 0]
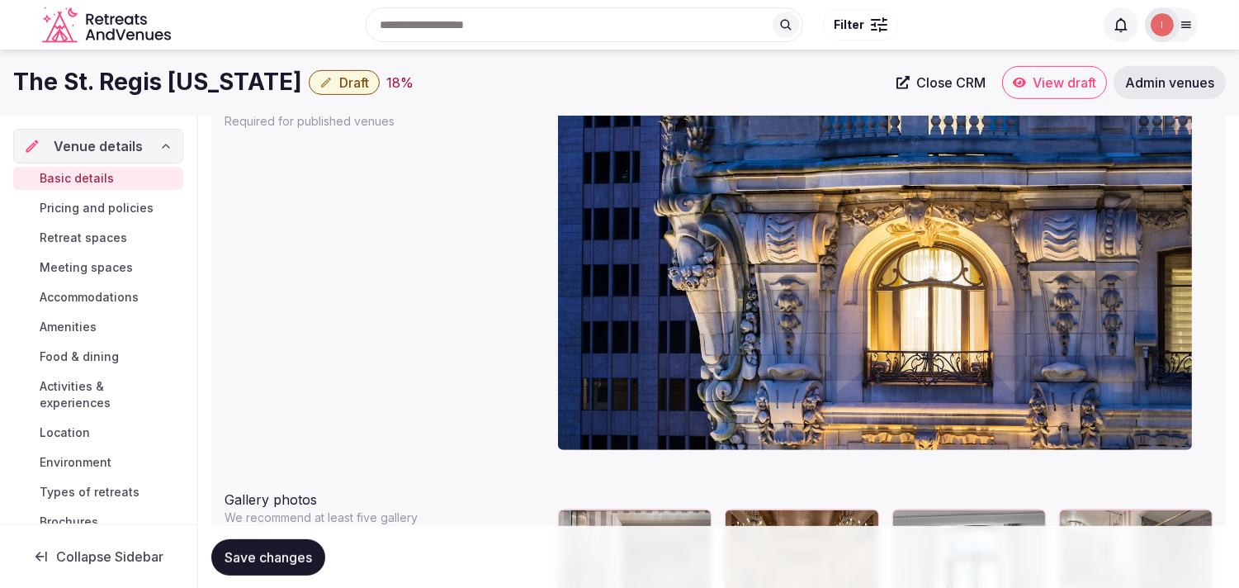
click at [929, 81] on span "Close CRM" at bounding box center [951, 82] width 69 height 17
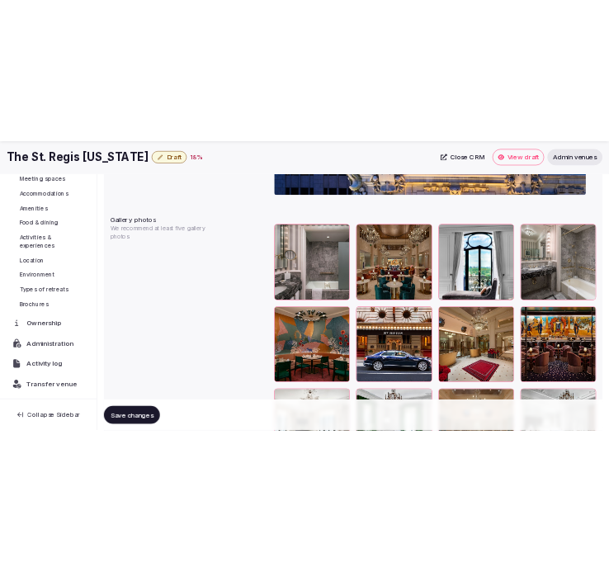
scroll to position [1927, 0]
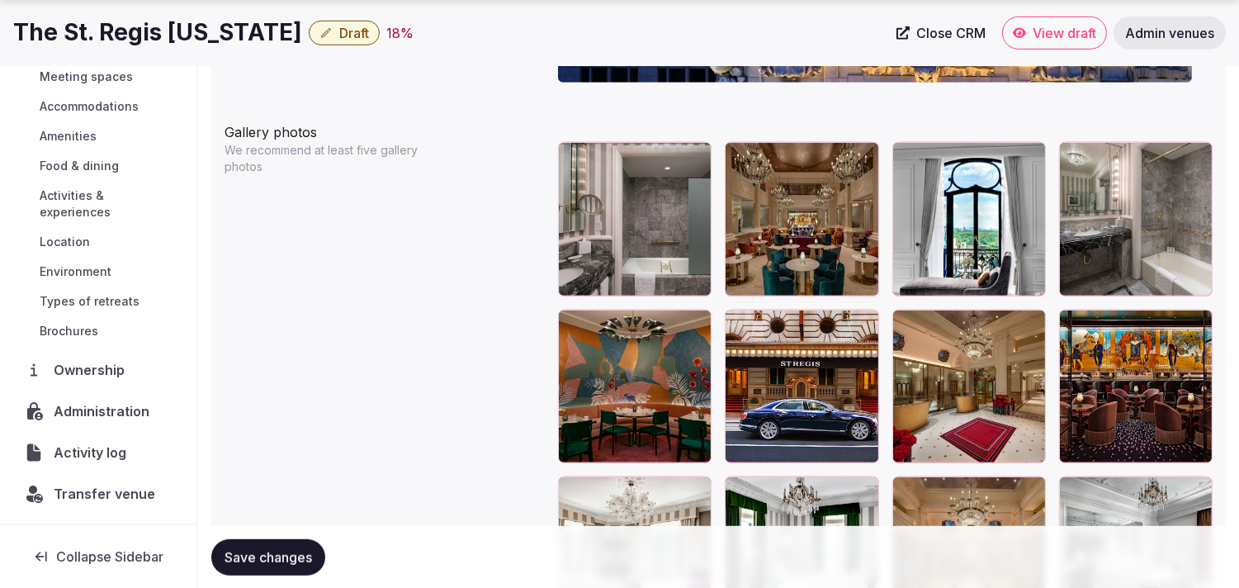
click at [109, 498] on span "Transfer venue" at bounding box center [105, 494] width 102 height 20
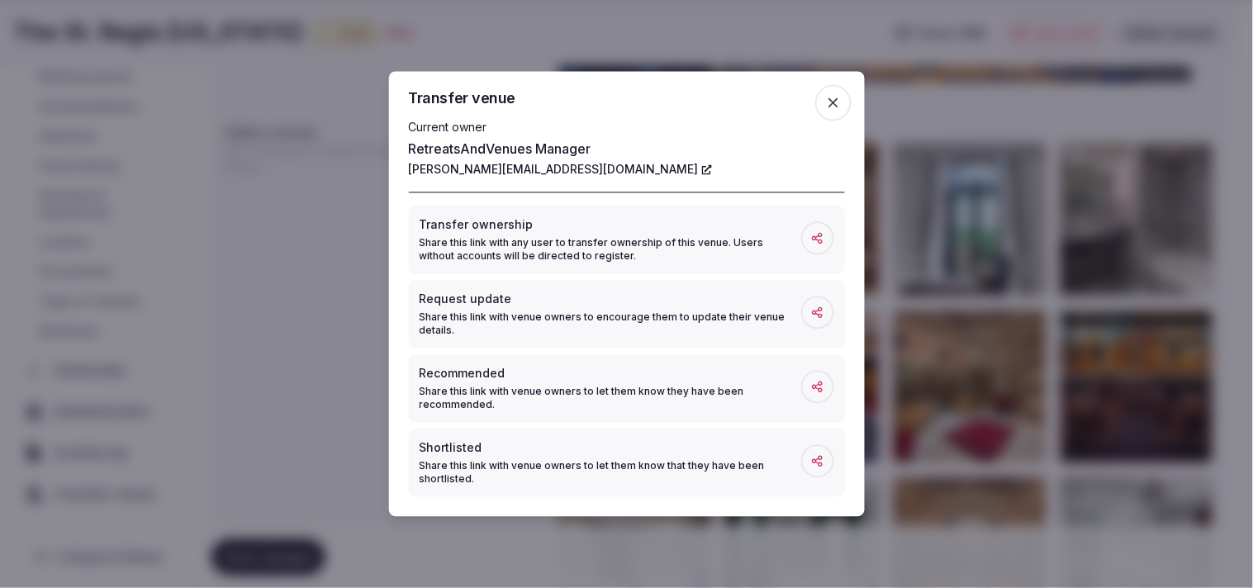
click at [828, 104] on icon "button" at bounding box center [833, 103] width 17 height 17
